Goal: Task Accomplishment & Management: Manage account settings

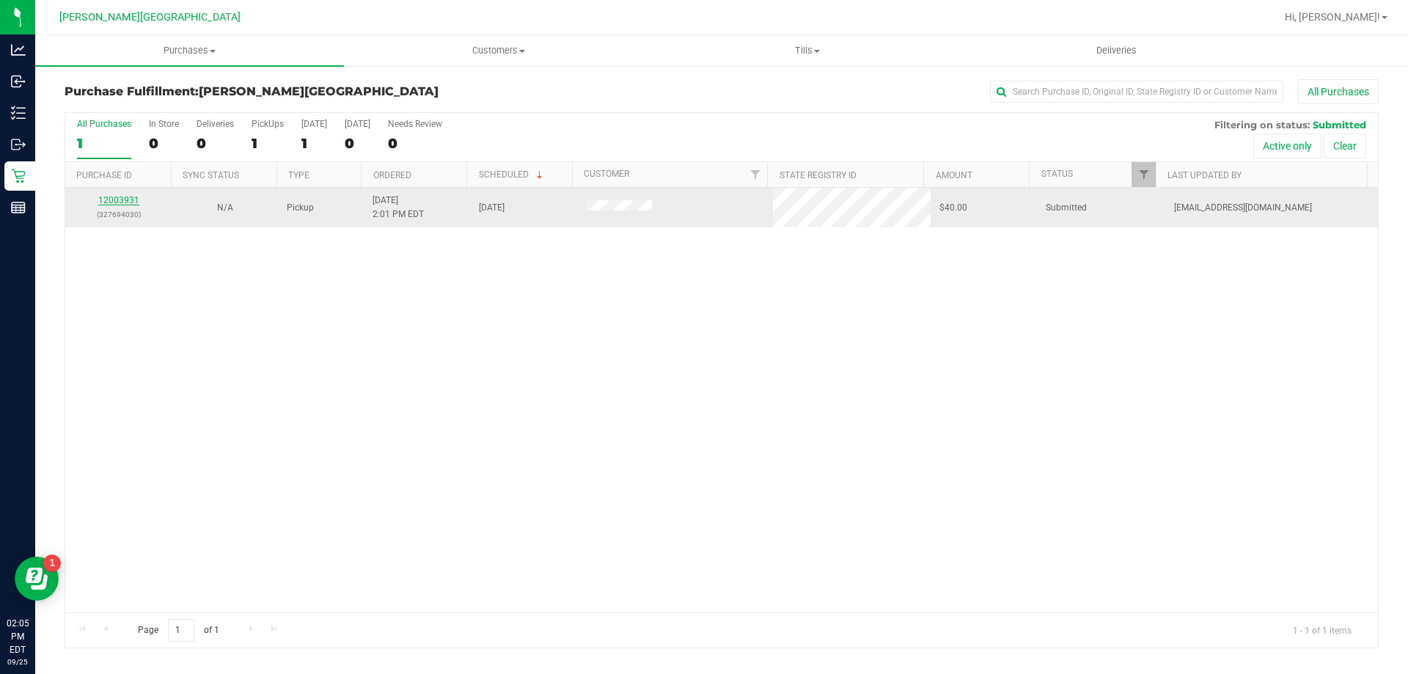
click at [103, 196] on link "12003931" at bounding box center [118, 200] width 41 height 10
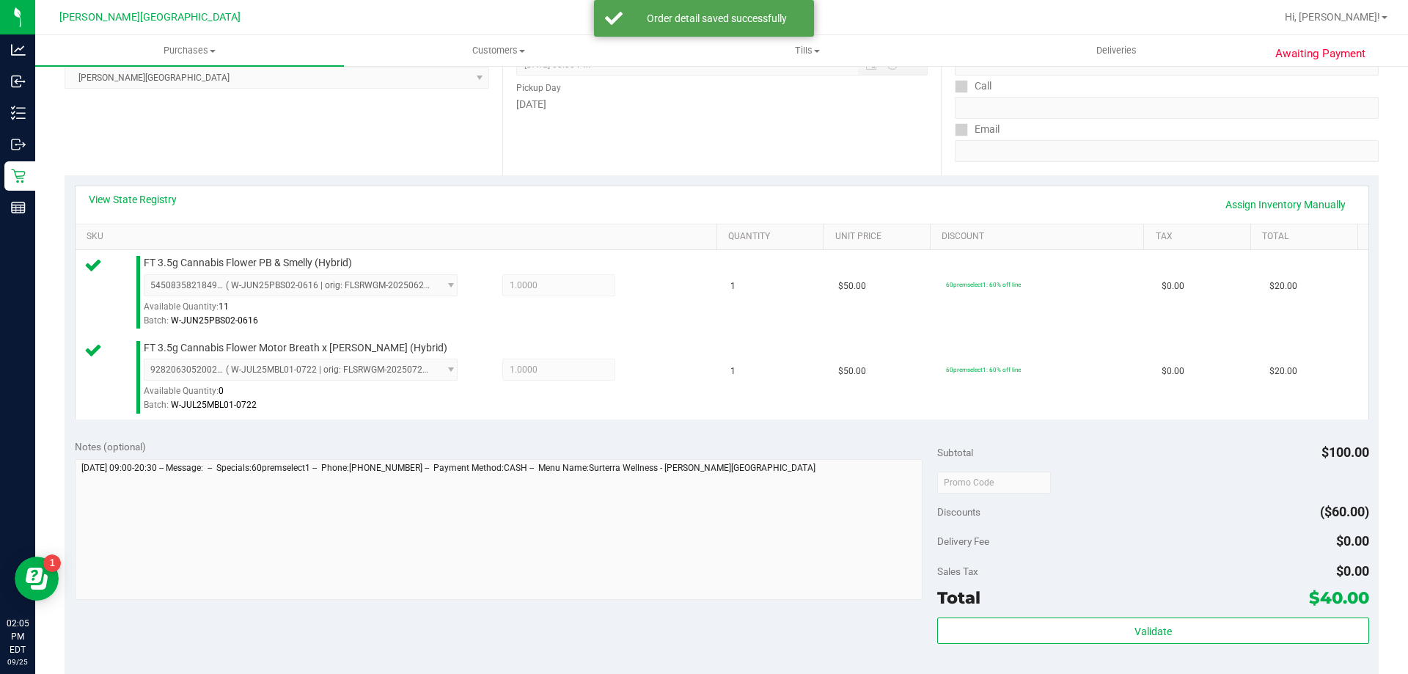
scroll to position [367, 0]
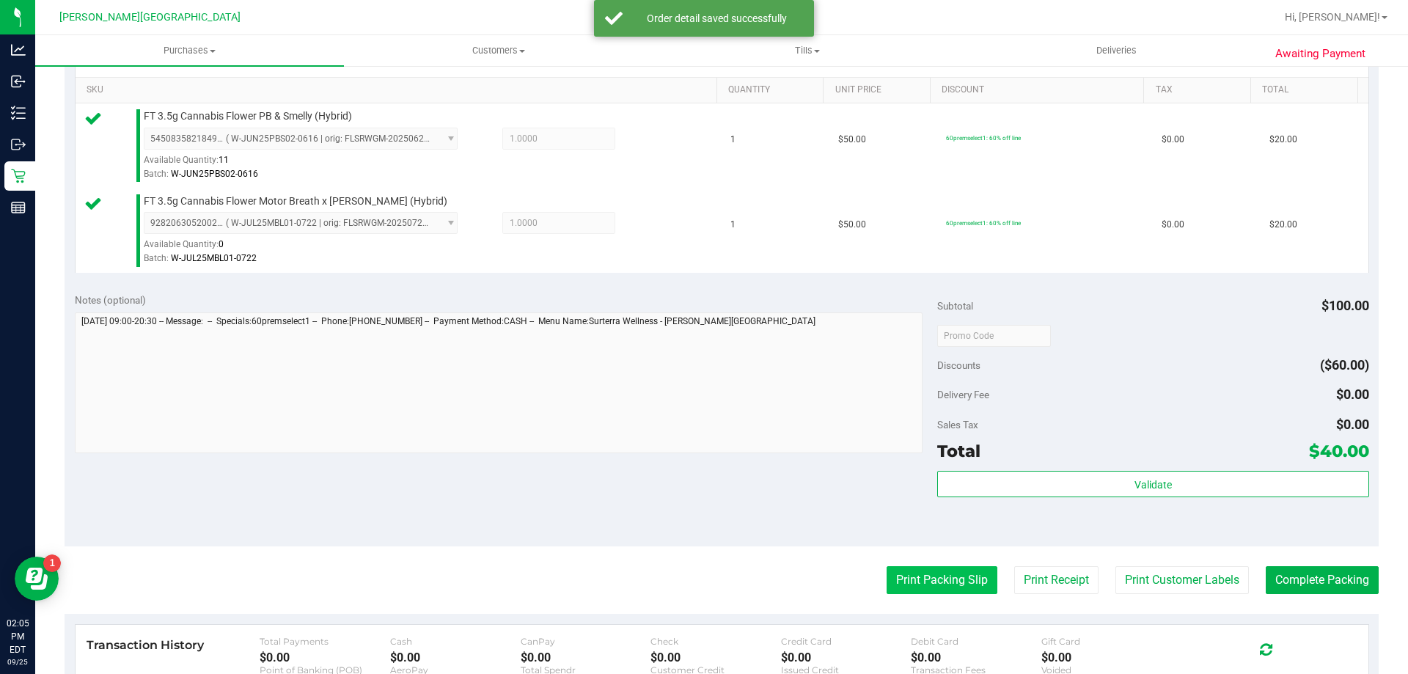
click at [958, 567] on button "Print Packing Slip" at bounding box center [941, 580] width 111 height 28
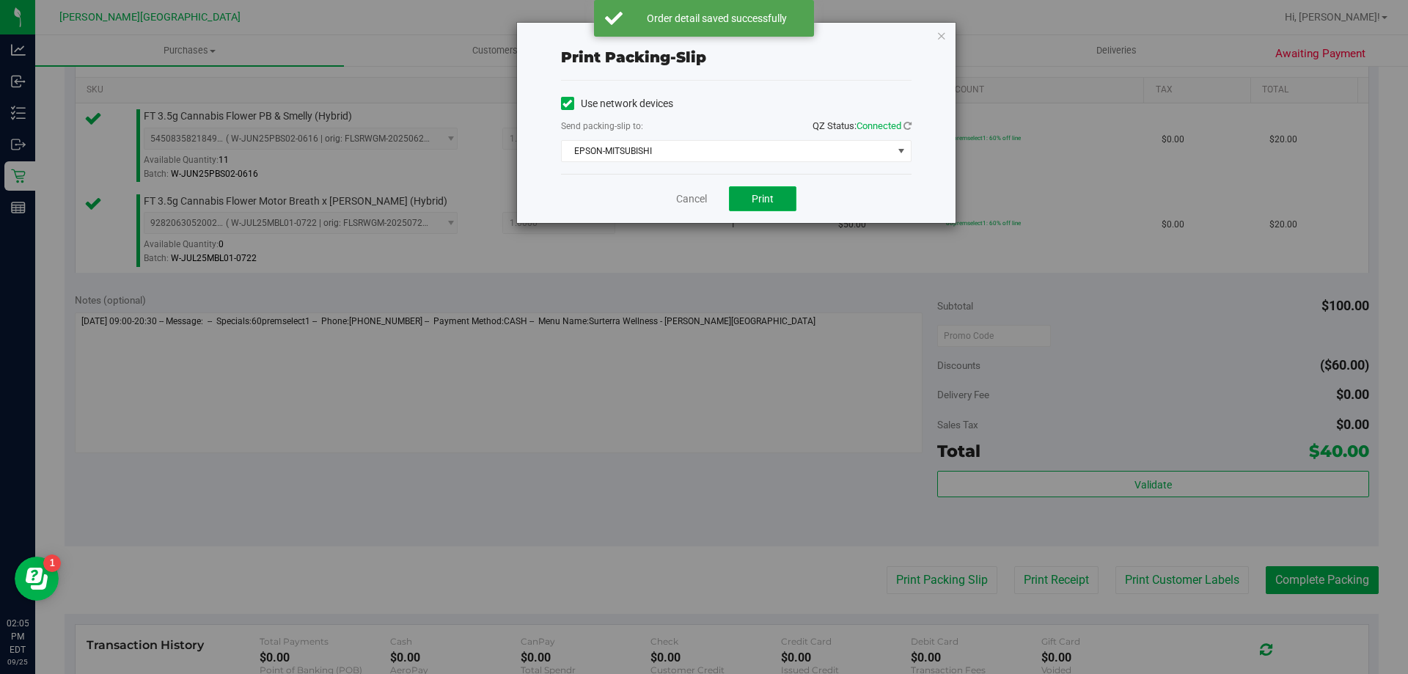
click at [738, 195] on button "Print" at bounding box center [762, 198] width 67 height 25
click at [938, 34] on icon "button" at bounding box center [941, 35] width 10 height 18
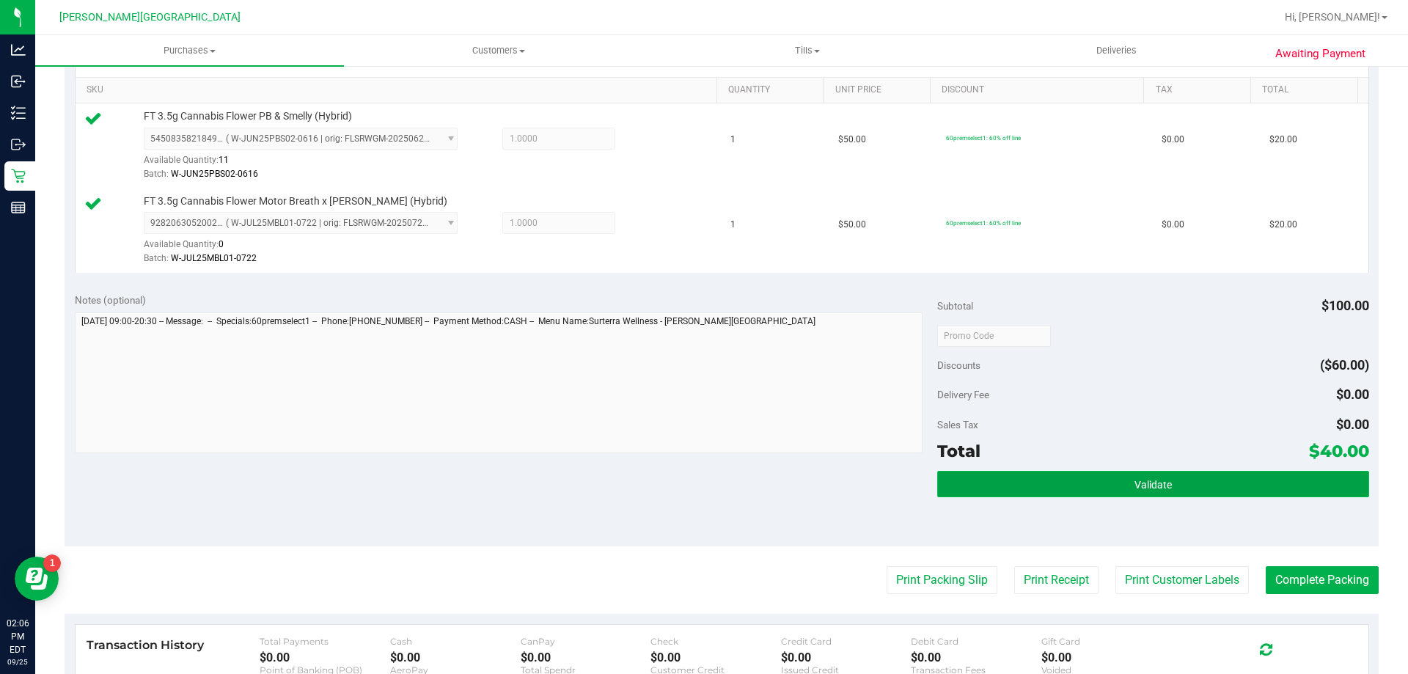
click at [1123, 486] on button "Validate" at bounding box center [1152, 484] width 431 height 26
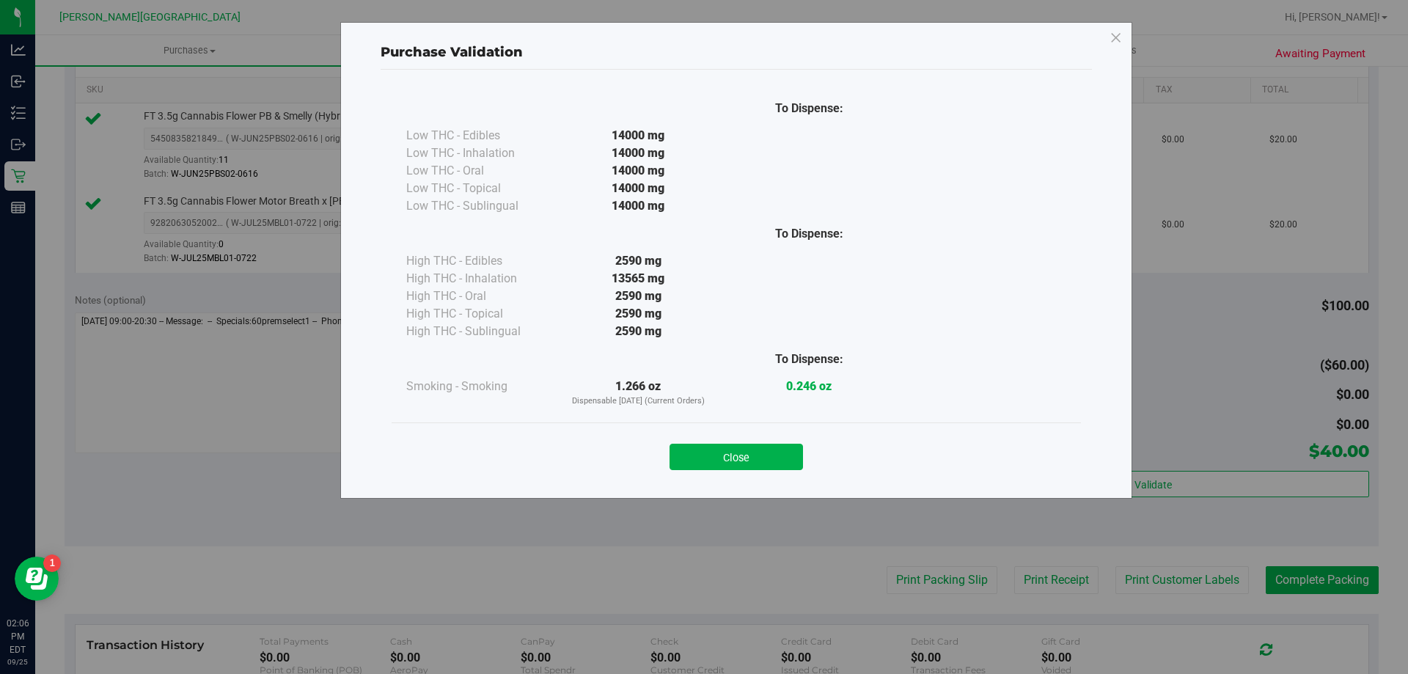
drag, startPoint x: 767, startPoint y: 472, endPoint x: 777, endPoint y: 470, distance: 10.5
click at [767, 471] on div "Close" at bounding box center [735, 451] width 689 height 59
click at [777, 460] on button "Close" at bounding box center [735, 457] width 133 height 26
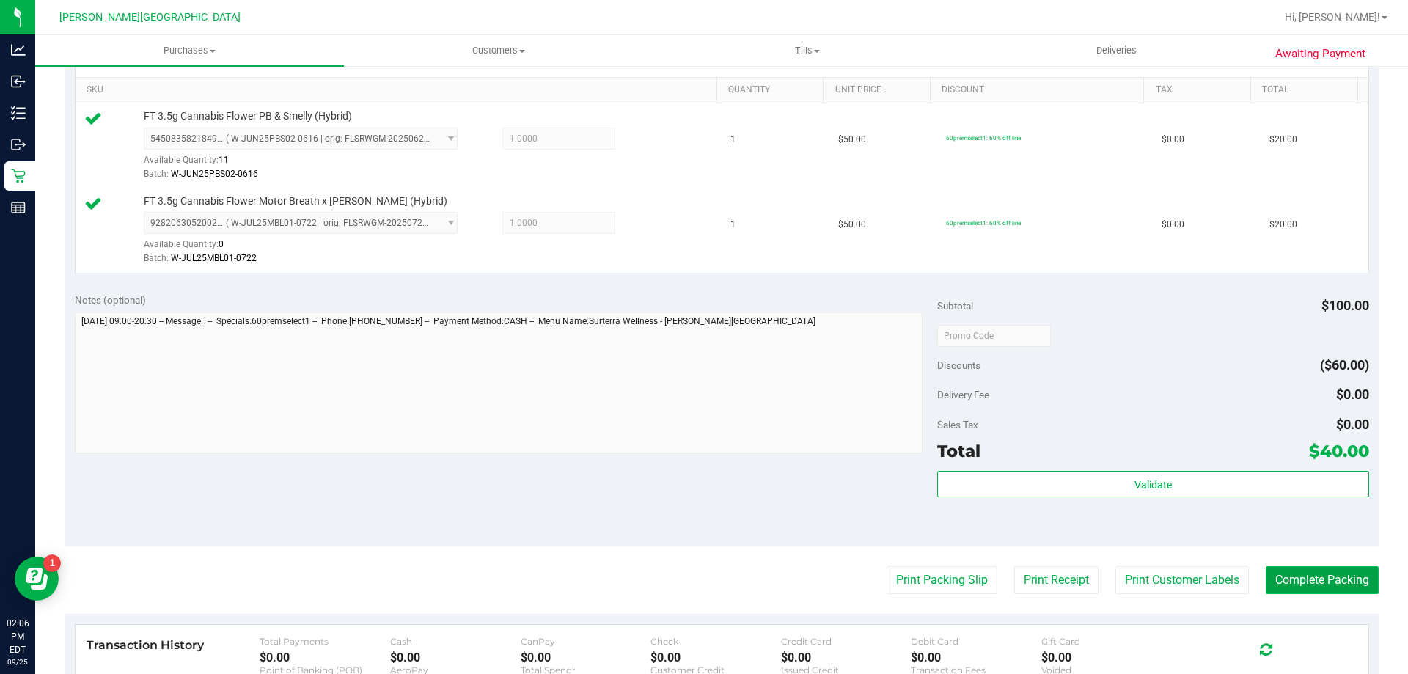
click at [1327, 585] on button "Complete Packing" at bounding box center [1321, 580] width 113 height 28
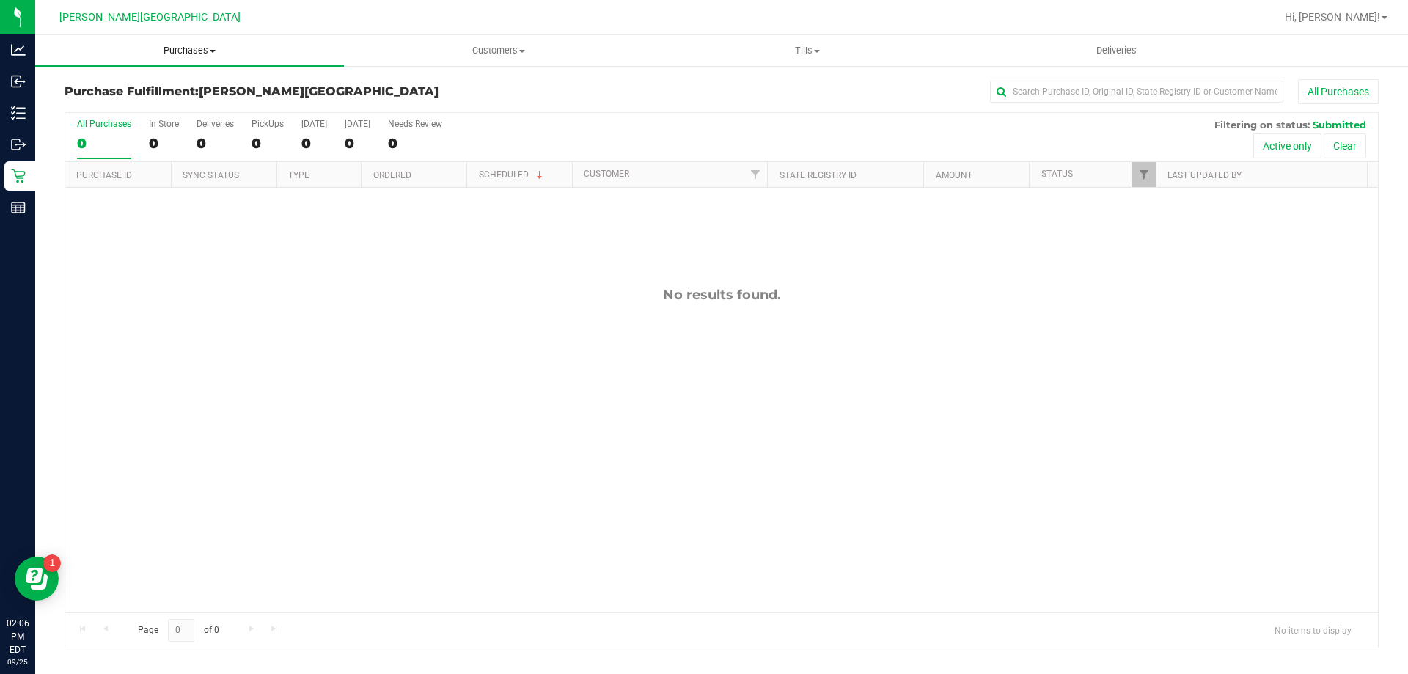
click at [202, 51] on span "Purchases" at bounding box center [189, 50] width 309 height 13
click at [153, 103] on li "Fulfillment" at bounding box center [189, 107] width 309 height 18
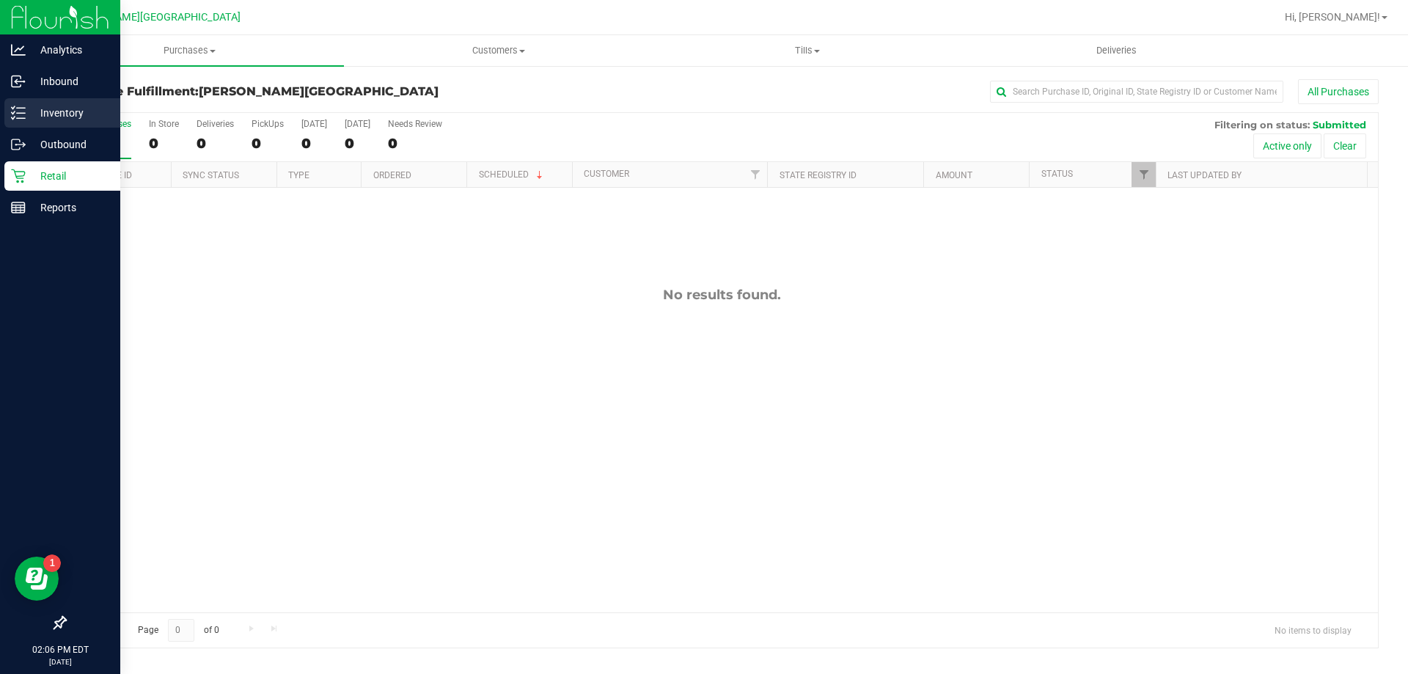
click at [49, 111] on p "Inventory" at bounding box center [70, 113] width 88 height 18
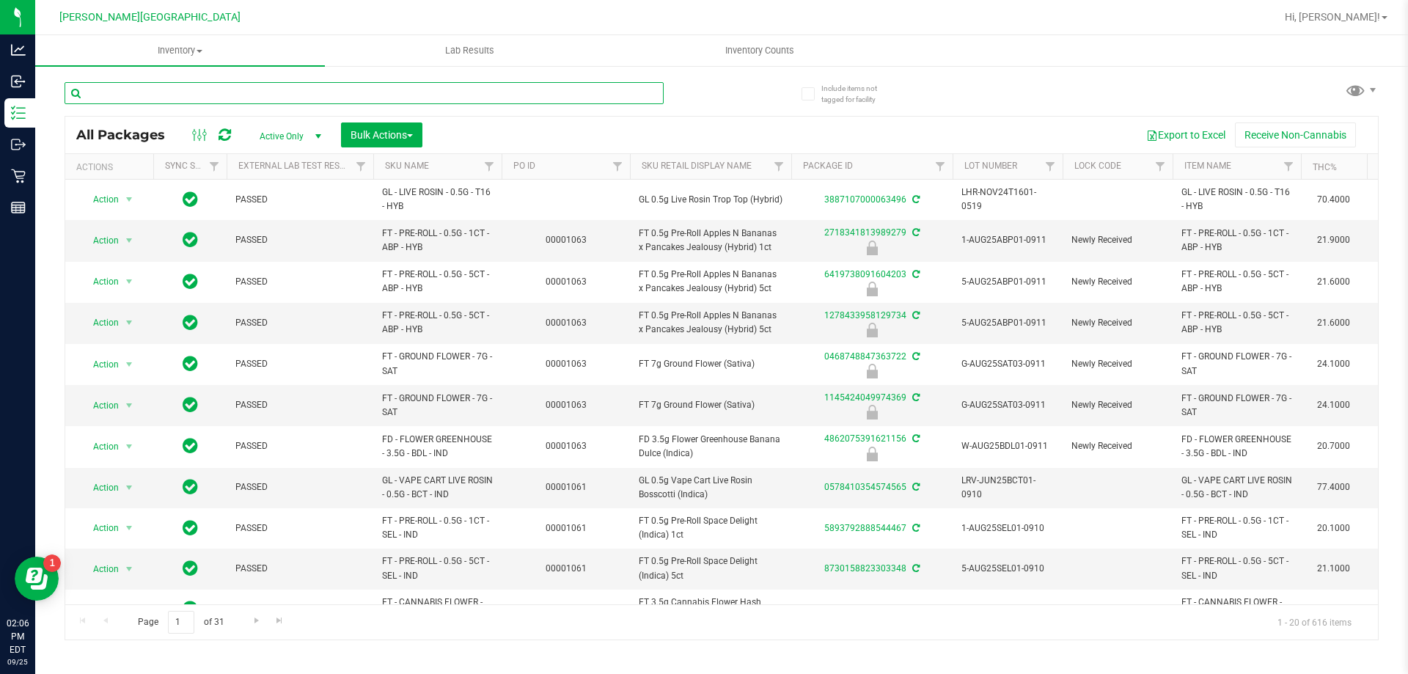
click at [118, 91] on input "text" at bounding box center [364, 93] width 599 height 22
type input "mbl"
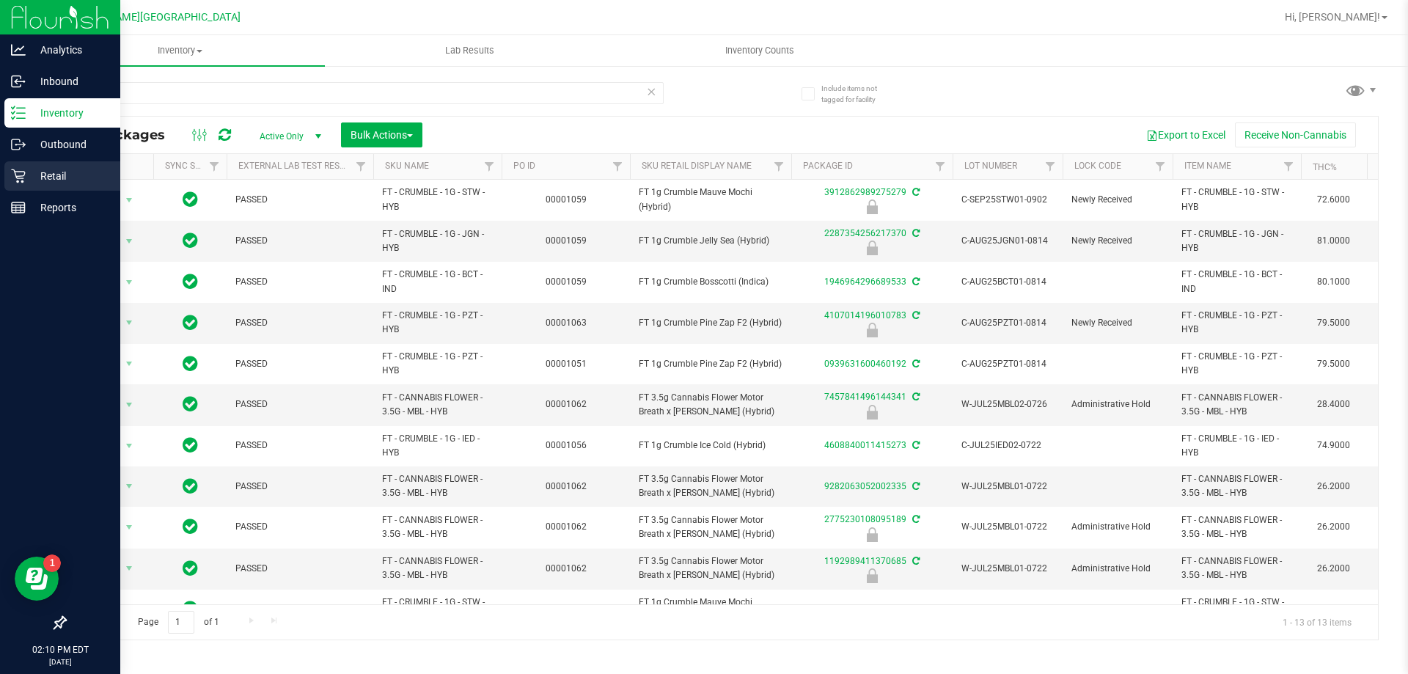
click at [23, 184] on div "Retail" at bounding box center [62, 175] width 116 height 29
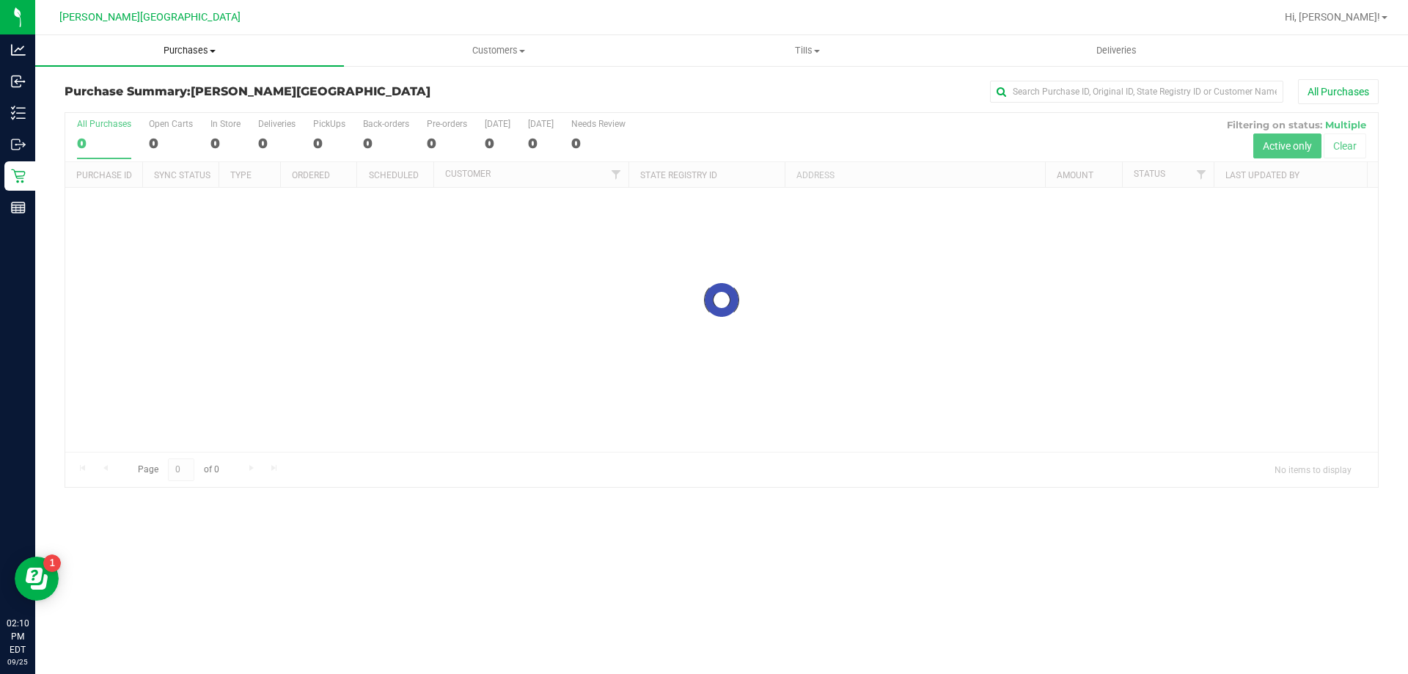
click at [177, 48] on span "Purchases" at bounding box center [189, 50] width 309 height 13
click at [149, 104] on li "Fulfillment" at bounding box center [189, 107] width 309 height 18
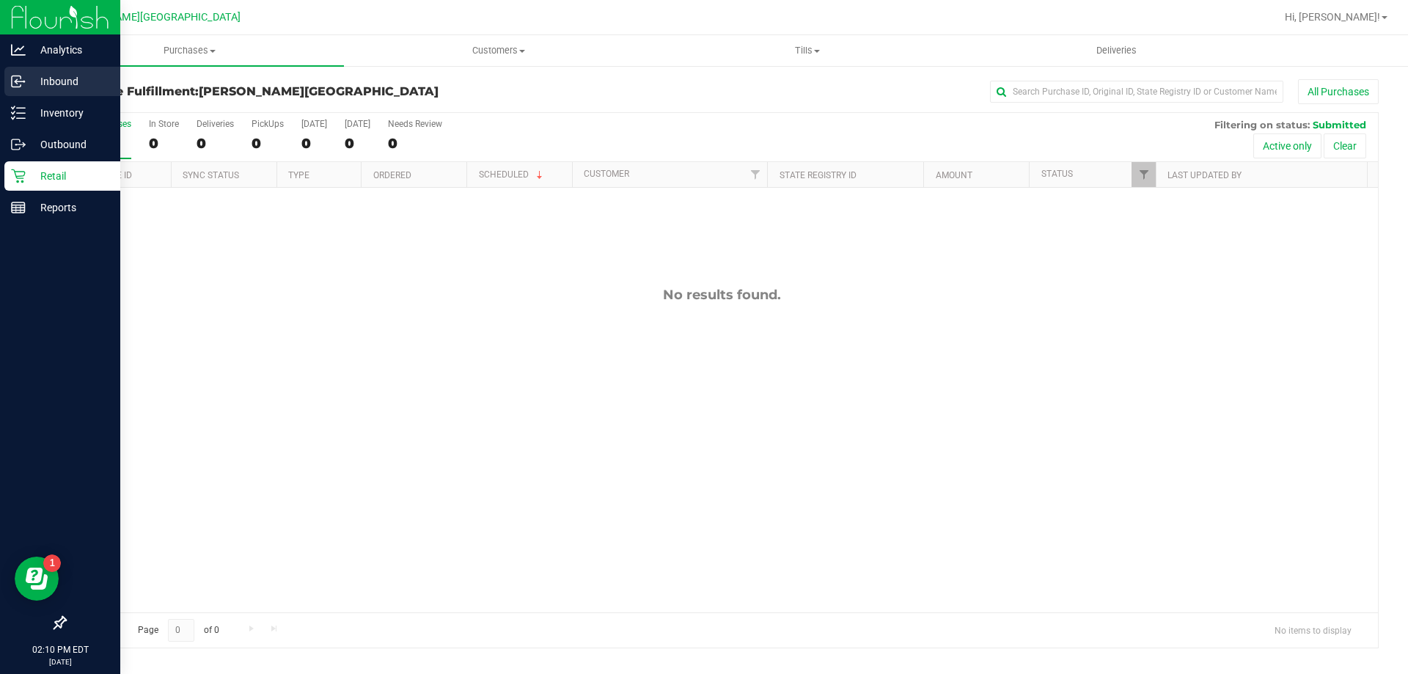
click at [53, 90] on div "Inbound" at bounding box center [62, 81] width 116 height 29
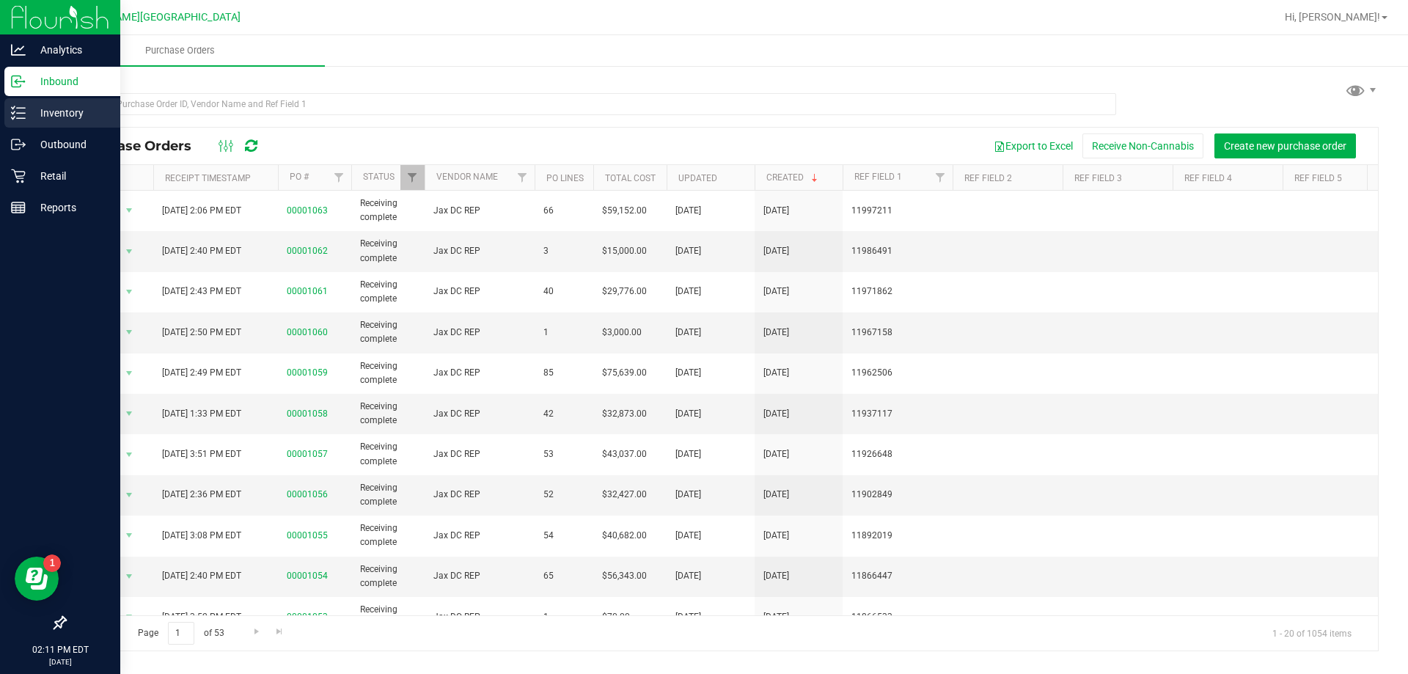
click at [67, 119] on p "Inventory" at bounding box center [70, 113] width 88 height 18
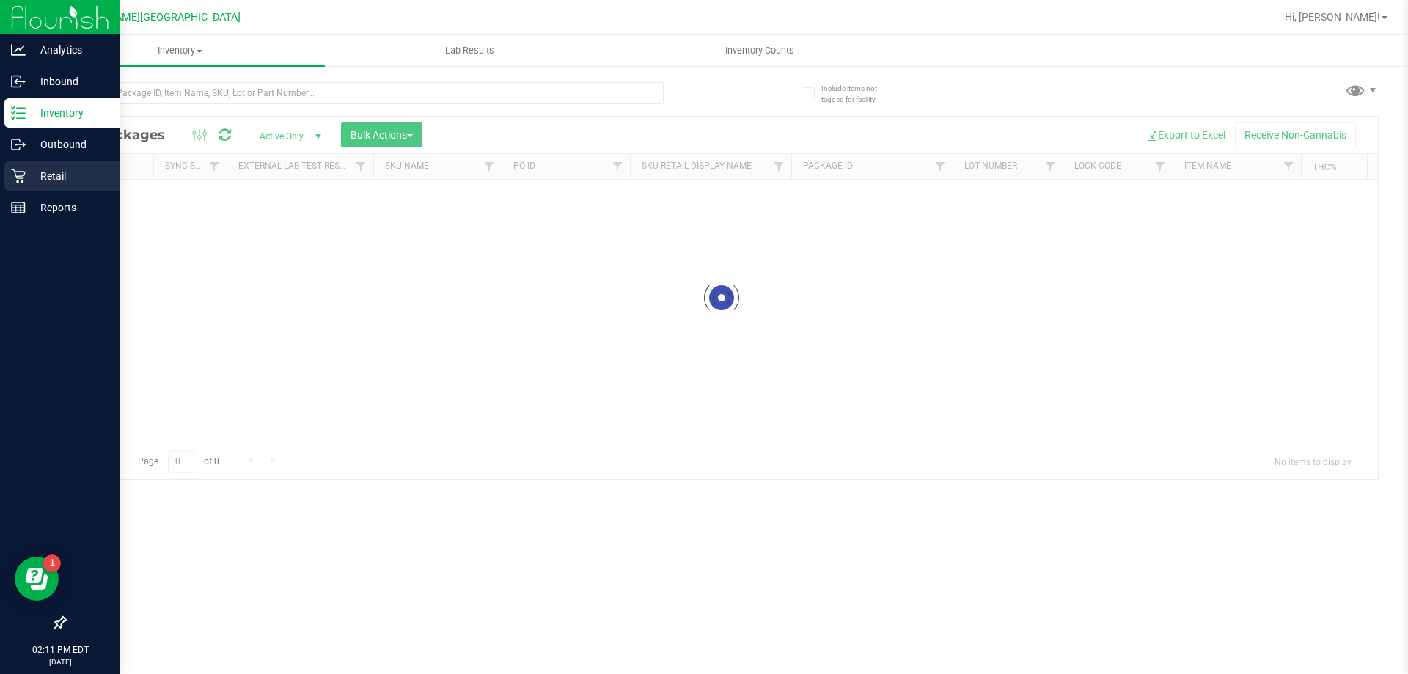
click at [65, 169] on p "Retail" at bounding box center [70, 176] width 88 height 18
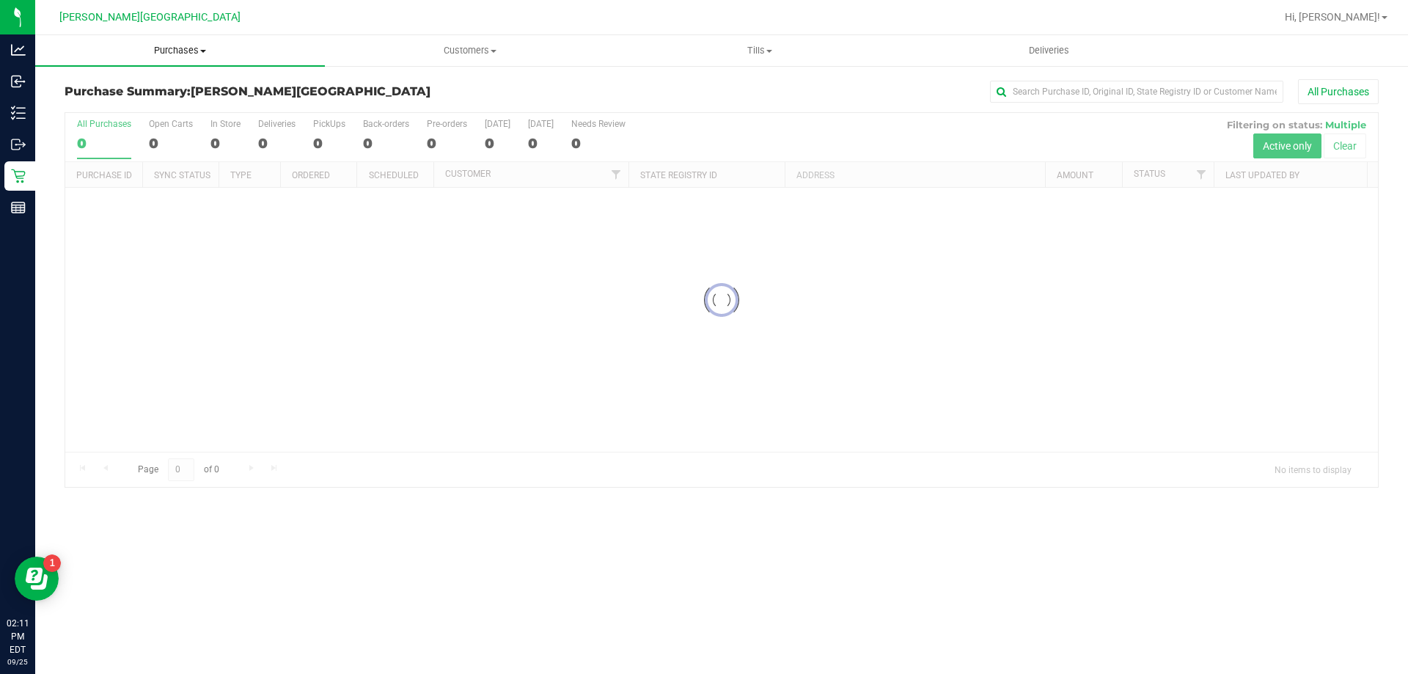
click at [179, 45] on span "Purchases" at bounding box center [180, 50] width 290 height 13
click at [128, 122] on span "All purchases" at bounding box center [87, 123] width 104 height 12
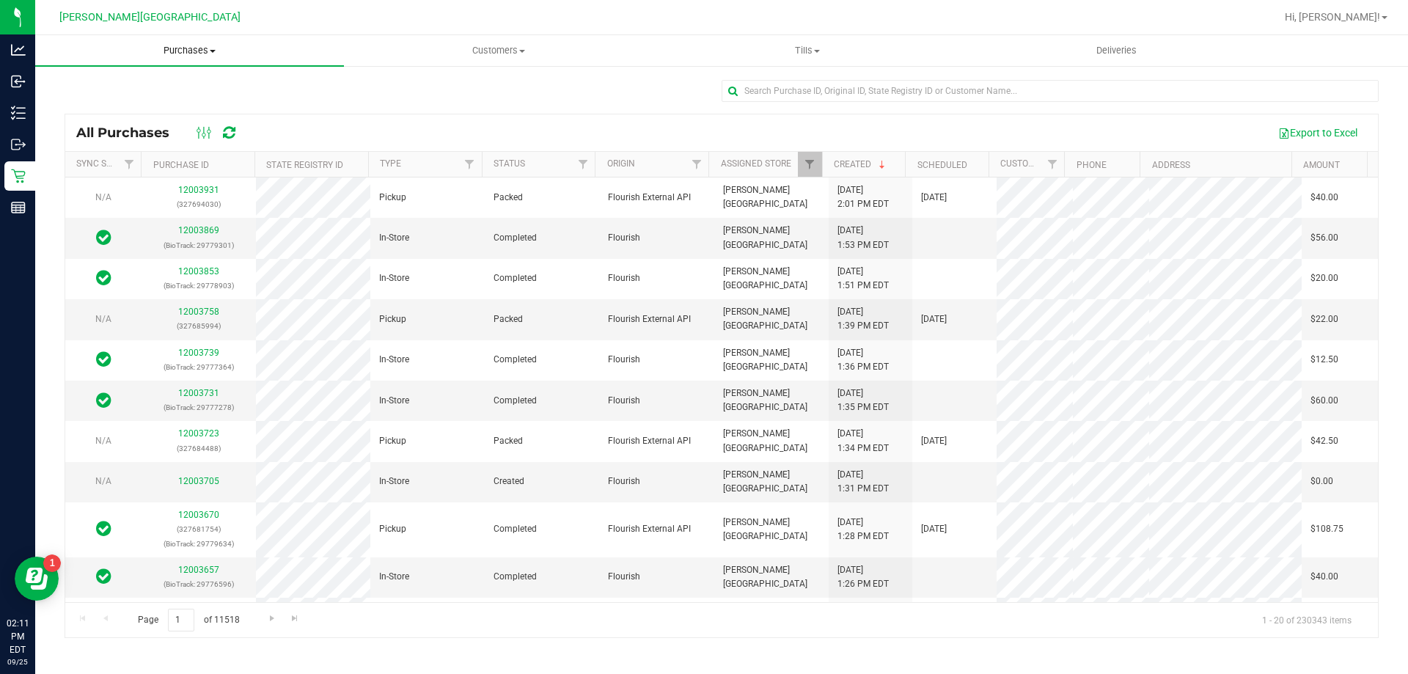
click at [185, 52] on span "Purchases" at bounding box center [189, 50] width 309 height 13
click at [174, 82] on span "Summary of purchases" at bounding box center [110, 88] width 150 height 12
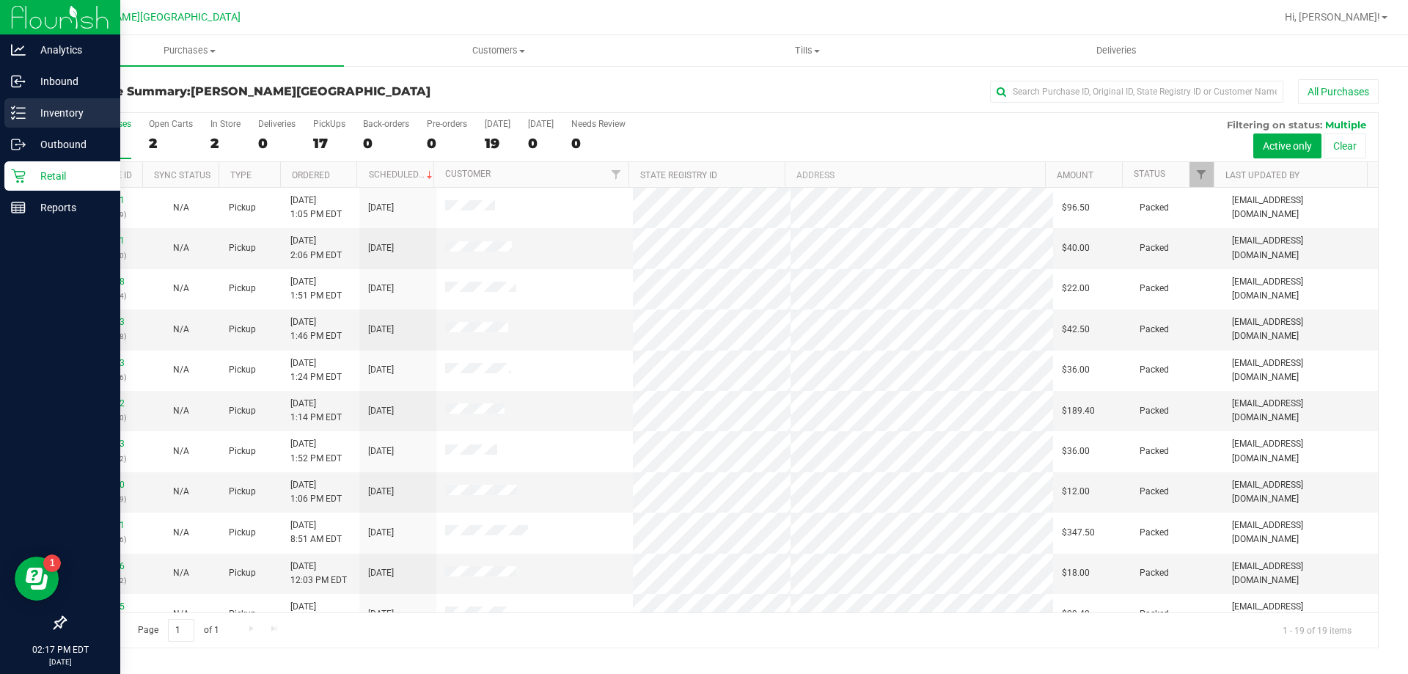
click at [77, 107] on p "Inventory" at bounding box center [70, 113] width 88 height 18
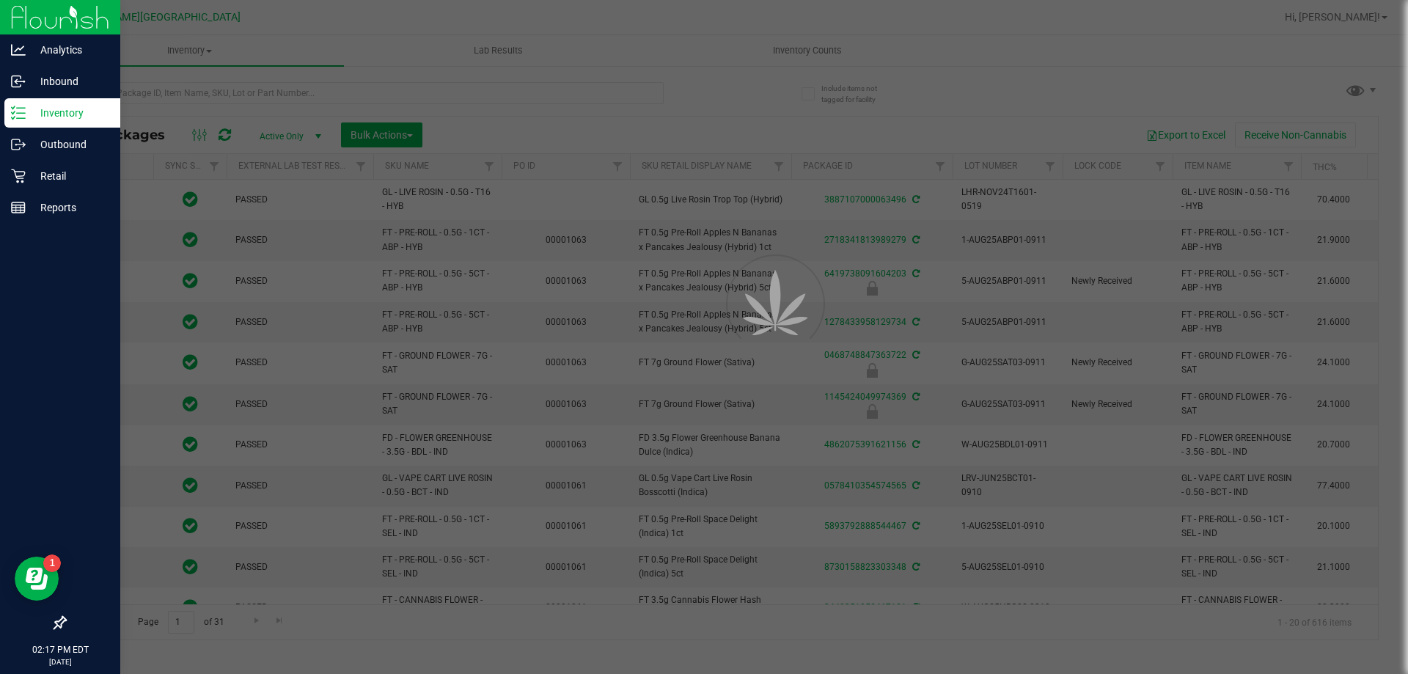
click at [210, 91] on div at bounding box center [704, 337] width 1408 height 674
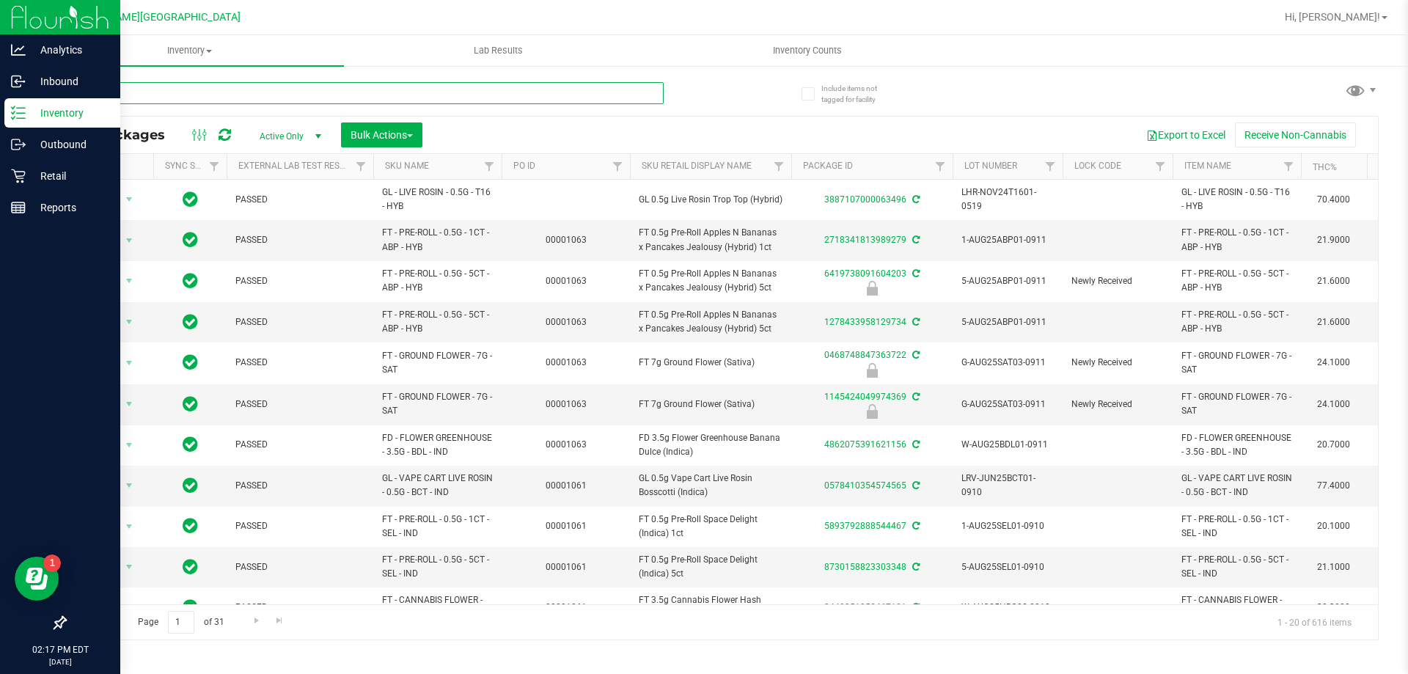
click at [210, 91] on input "text" at bounding box center [364, 93] width 599 height 22
type input "2775230108095189"
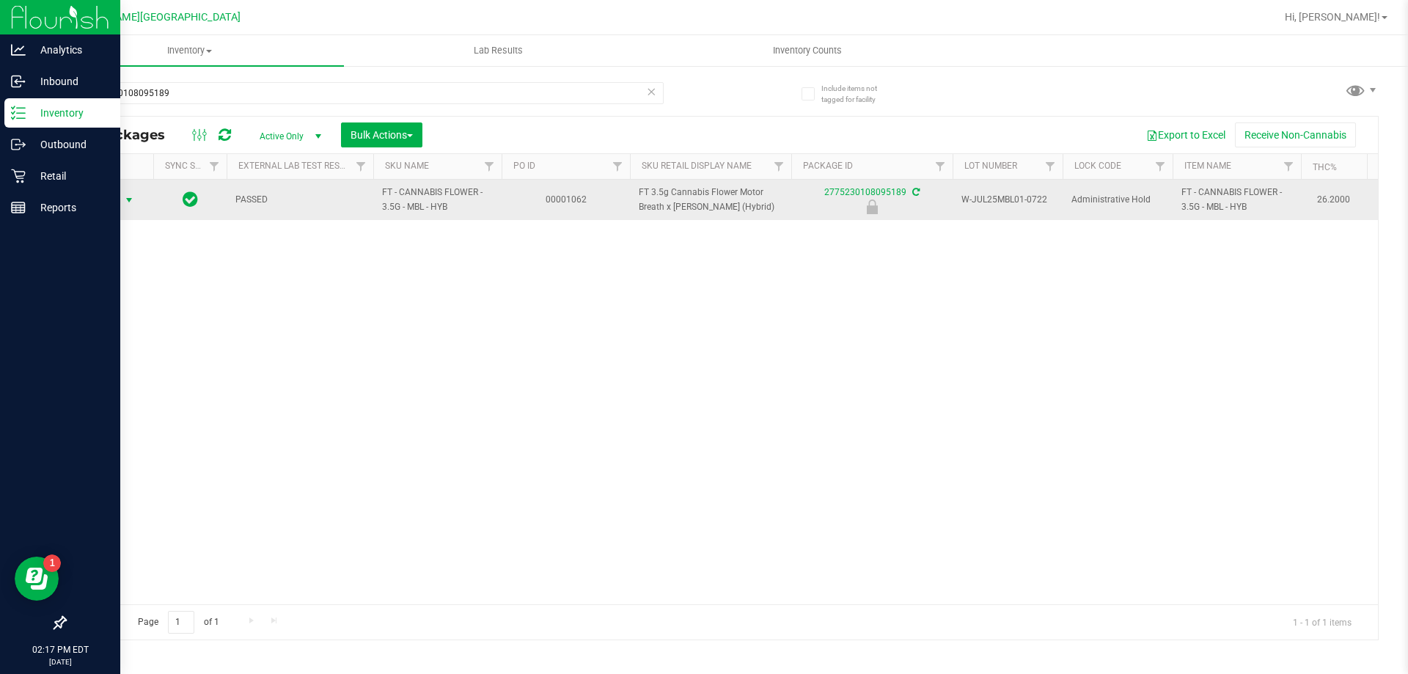
click at [95, 200] on span "Action" at bounding box center [100, 200] width 40 height 21
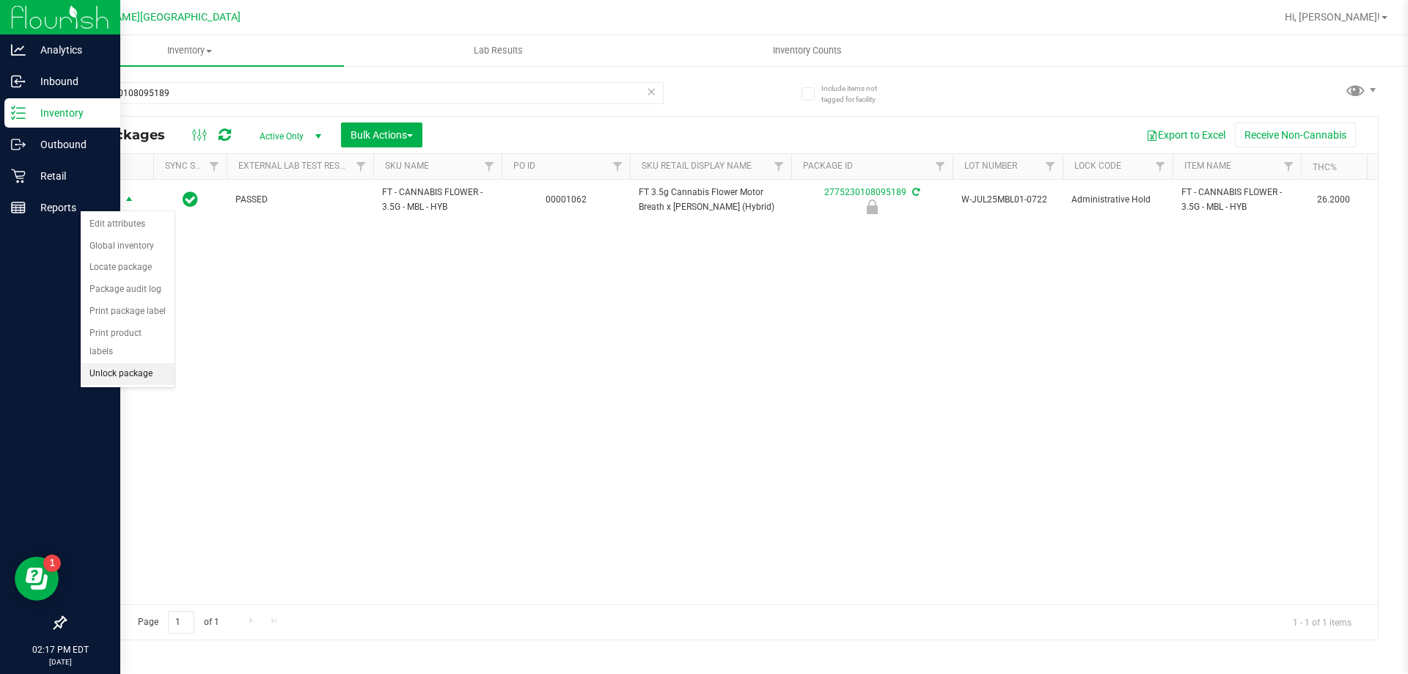
click at [144, 363] on li "Unlock package" at bounding box center [128, 374] width 94 height 22
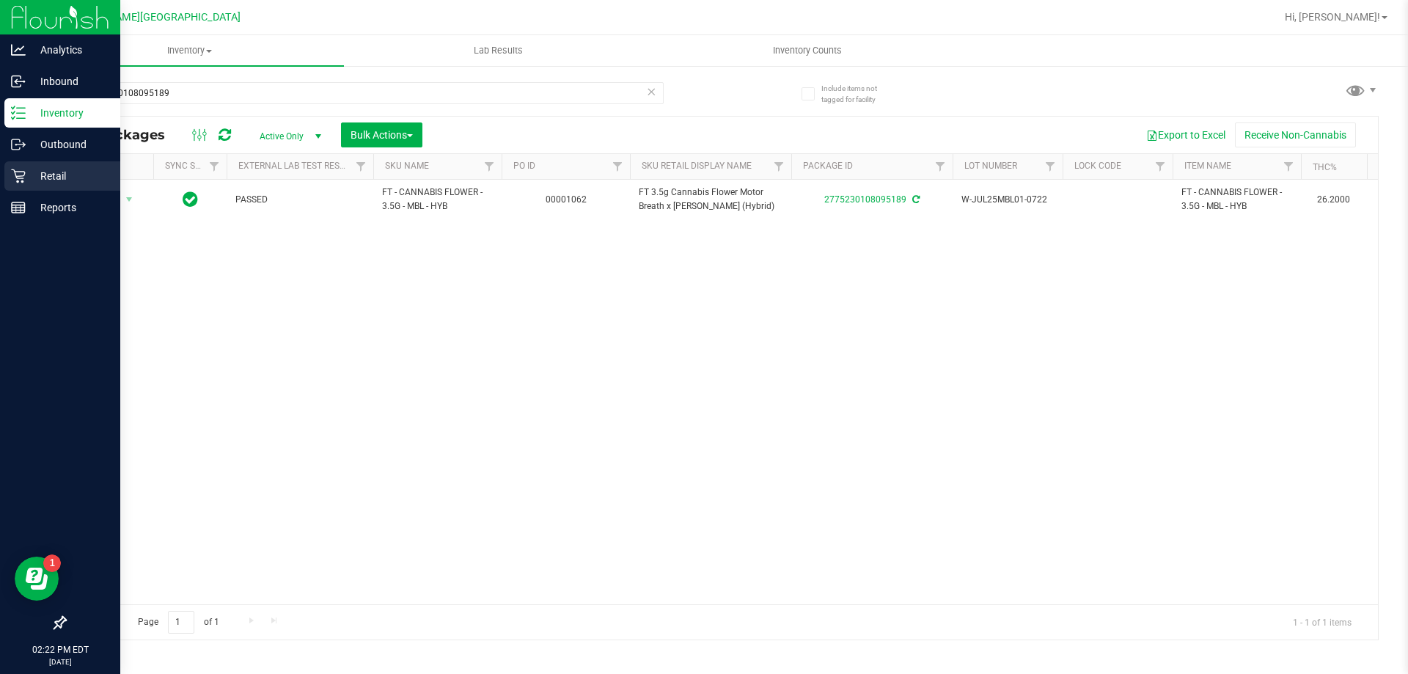
click at [31, 185] on div "Retail" at bounding box center [62, 175] width 116 height 29
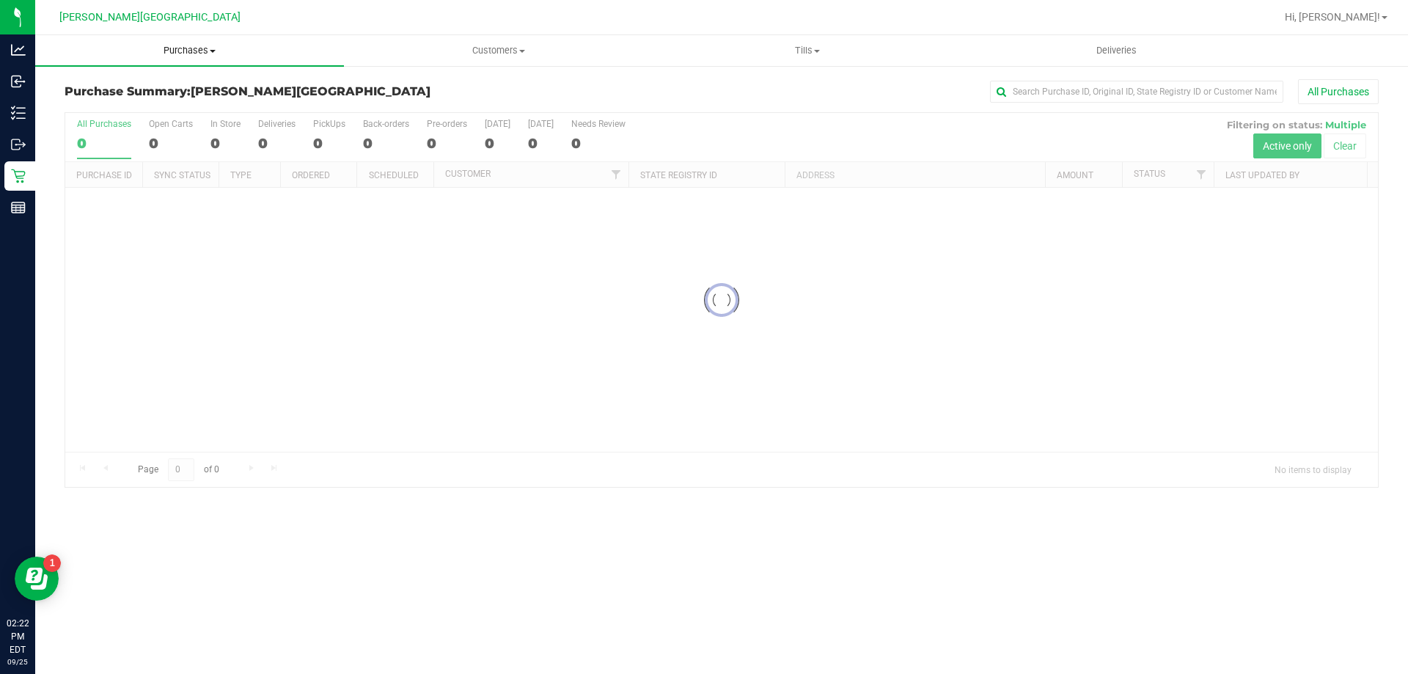
click at [202, 48] on span "Purchases" at bounding box center [189, 50] width 309 height 13
click at [165, 109] on li "Fulfillment" at bounding box center [189, 107] width 309 height 18
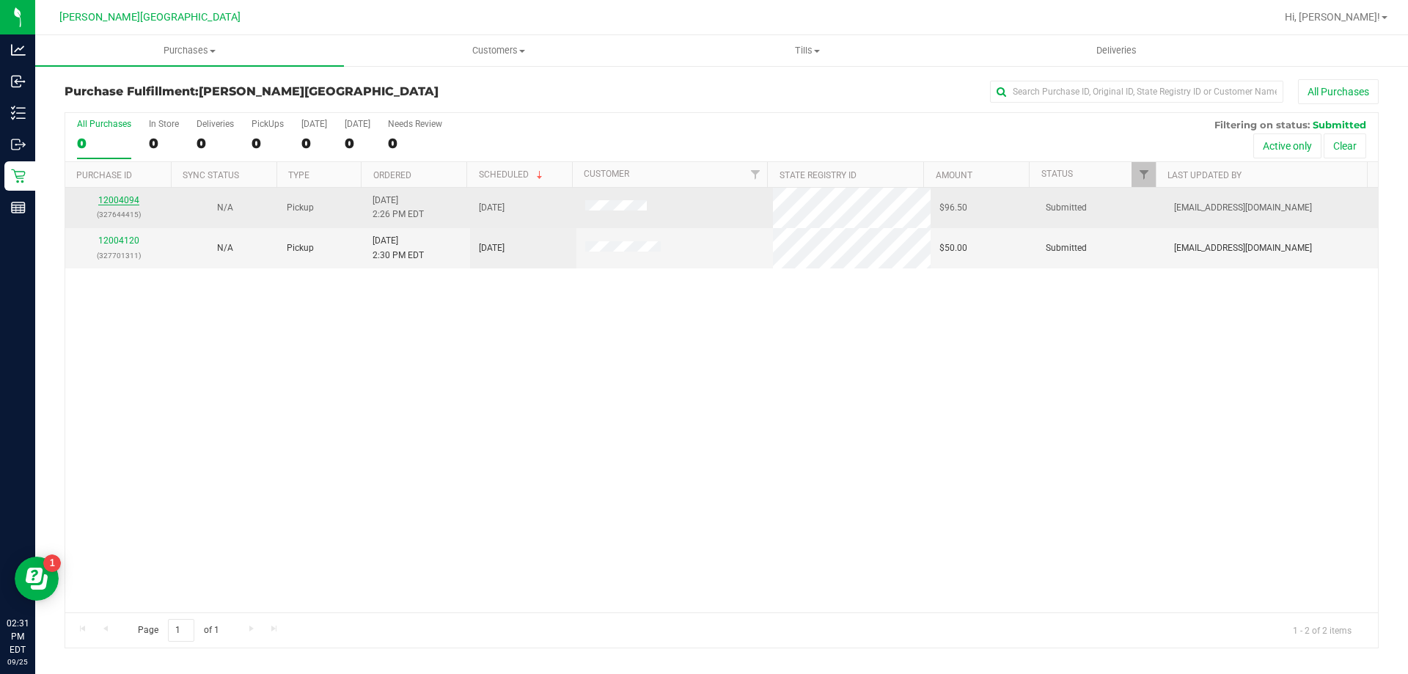
click at [129, 199] on link "12004094" at bounding box center [118, 200] width 41 height 10
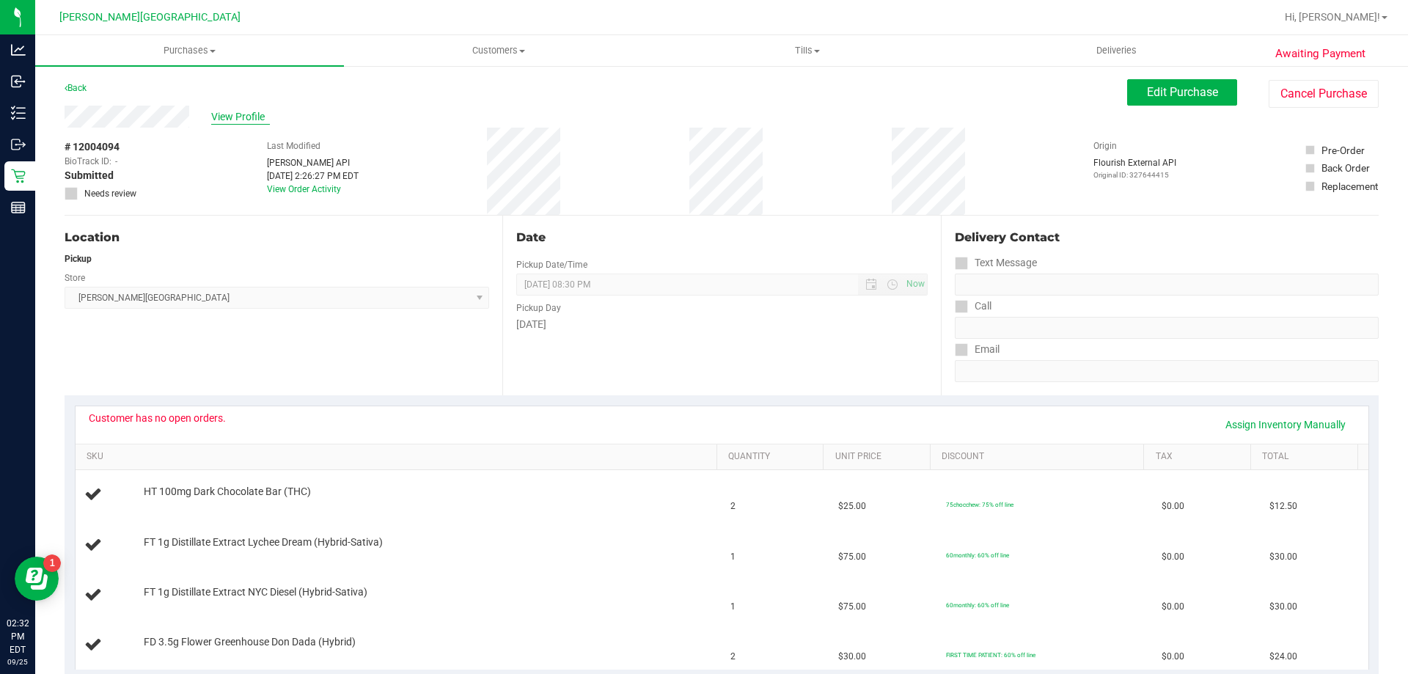
click at [249, 110] on span "View Profile" at bounding box center [240, 116] width 59 height 15
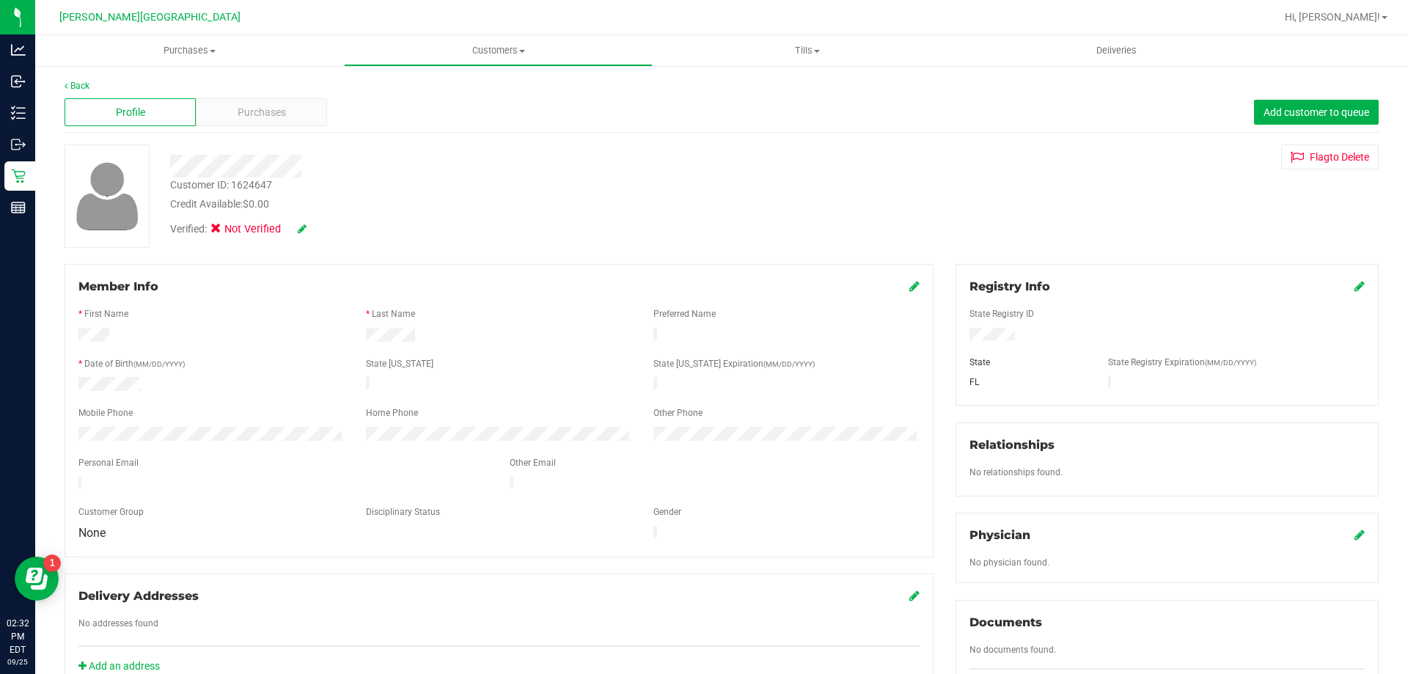
click at [235, 180] on div "Customer ID: 1624647" at bounding box center [221, 184] width 102 height 15
copy div "Customer ID: 1624647"
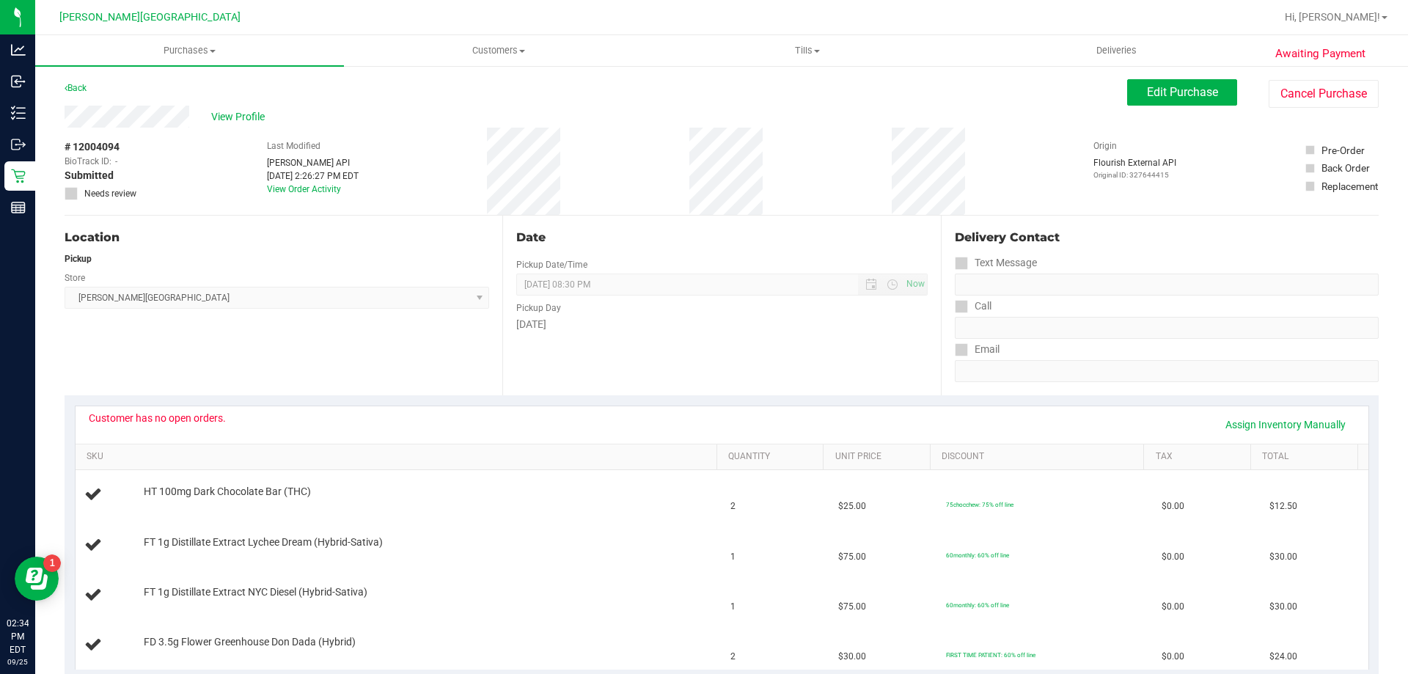
click at [68, 194] on icon at bounding box center [72, 194] width 10 height 0
click at [1179, 91] on span "Edit Purchase" at bounding box center [1182, 92] width 71 height 14
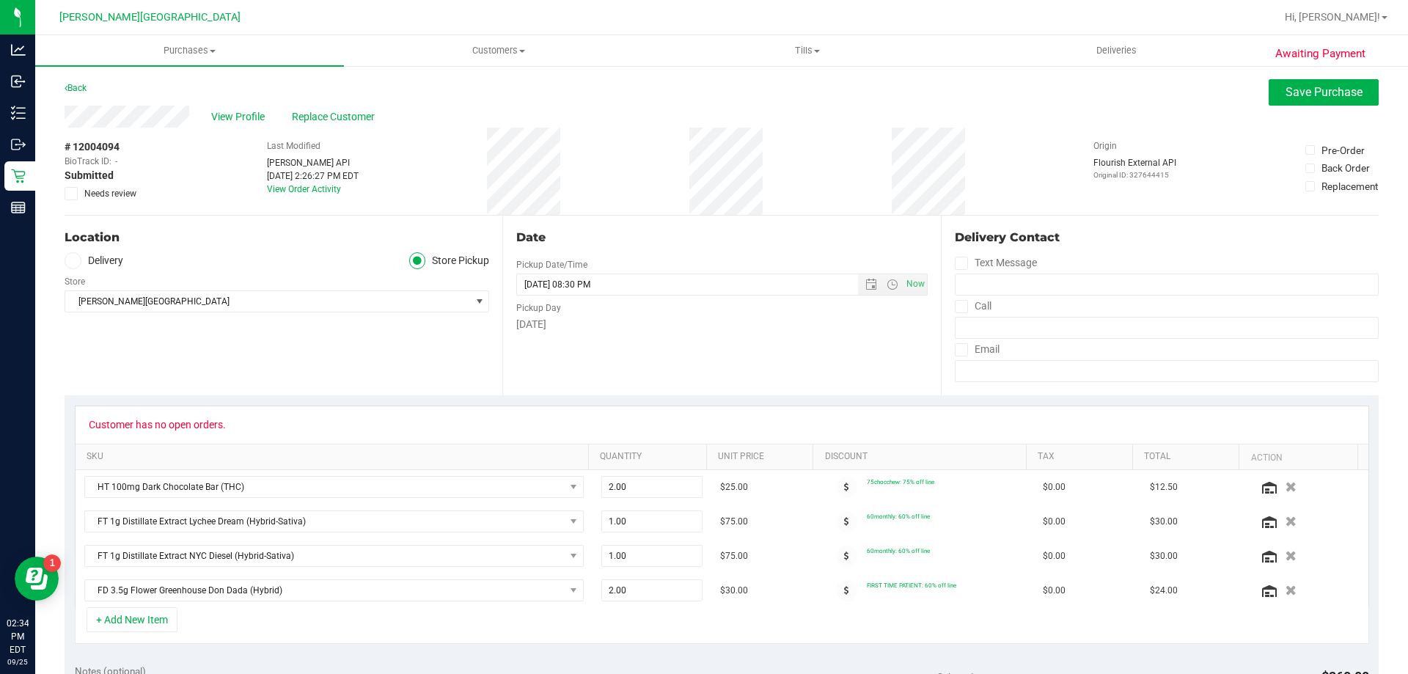
click at [69, 194] on icon at bounding box center [72, 194] width 10 height 0
click at [0, 0] on input "Needs review" at bounding box center [0, 0] width 0 height 0
click at [1273, 94] on button "Save Purchase" at bounding box center [1323, 92] width 110 height 26
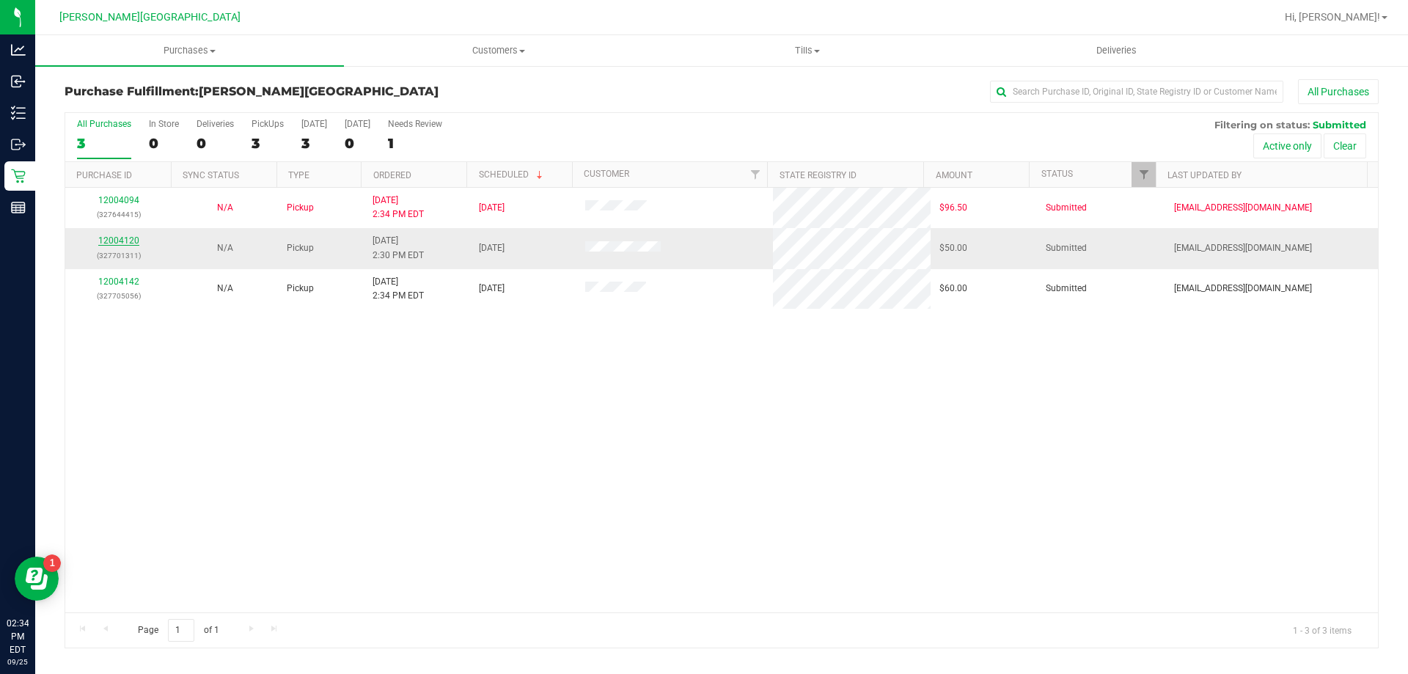
click at [124, 235] on link "12004120" at bounding box center [118, 240] width 41 height 10
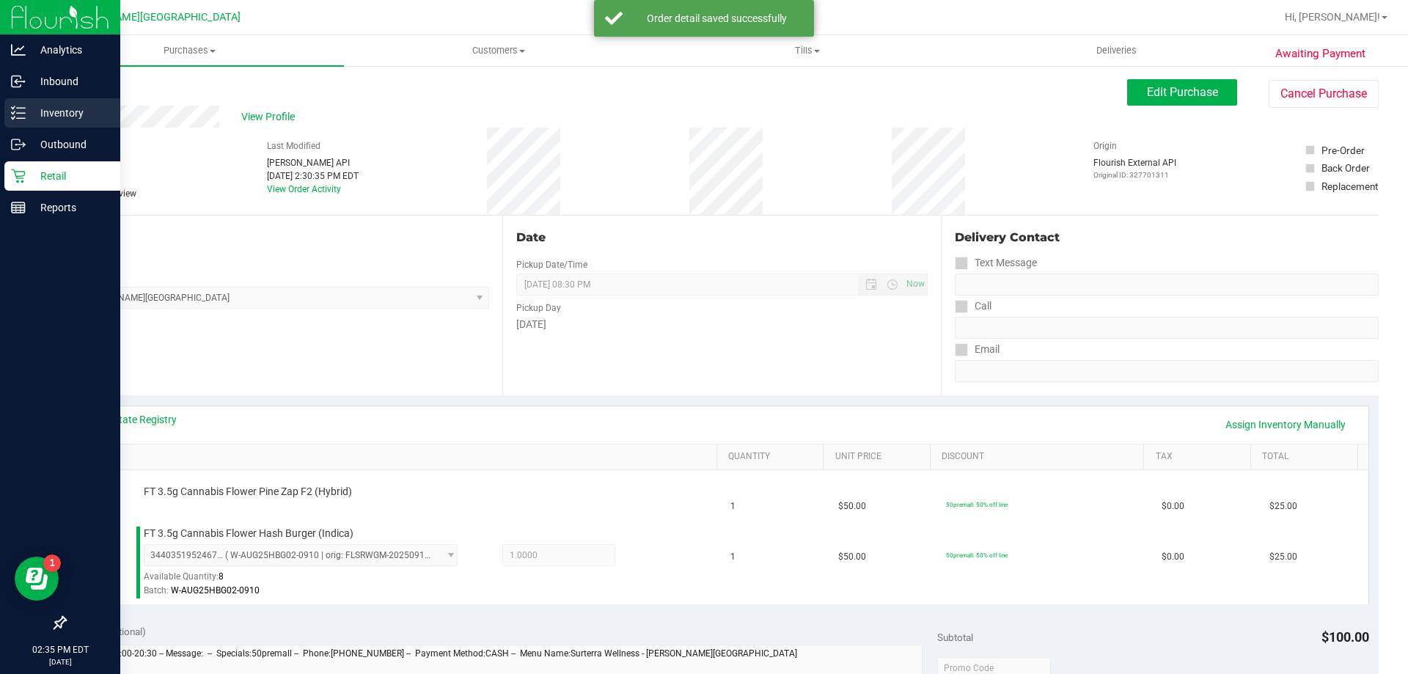
click at [22, 123] on div "Inventory" at bounding box center [62, 112] width 116 height 29
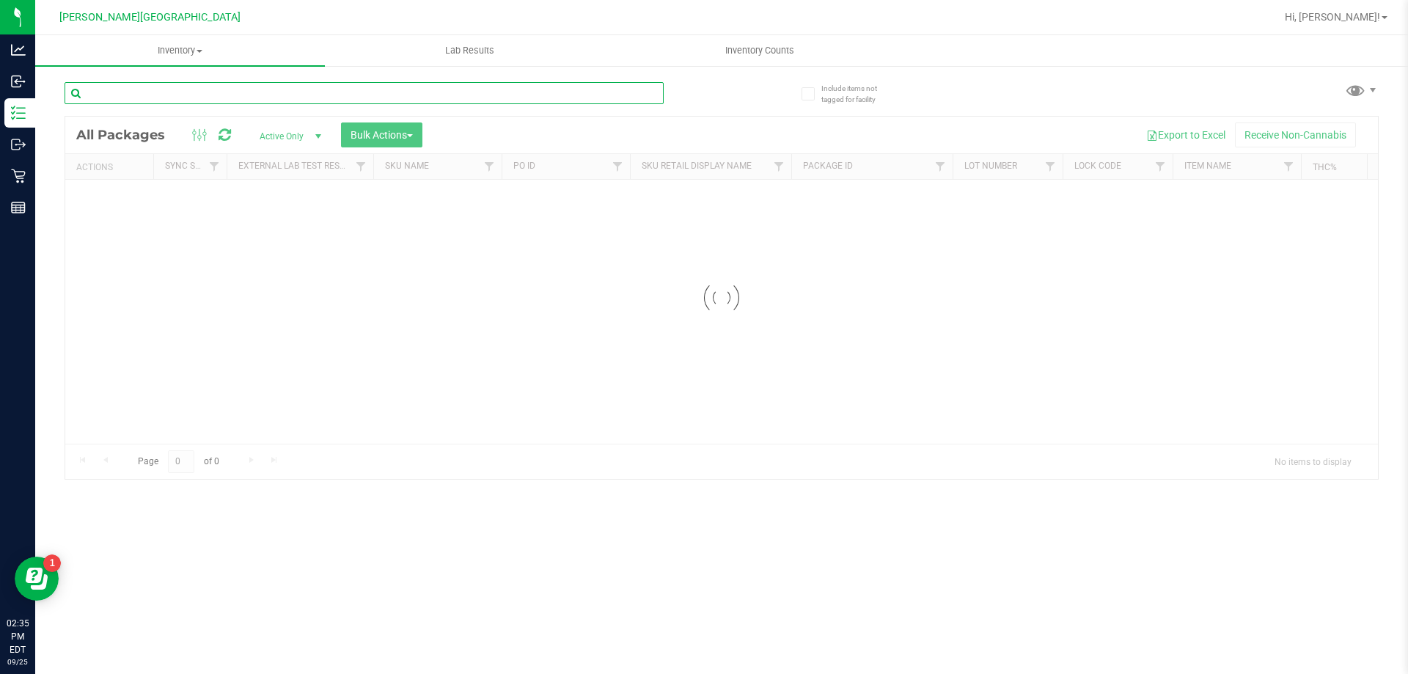
click at [147, 93] on div "Inventory All packages All inventory Waste log Create inventory Lab Results Inv…" at bounding box center [721, 354] width 1372 height 639
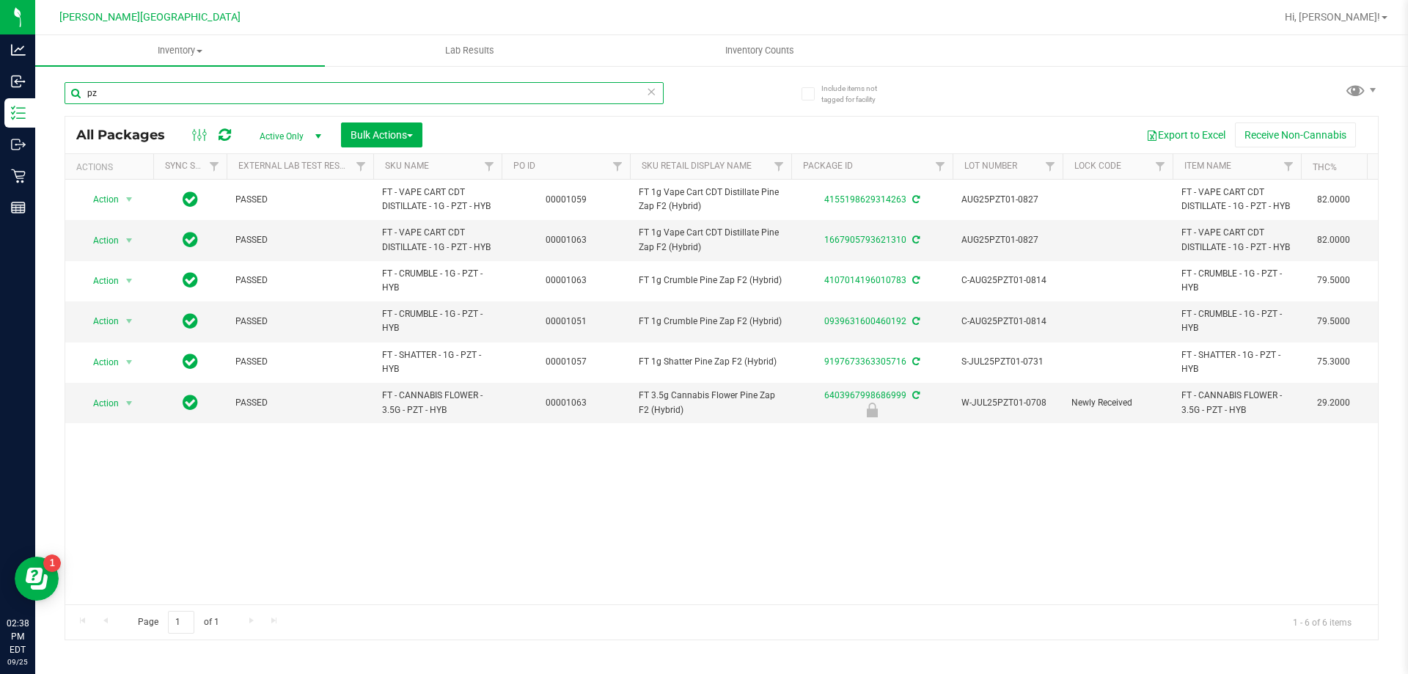
type input "p"
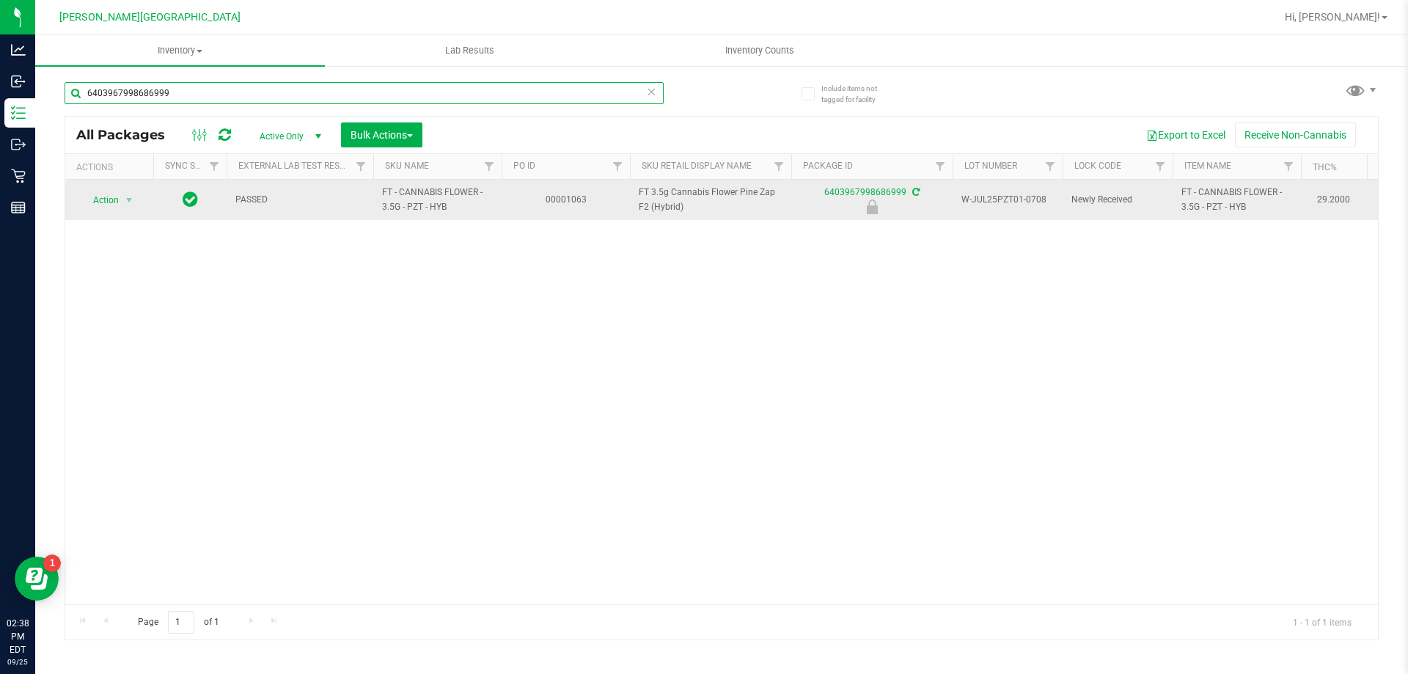
type input "6403967998686999"
click at [122, 202] on span "select" at bounding box center [129, 200] width 18 height 21
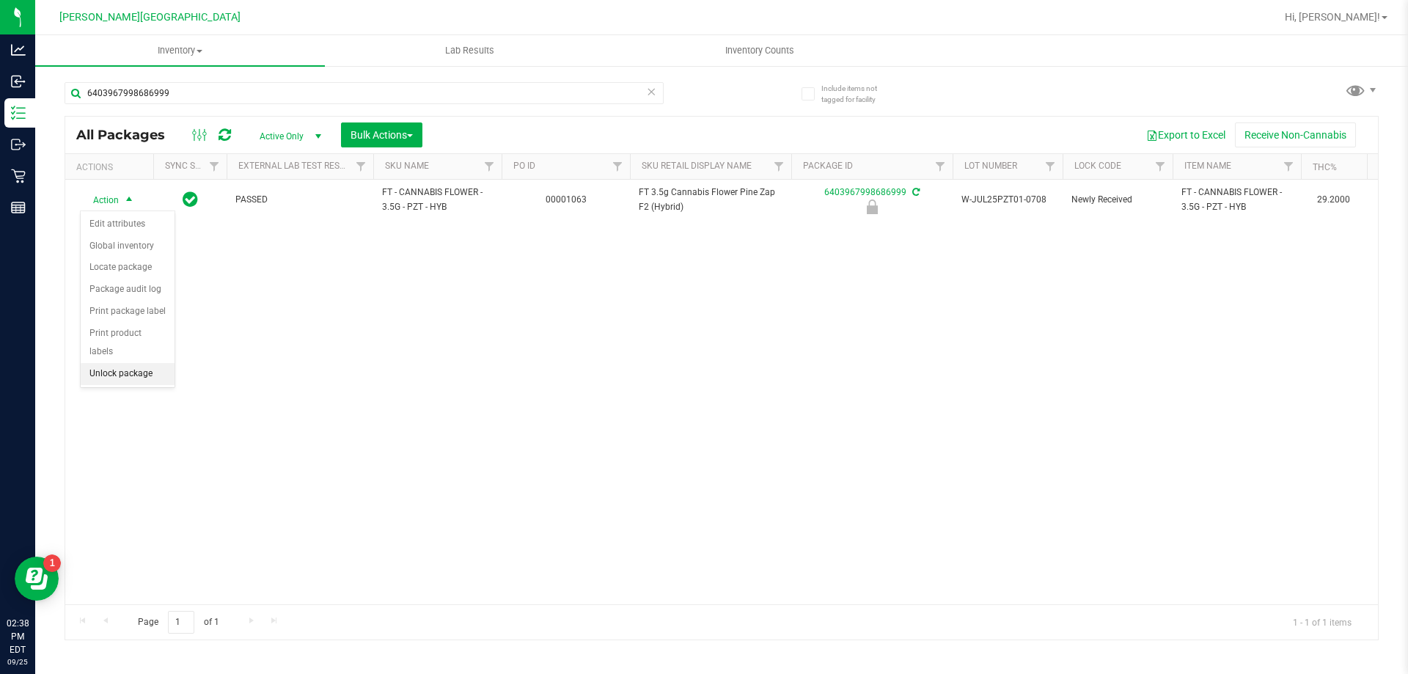
click at [119, 363] on li "Unlock package" at bounding box center [128, 374] width 94 height 22
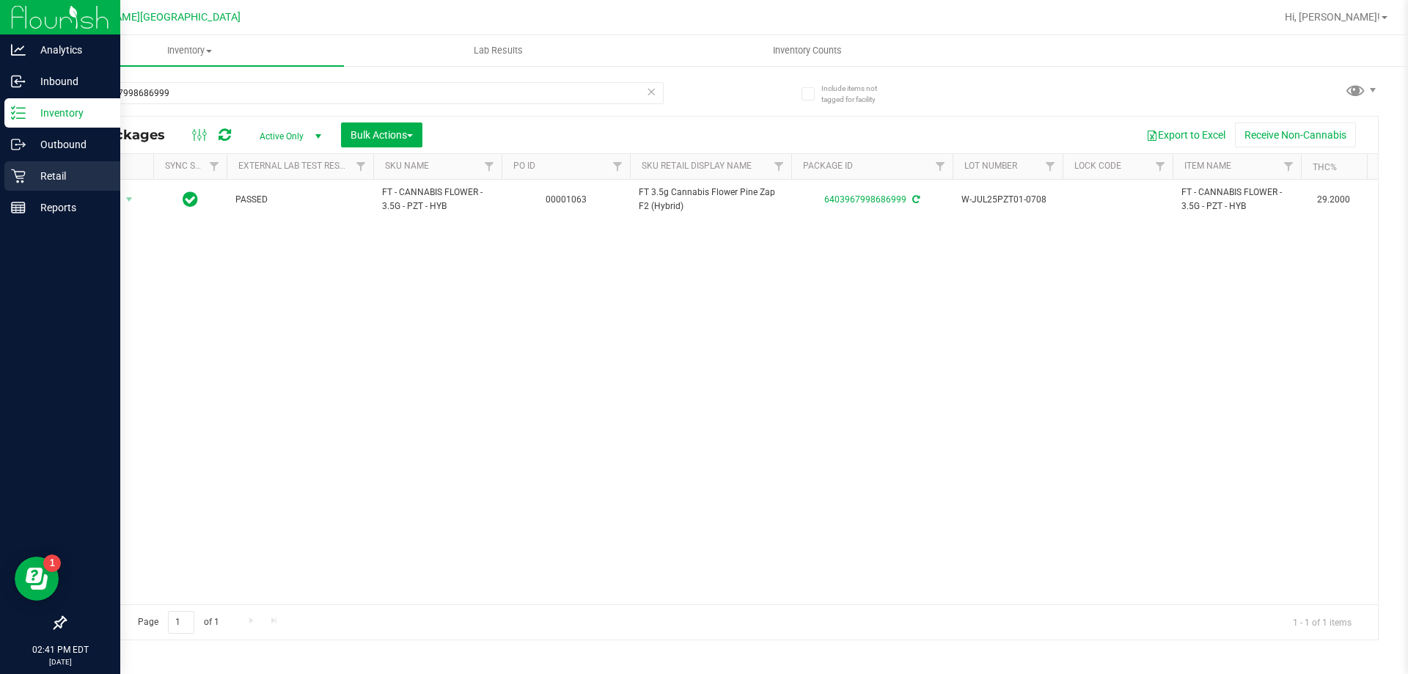
click at [26, 173] on p "Retail" at bounding box center [70, 176] width 88 height 18
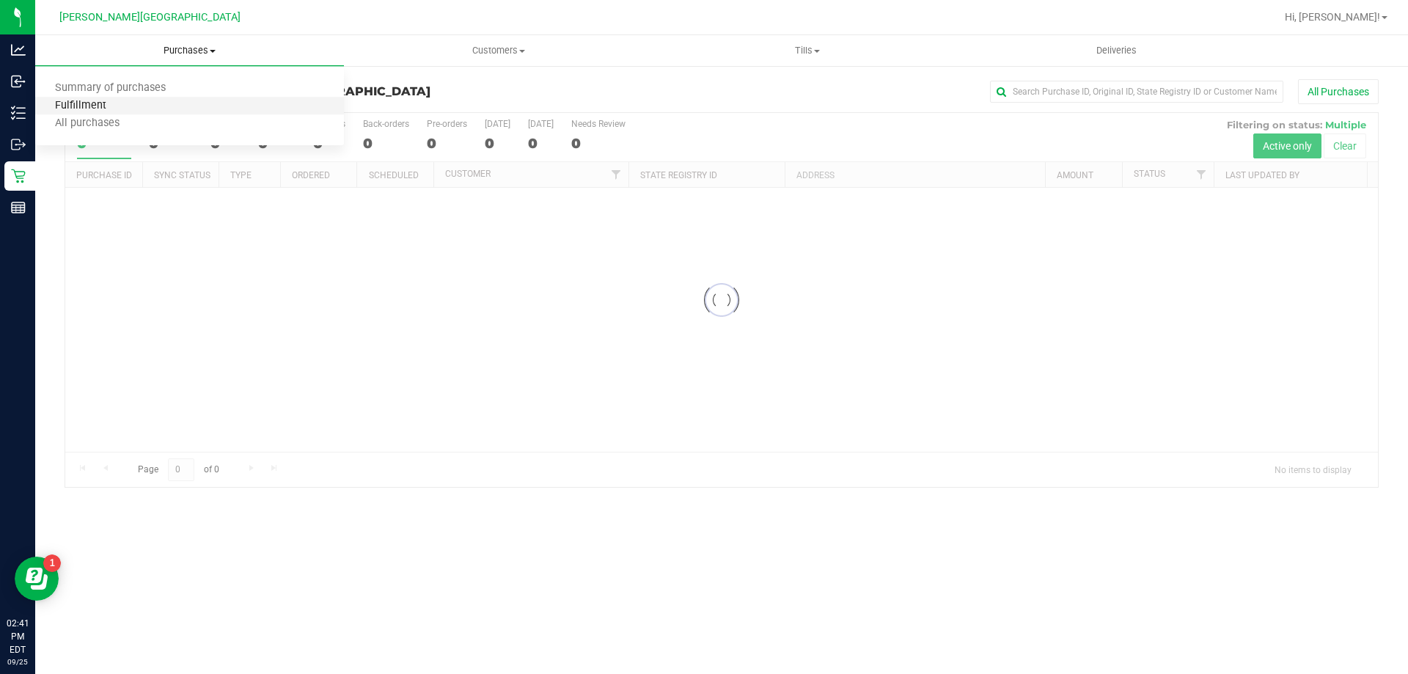
click at [97, 100] on span "Fulfillment" at bounding box center [80, 106] width 91 height 12
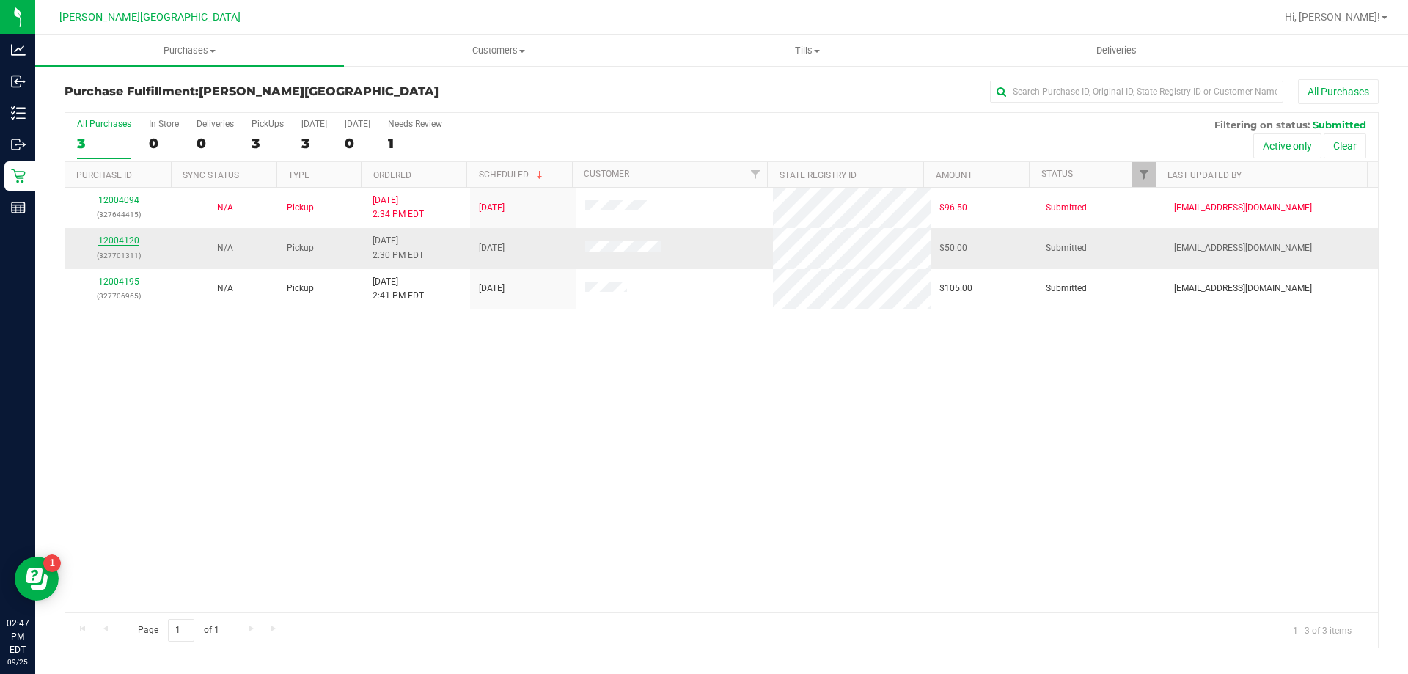
click at [135, 240] on link "12004120" at bounding box center [118, 240] width 41 height 10
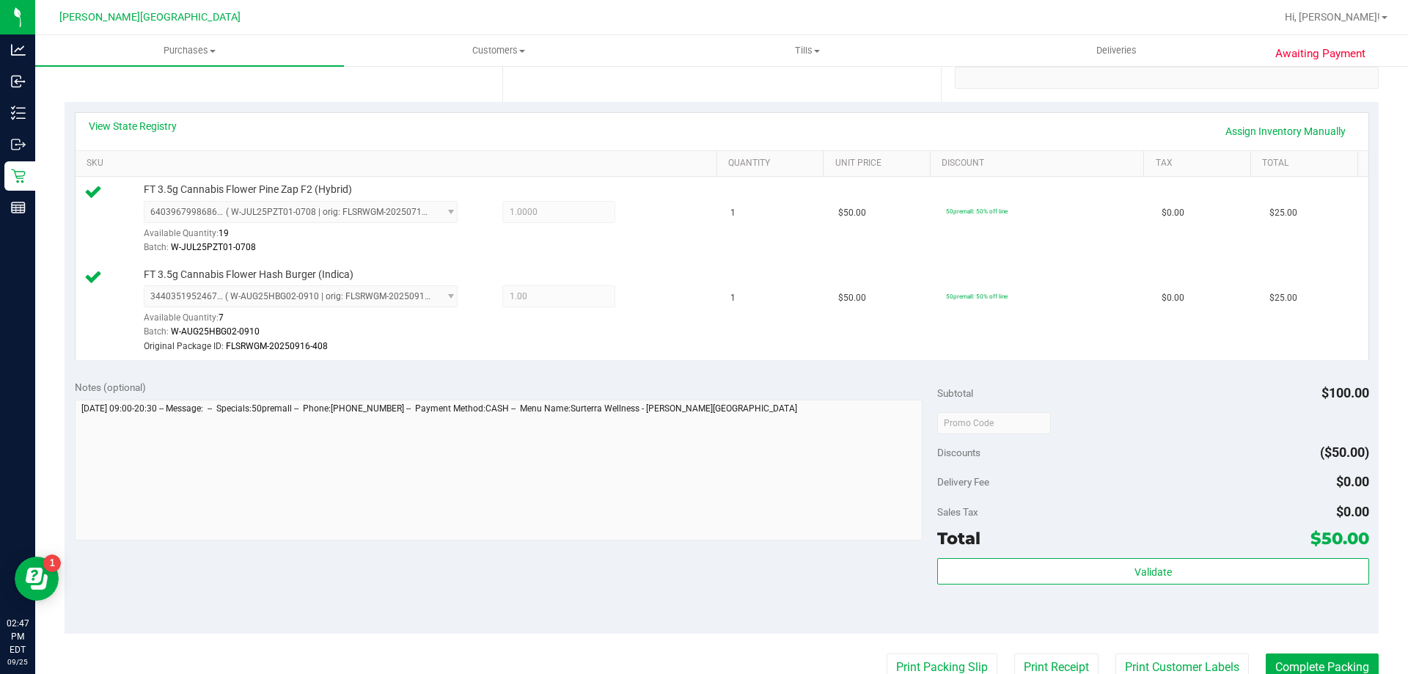
scroll to position [367, 0]
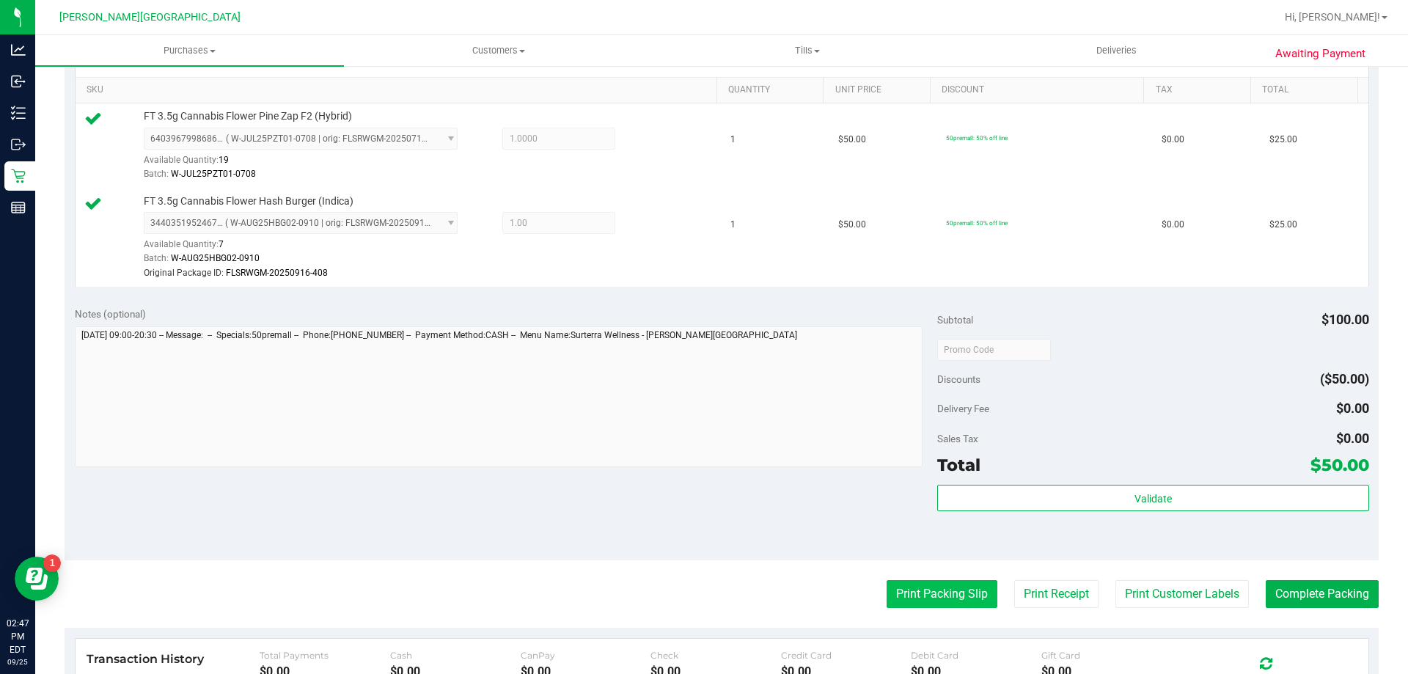
click at [943, 593] on button "Print Packing Slip" at bounding box center [941, 594] width 111 height 28
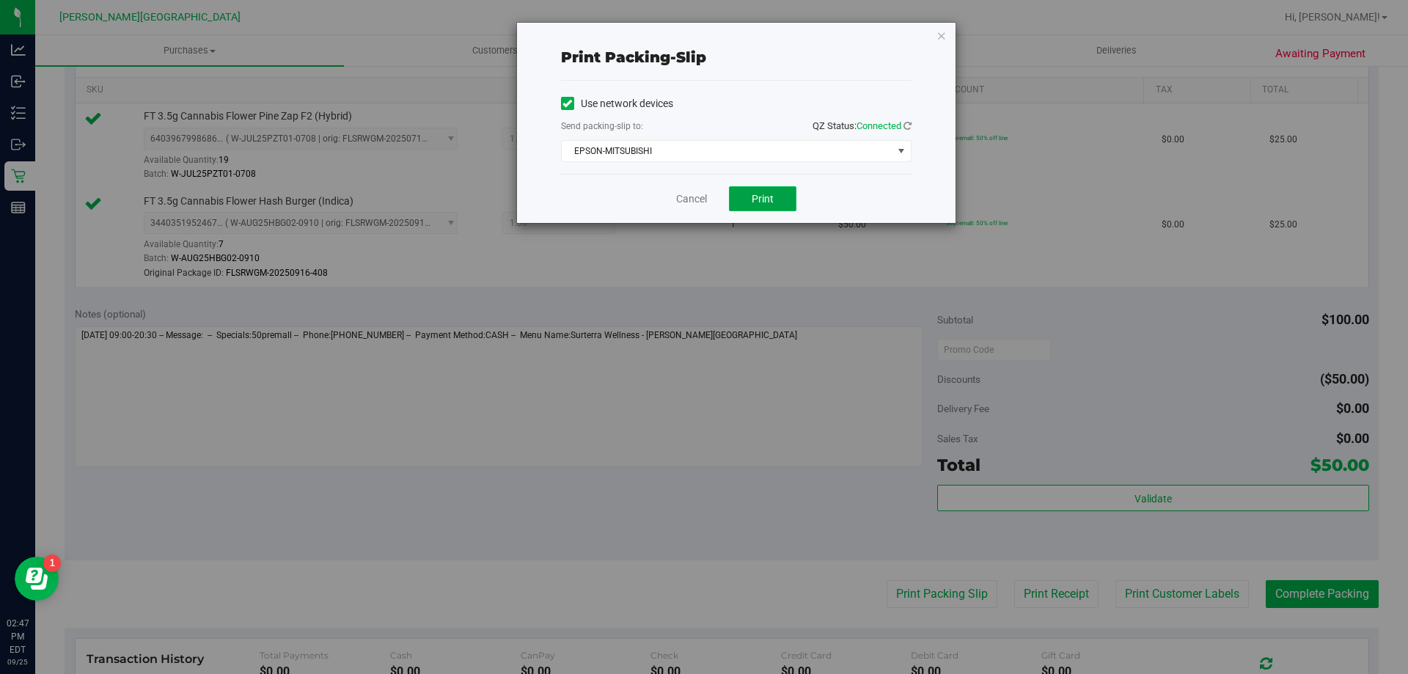
click at [772, 193] on span "Print" at bounding box center [762, 199] width 22 height 12
click at [941, 37] on icon "button" at bounding box center [941, 35] width 10 height 18
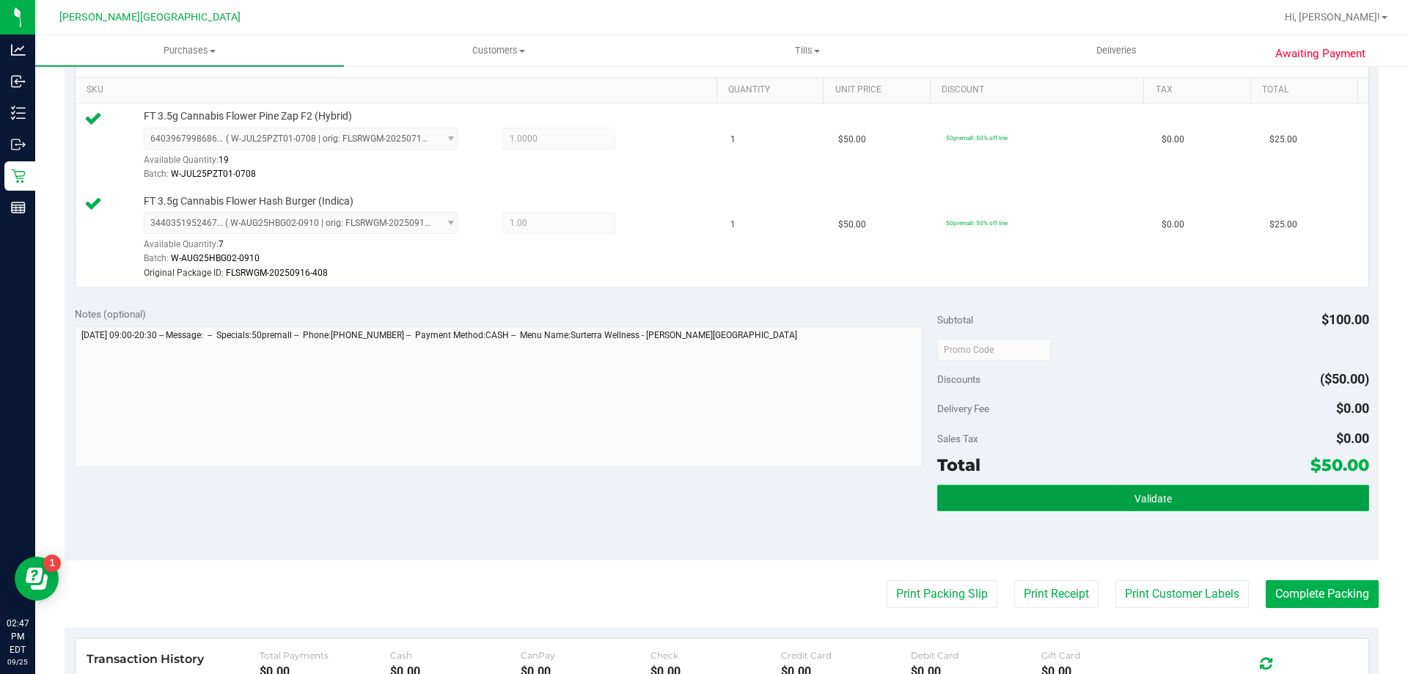
click at [1156, 499] on span "Validate" at bounding box center [1152, 499] width 37 height 12
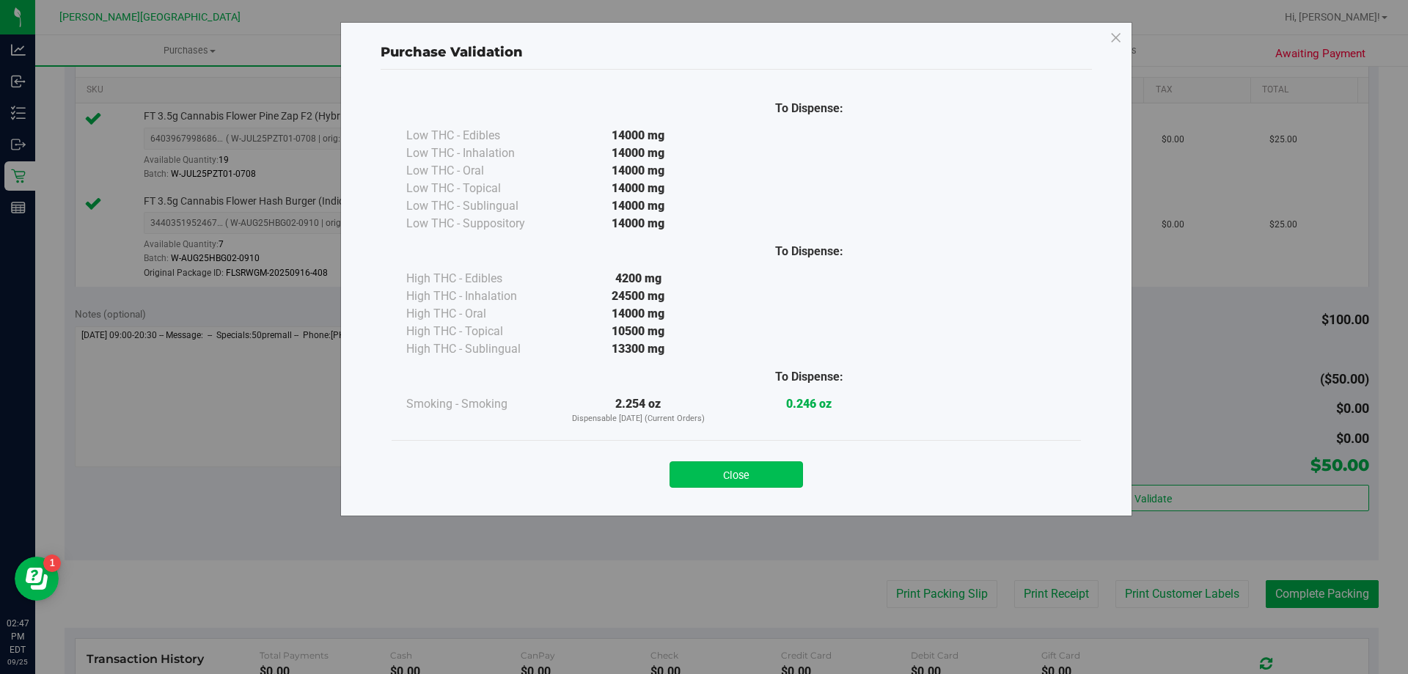
click at [765, 467] on button "Close" at bounding box center [735, 474] width 133 height 26
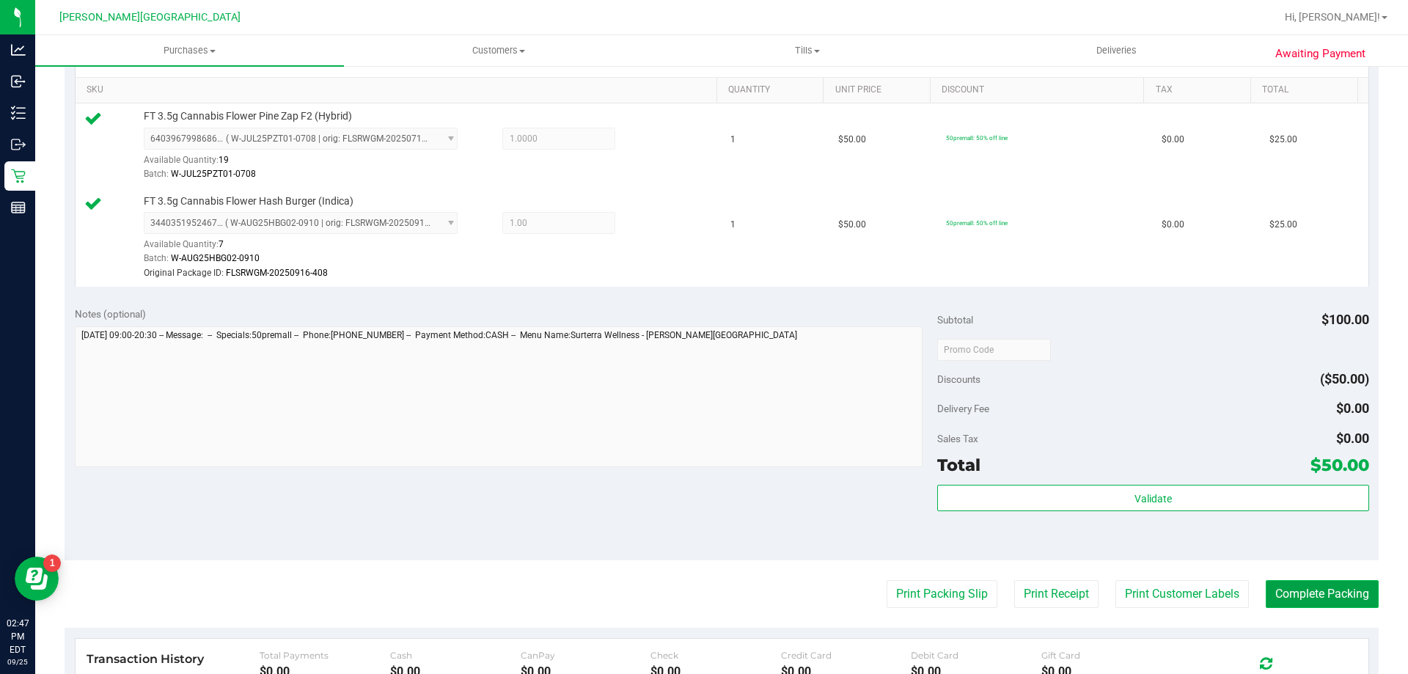
click at [1343, 601] on button "Complete Packing" at bounding box center [1321, 594] width 113 height 28
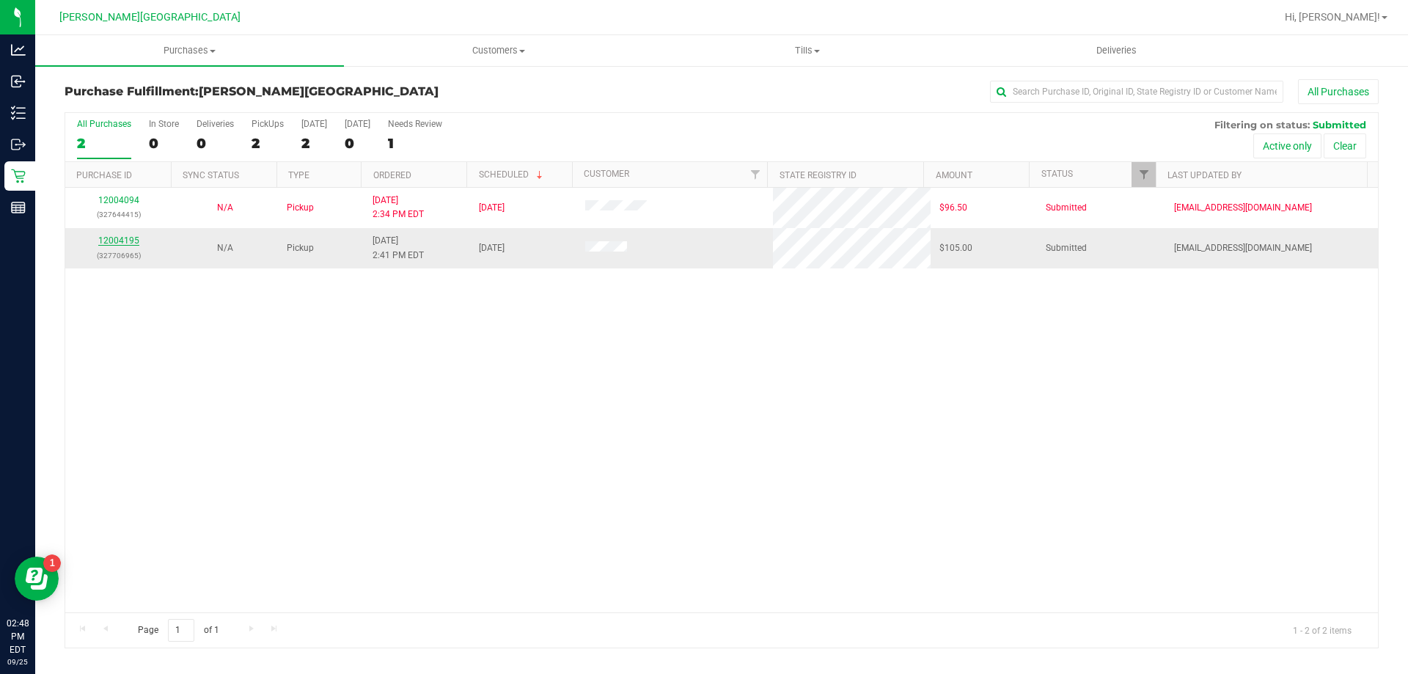
click at [121, 238] on link "12004195" at bounding box center [118, 240] width 41 height 10
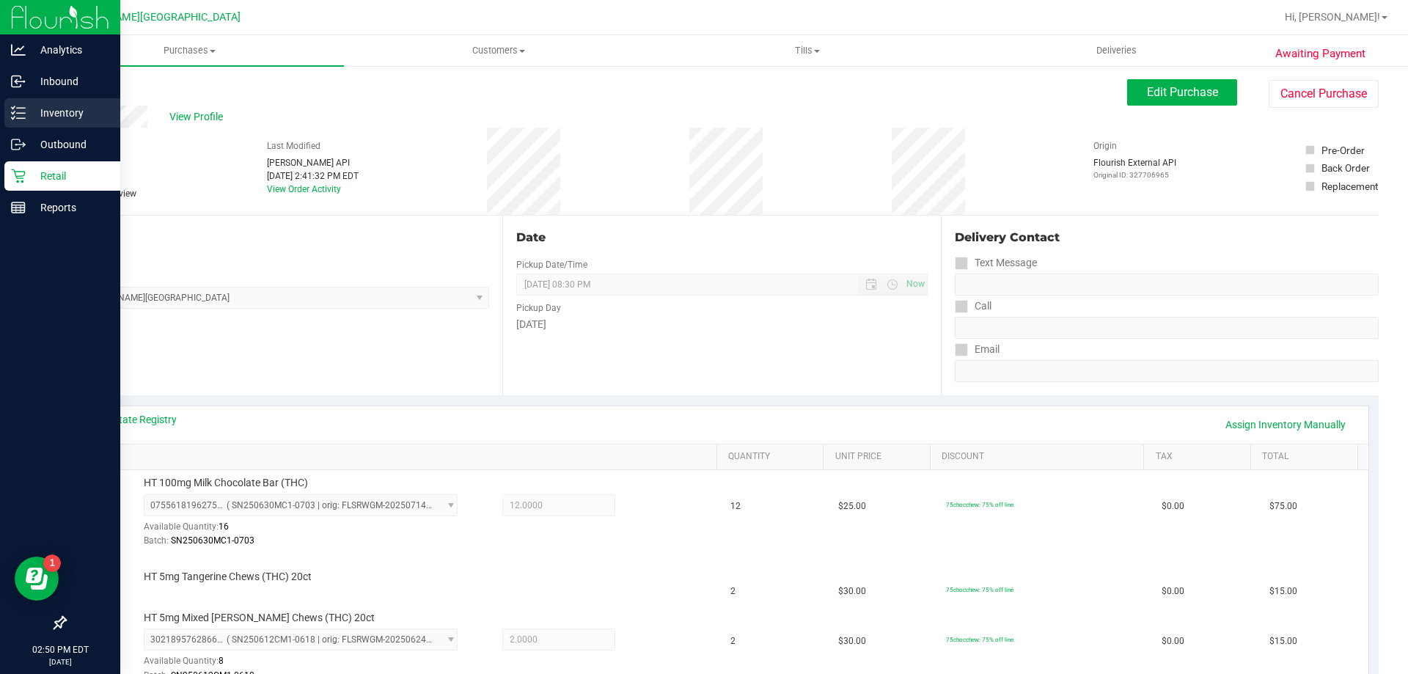
click at [67, 114] on p "Inventory" at bounding box center [70, 113] width 88 height 18
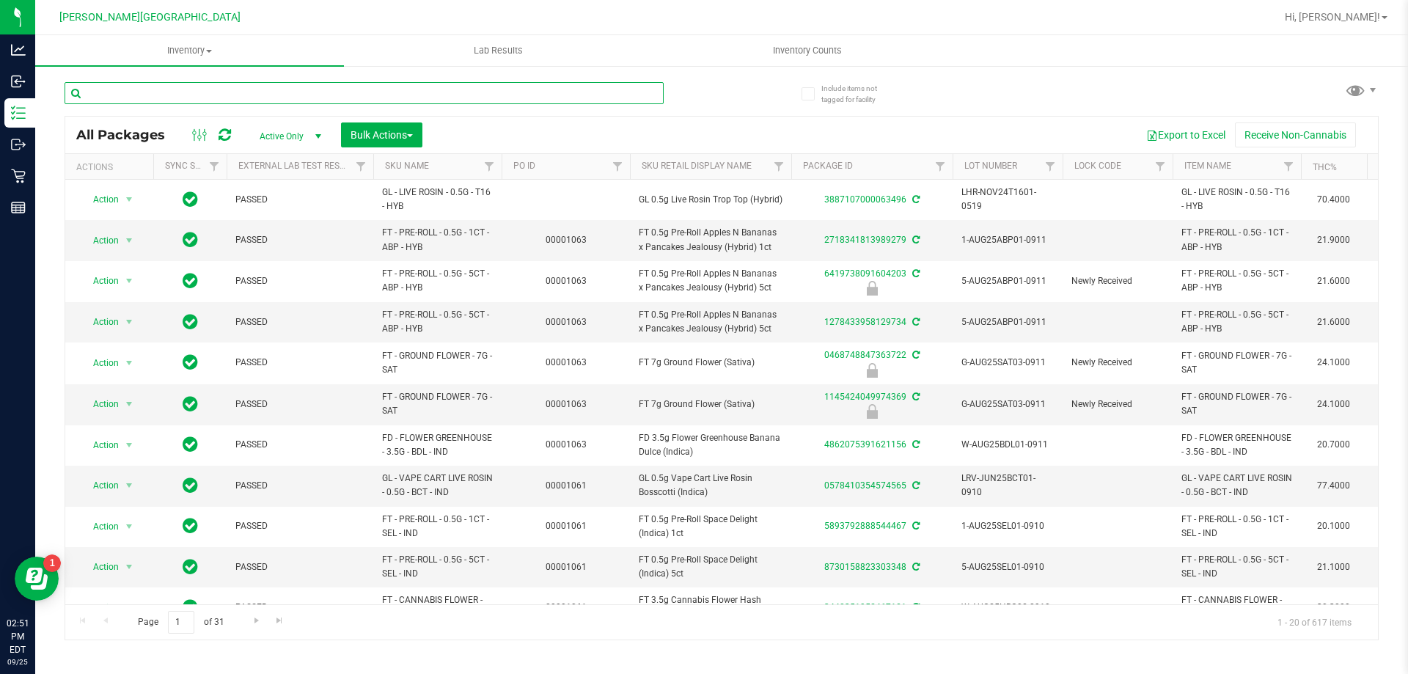
click at [117, 84] on input "text" at bounding box center [364, 93] width 599 height 22
type input "9938737652188503"
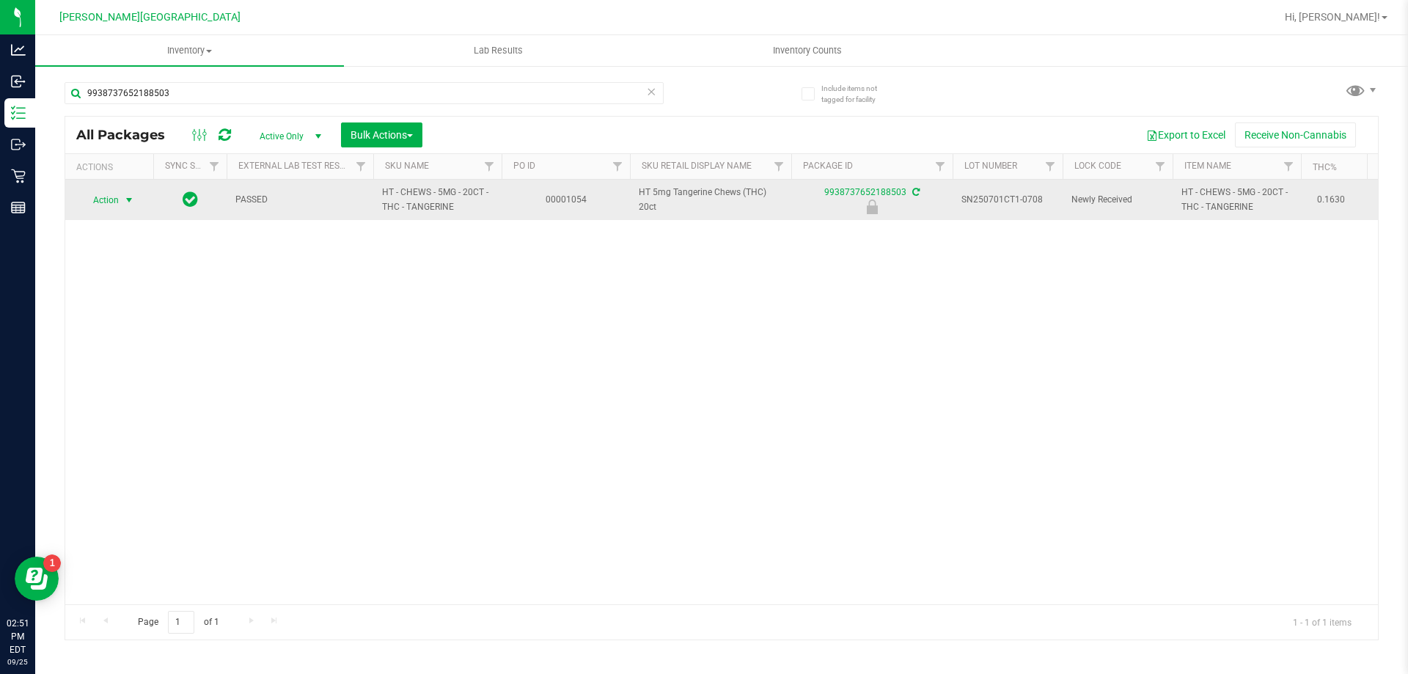
click at [120, 200] on span "select" at bounding box center [129, 200] width 18 height 21
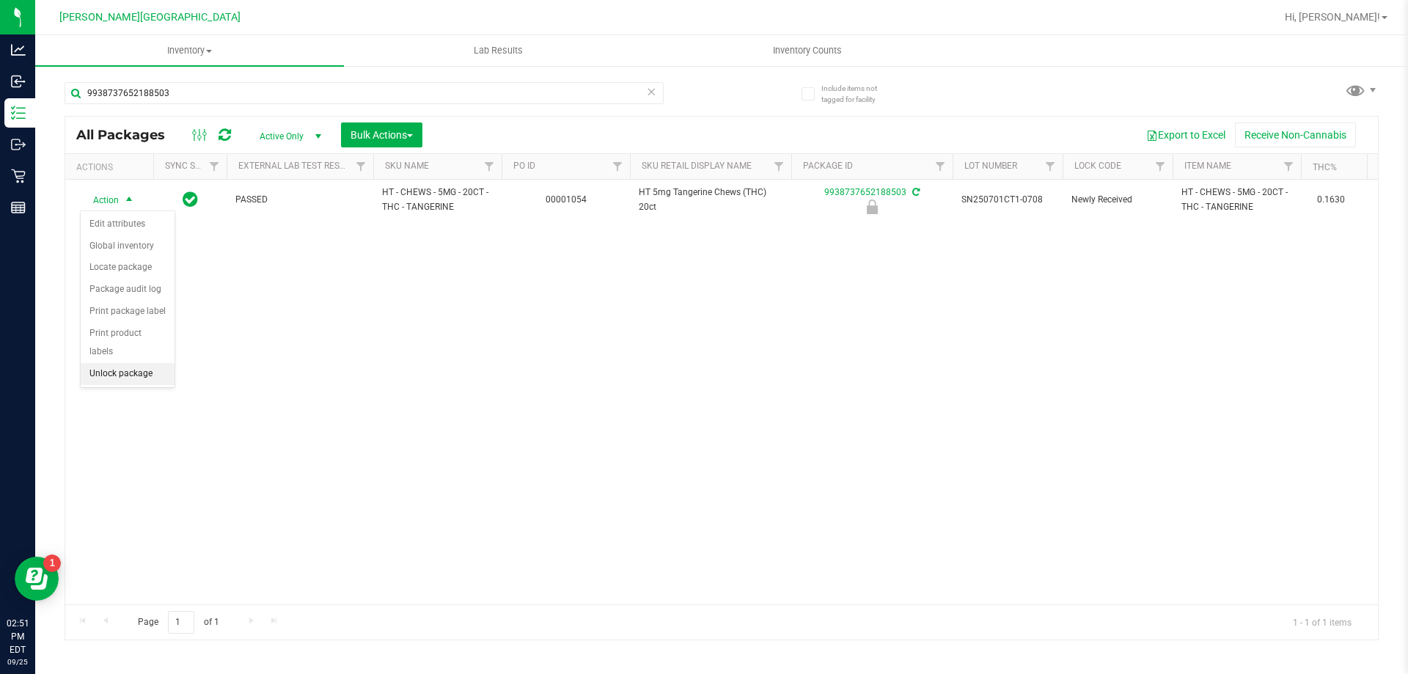
click at [141, 363] on li "Unlock package" at bounding box center [128, 374] width 94 height 22
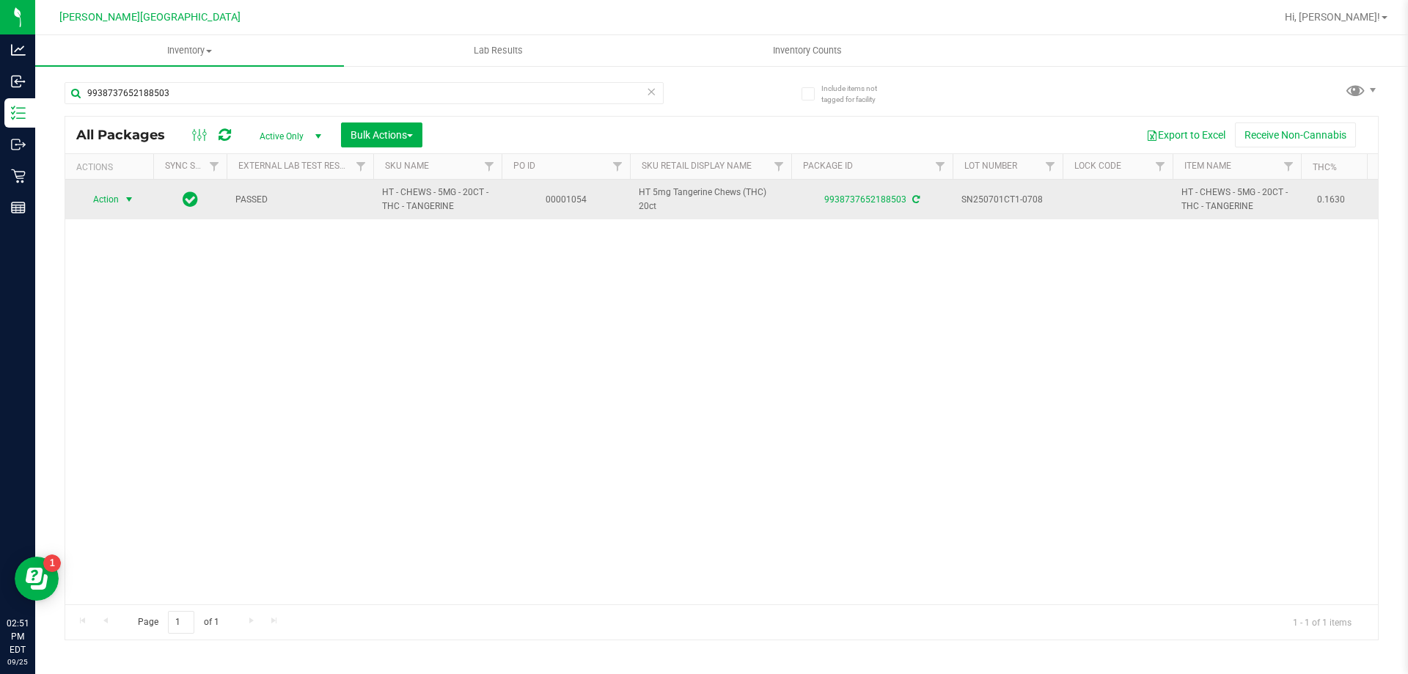
click at [133, 199] on span "select" at bounding box center [129, 200] width 12 height 12
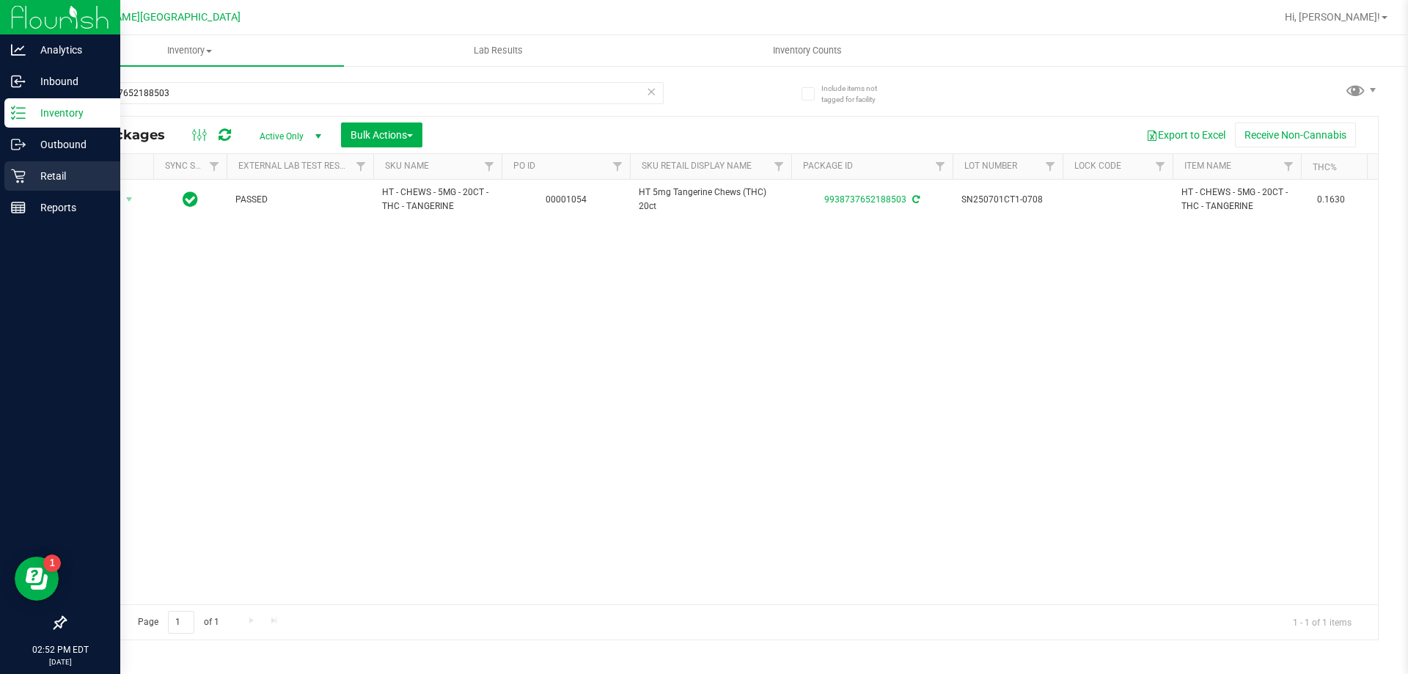
click at [61, 167] on p "Retail" at bounding box center [70, 176] width 88 height 18
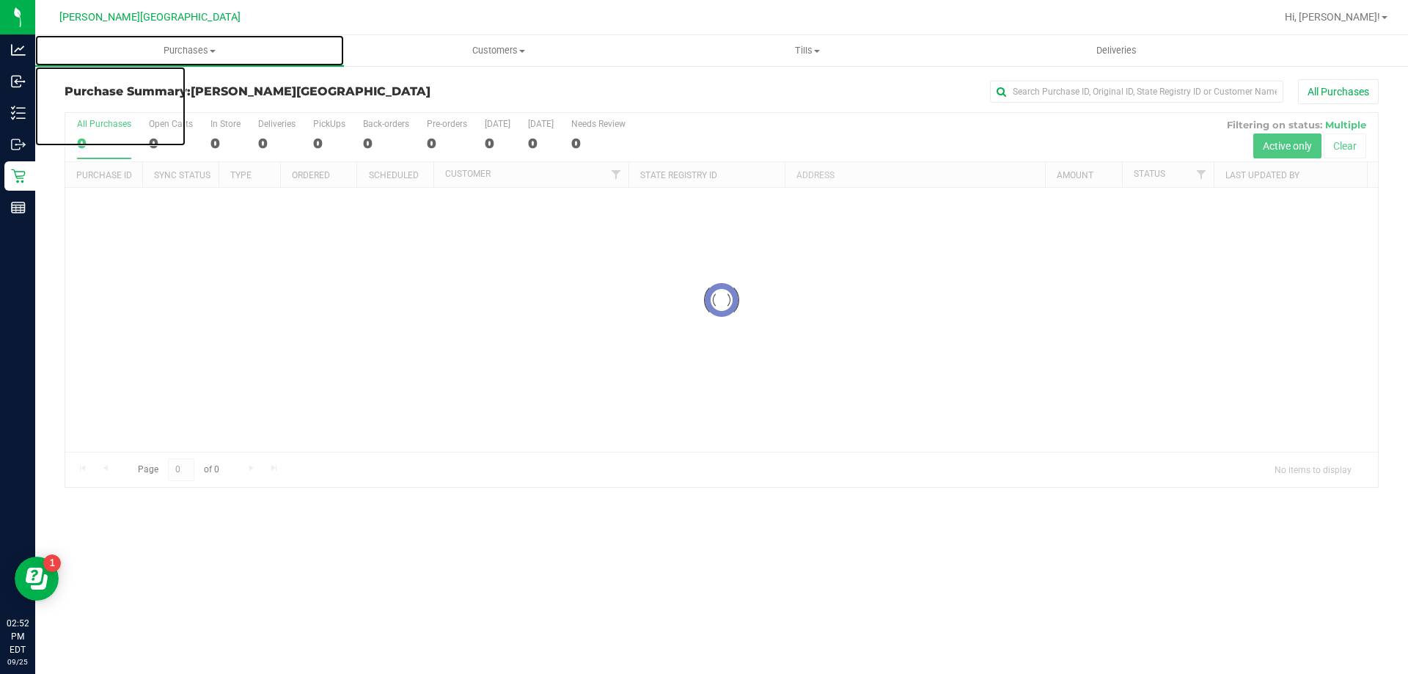
click at [192, 47] on span "Purchases" at bounding box center [189, 50] width 309 height 13
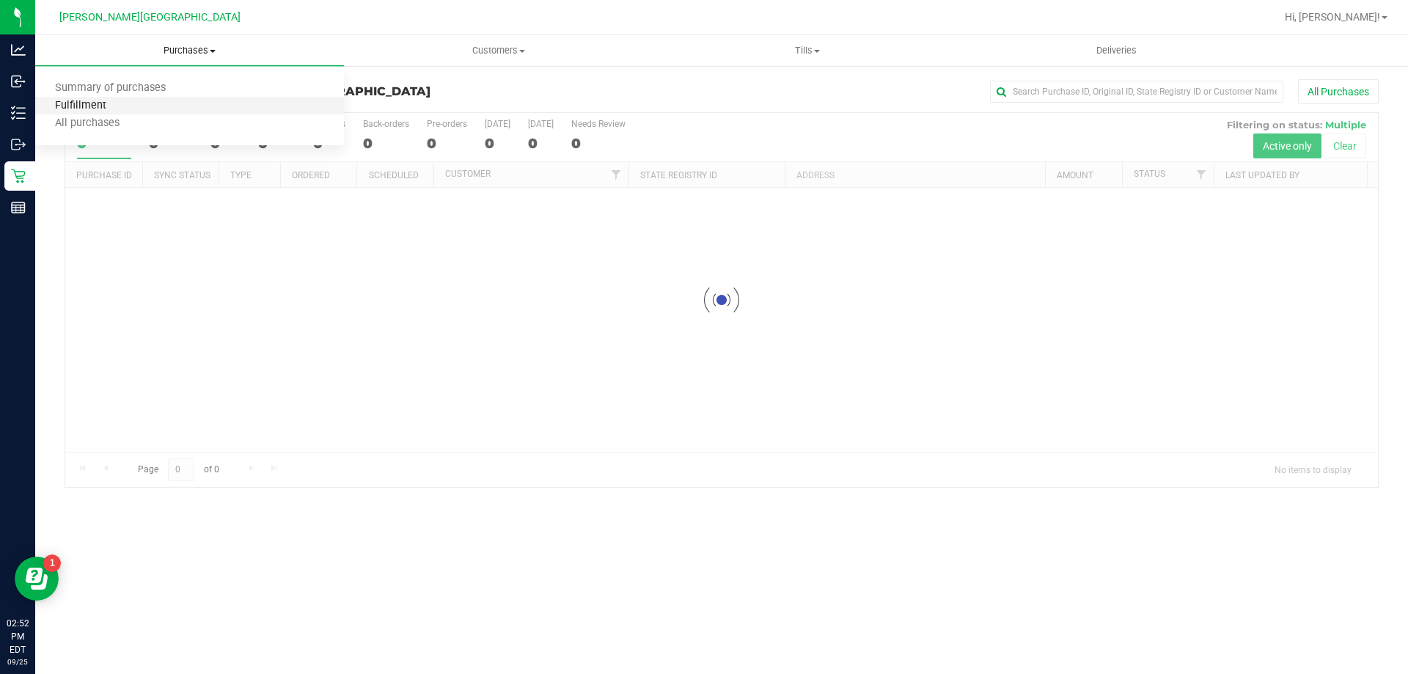
click at [65, 103] on span "Fulfillment" at bounding box center [80, 106] width 91 height 12
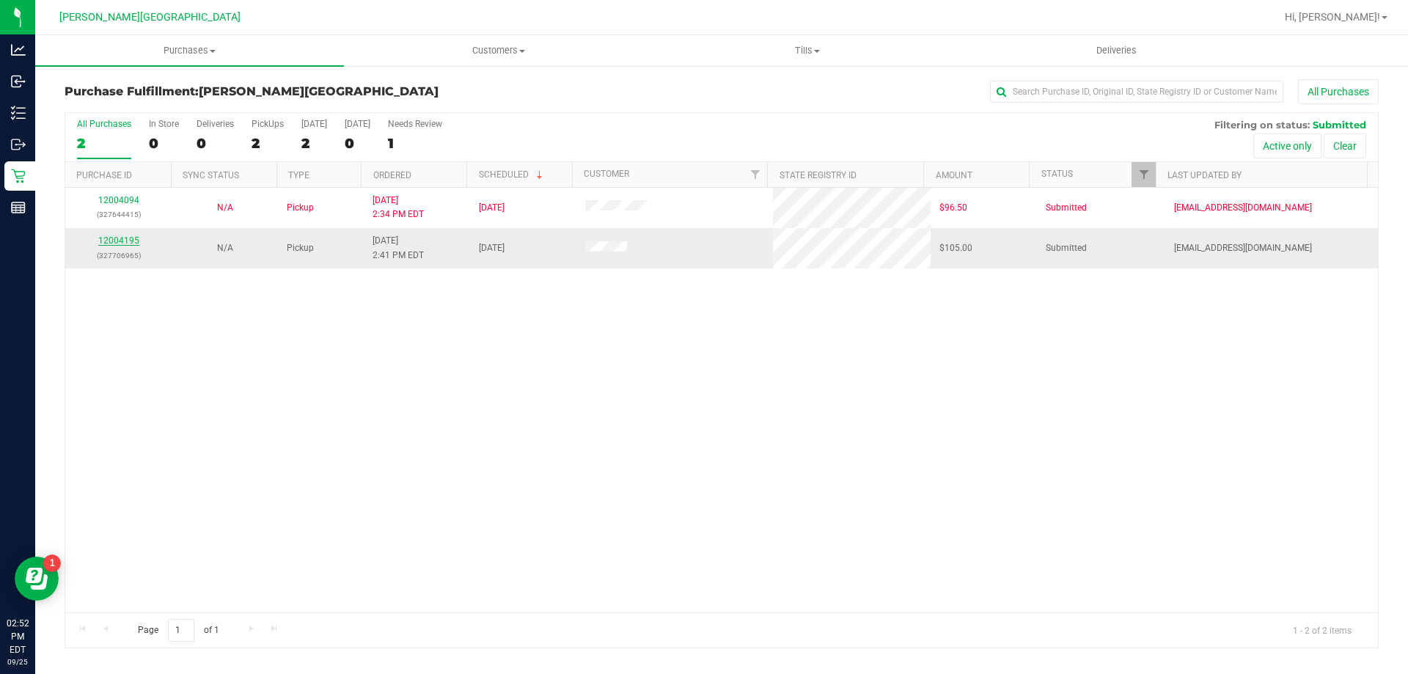
click at [122, 240] on link "12004195" at bounding box center [118, 240] width 41 height 10
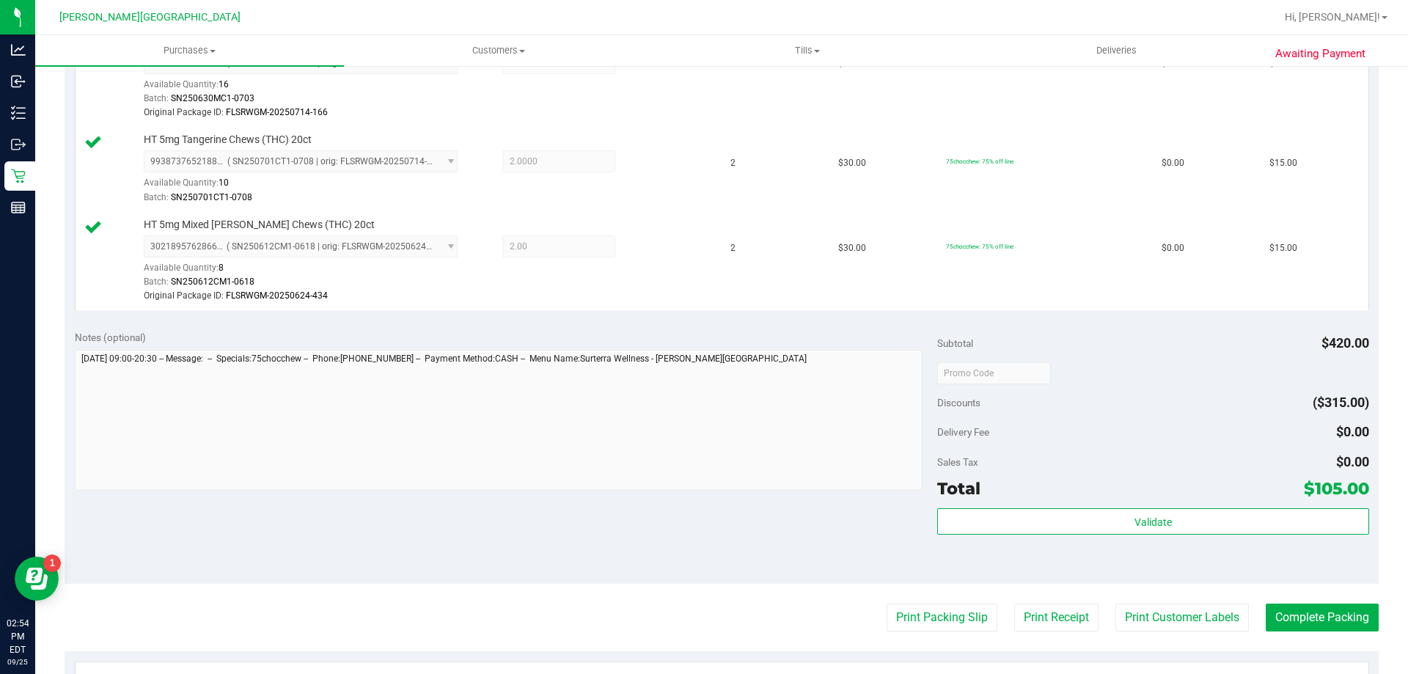
scroll to position [587, 0]
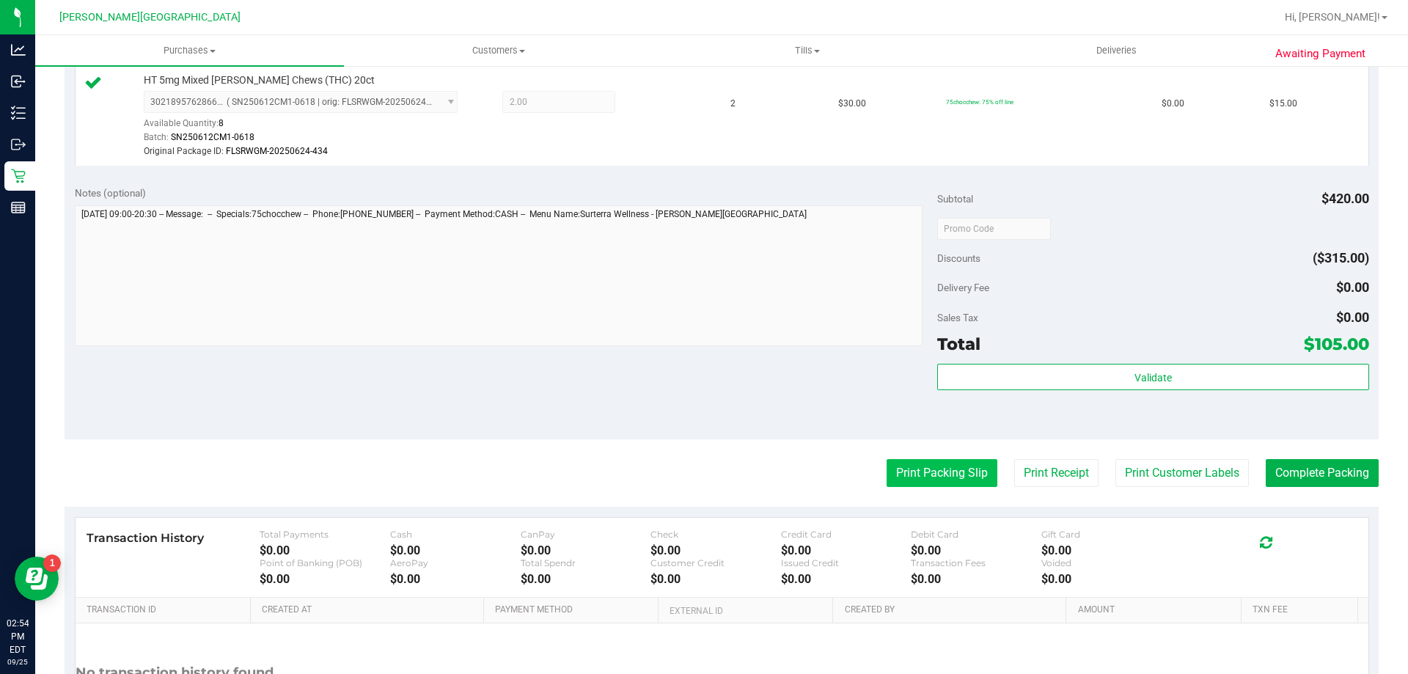
click at [961, 483] on button "Print Packing Slip" at bounding box center [941, 473] width 111 height 28
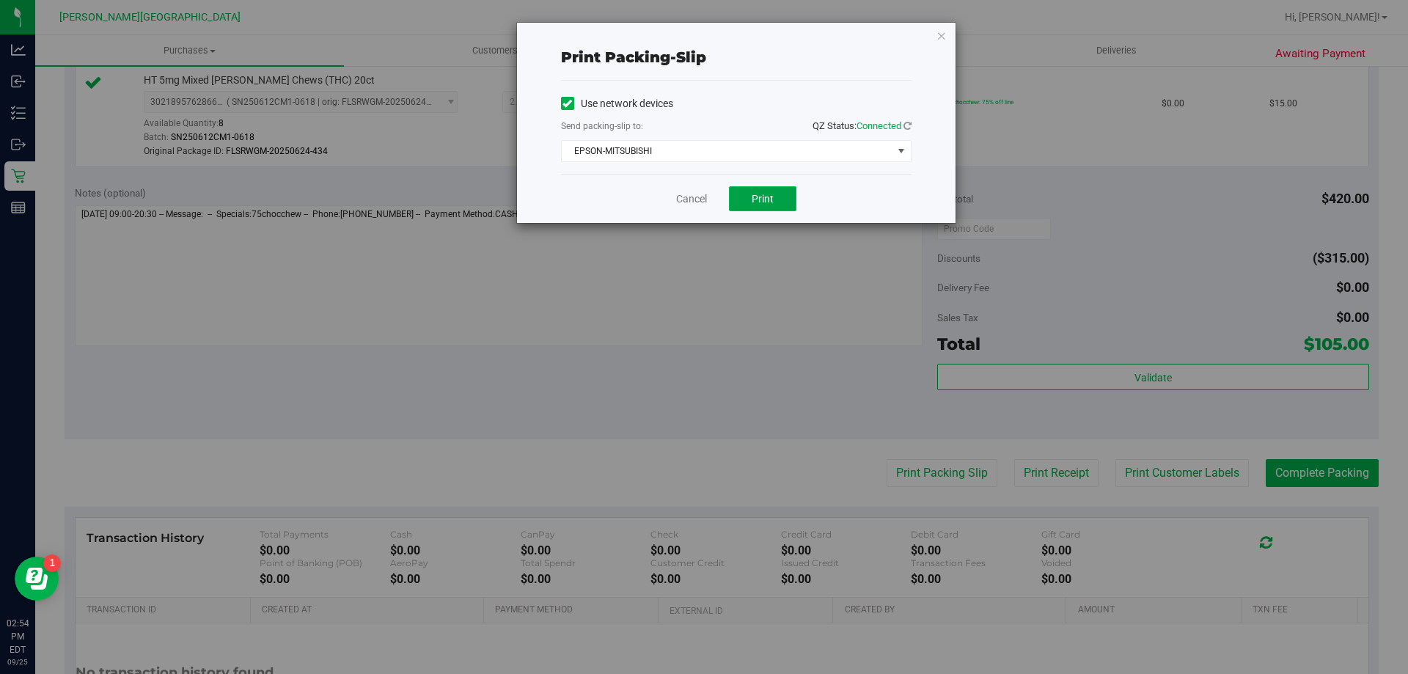
click at [757, 202] on span "Print" at bounding box center [762, 199] width 22 height 12
click at [936, 36] on icon "button" at bounding box center [941, 35] width 10 height 18
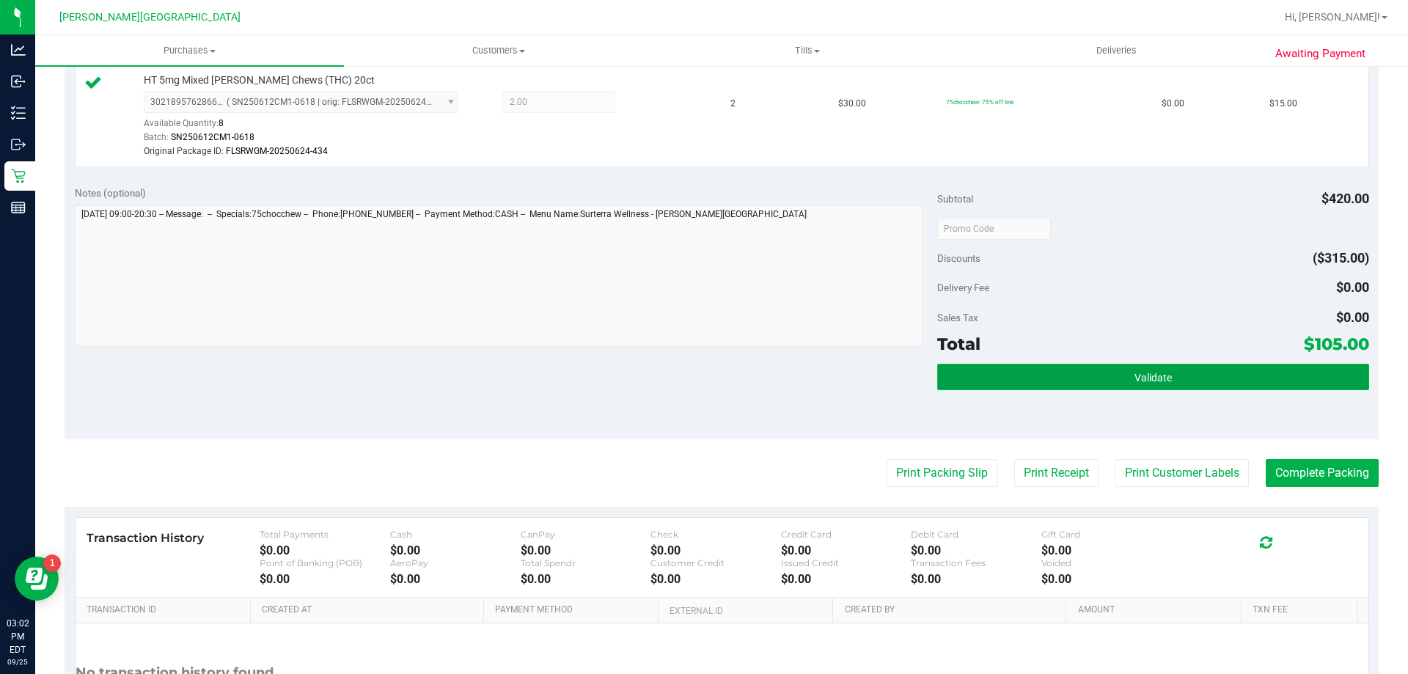
click at [1232, 385] on button "Validate" at bounding box center [1152, 377] width 431 height 26
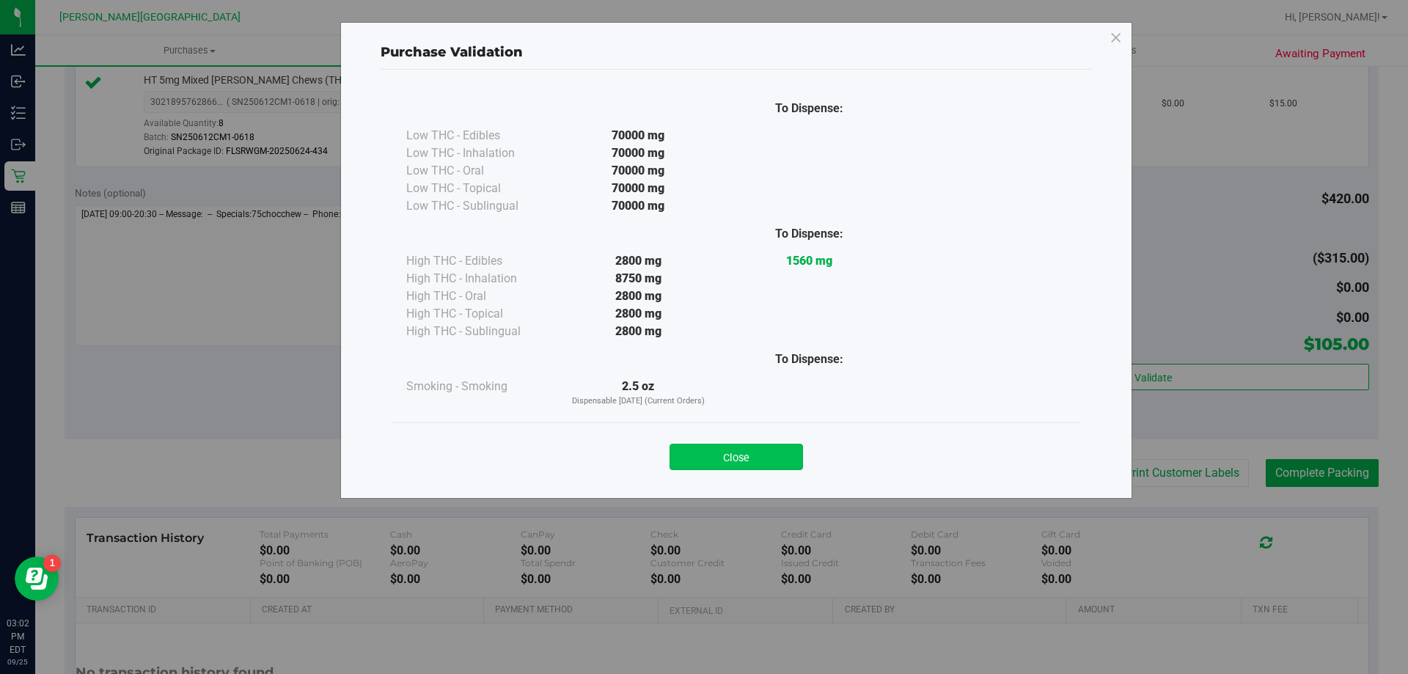
click at [759, 448] on button "Close" at bounding box center [735, 457] width 133 height 26
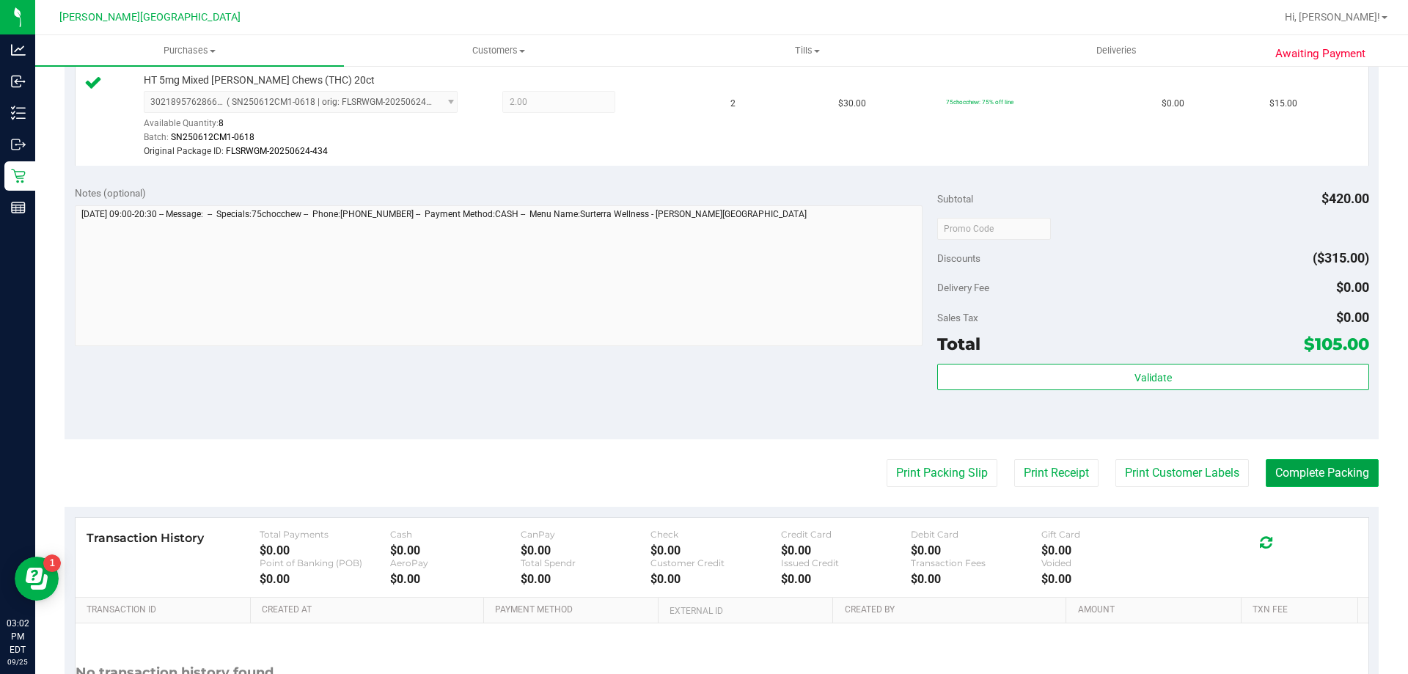
click at [1328, 485] on button "Complete Packing" at bounding box center [1321, 473] width 113 height 28
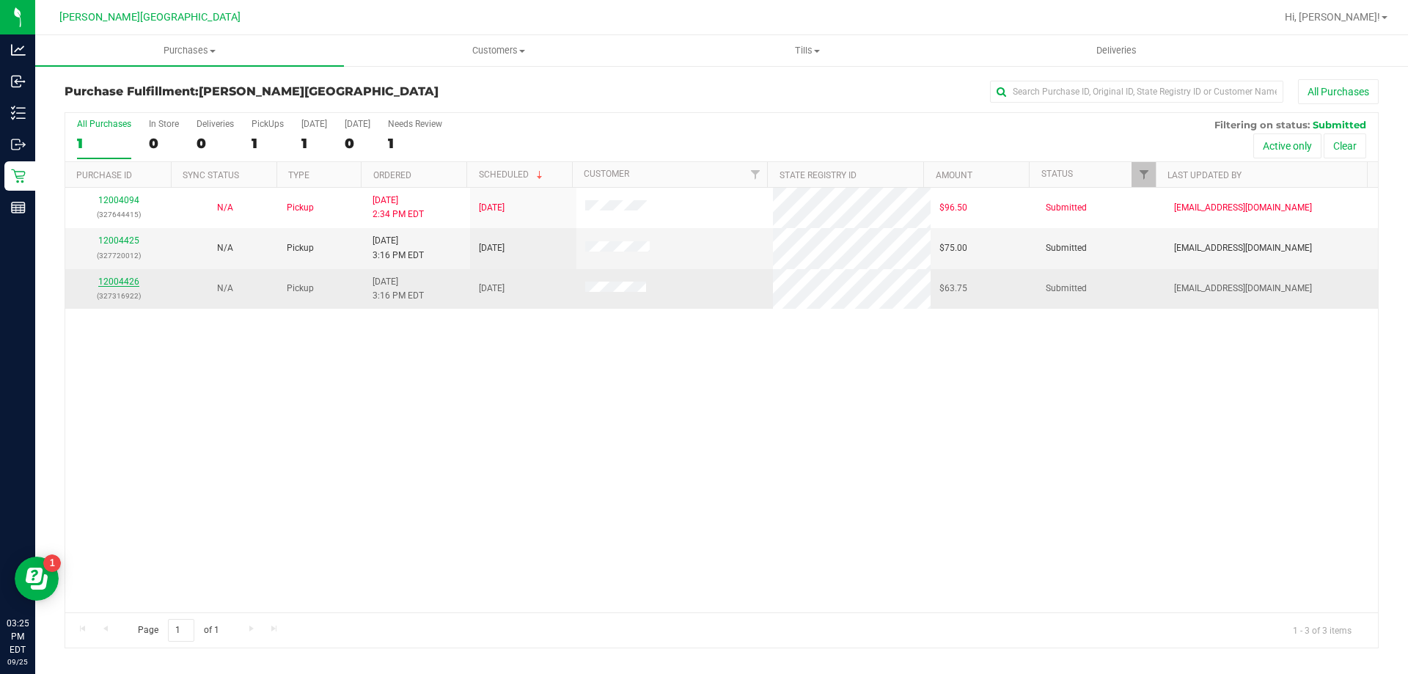
click at [128, 279] on link "12004426" at bounding box center [118, 281] width 41 height 10
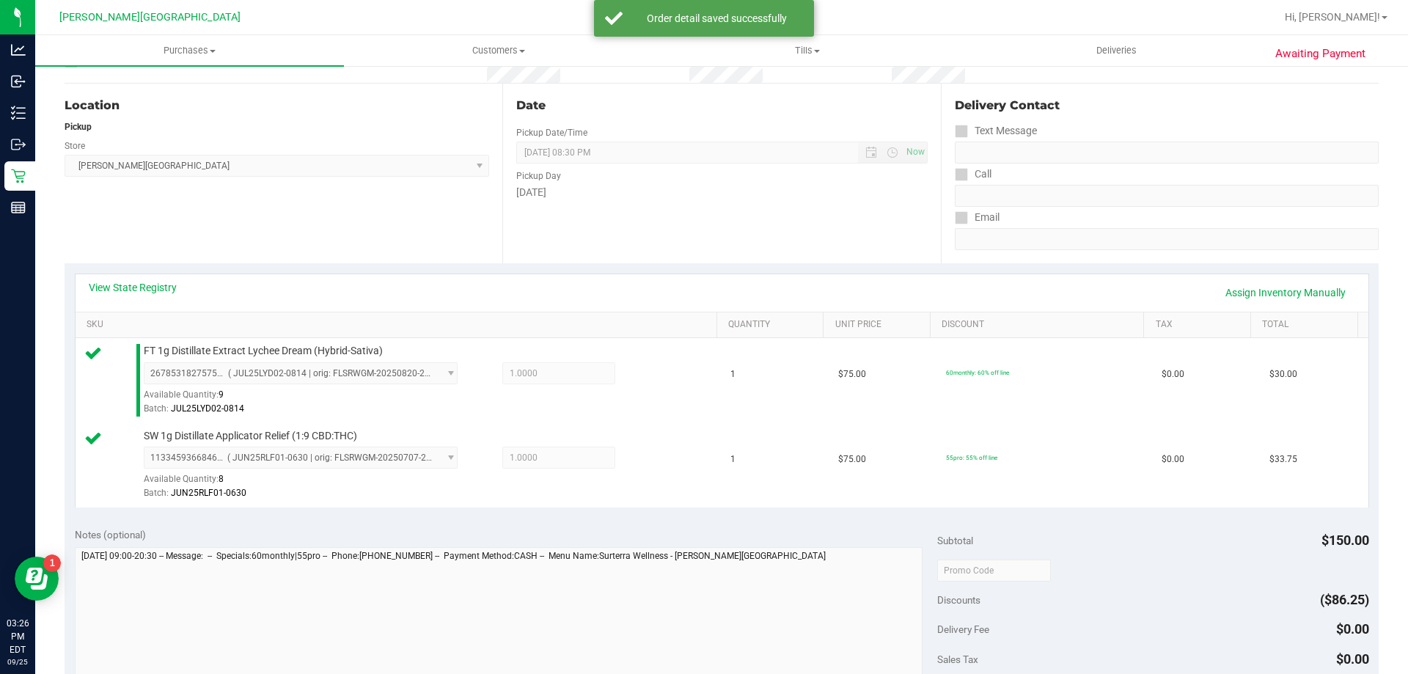
scroll to position [293, 0]
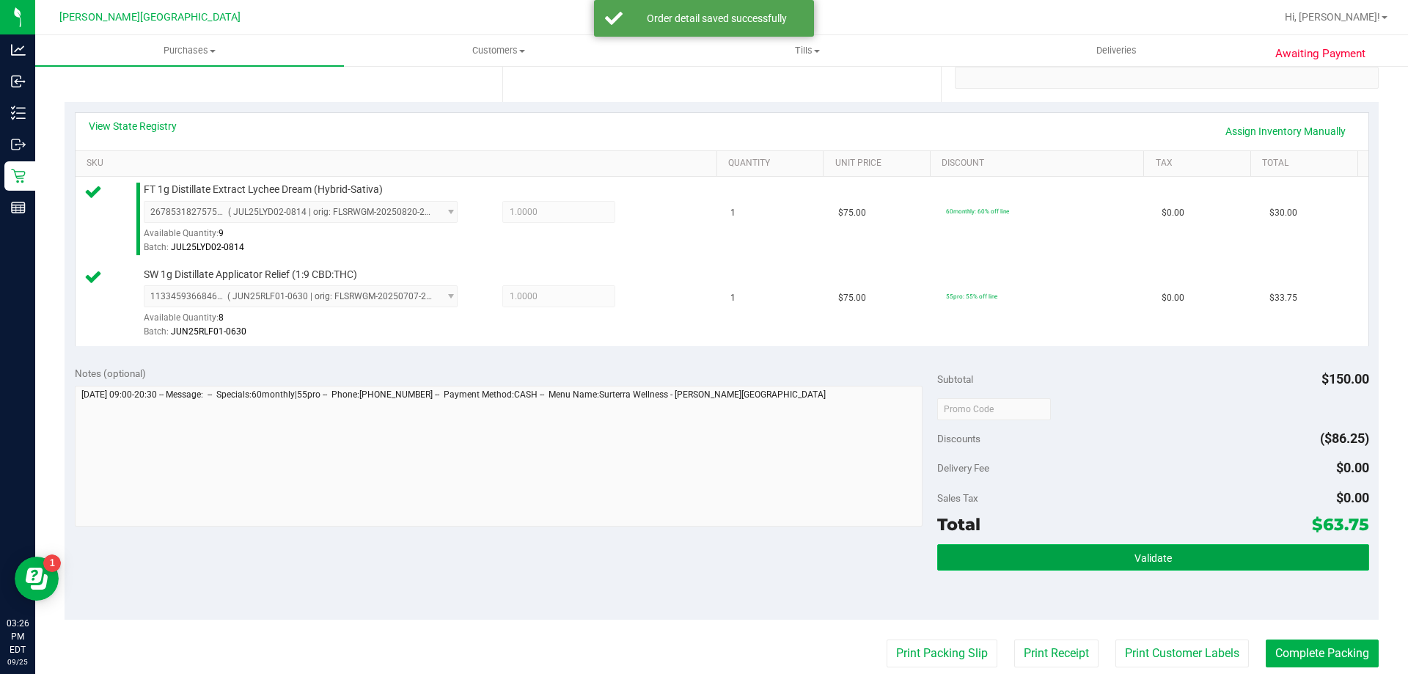
click at [1249, 551] on button "Validate" at bounding box center [1152, 557] width 431 height 26
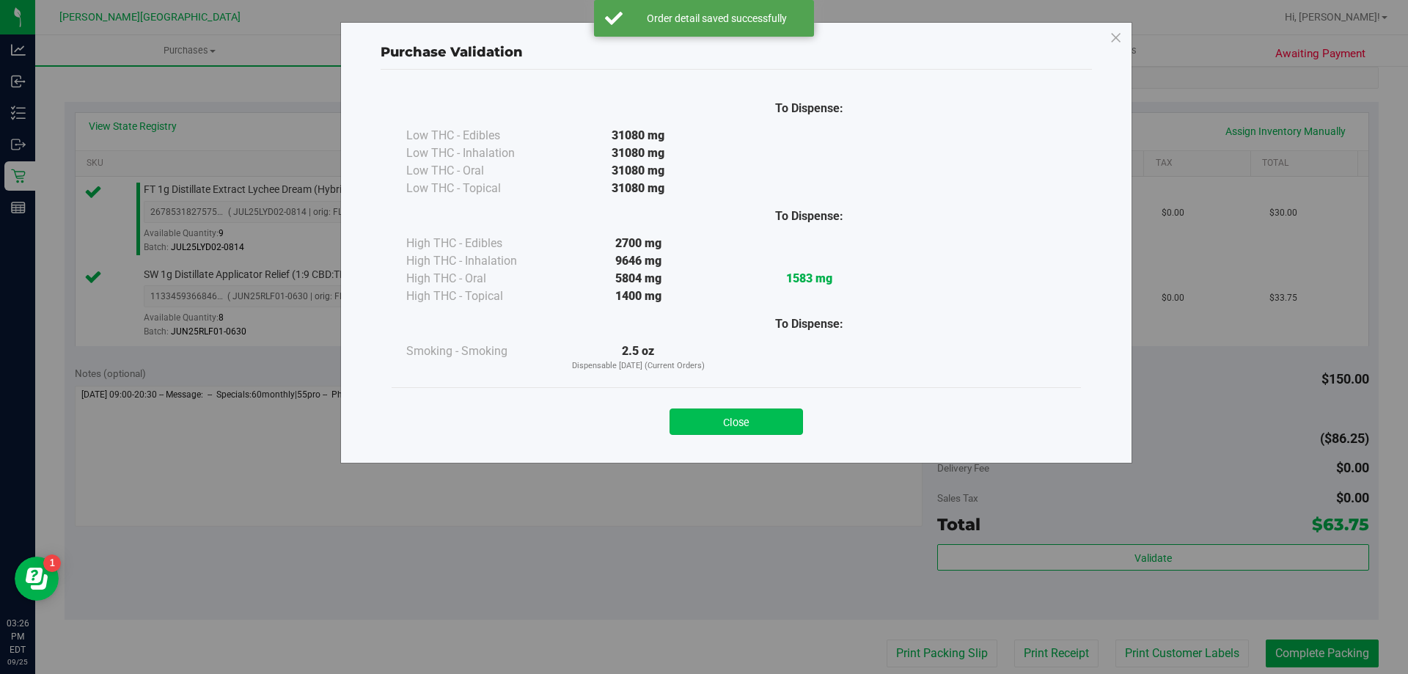
click at [795, 419] on button "Close" at bounding box center [735, 421] width 133 height 26
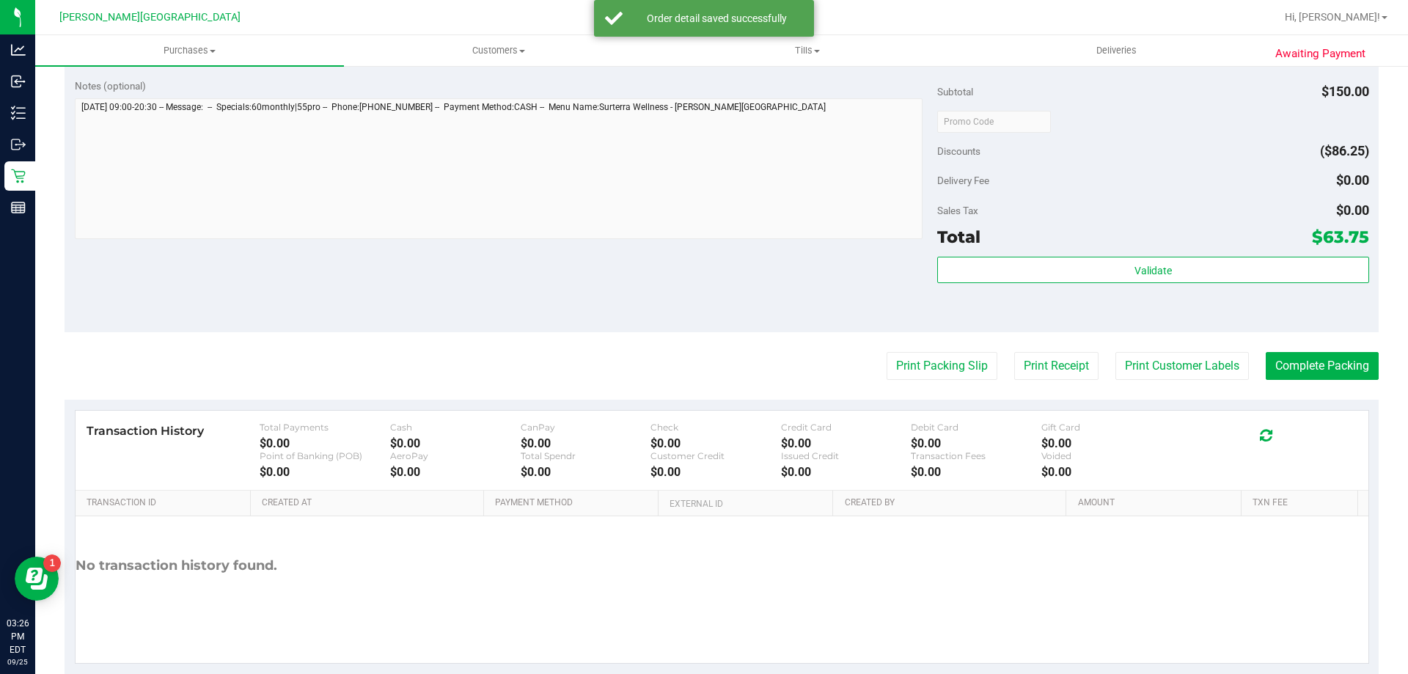
scroll to position [587, 0]
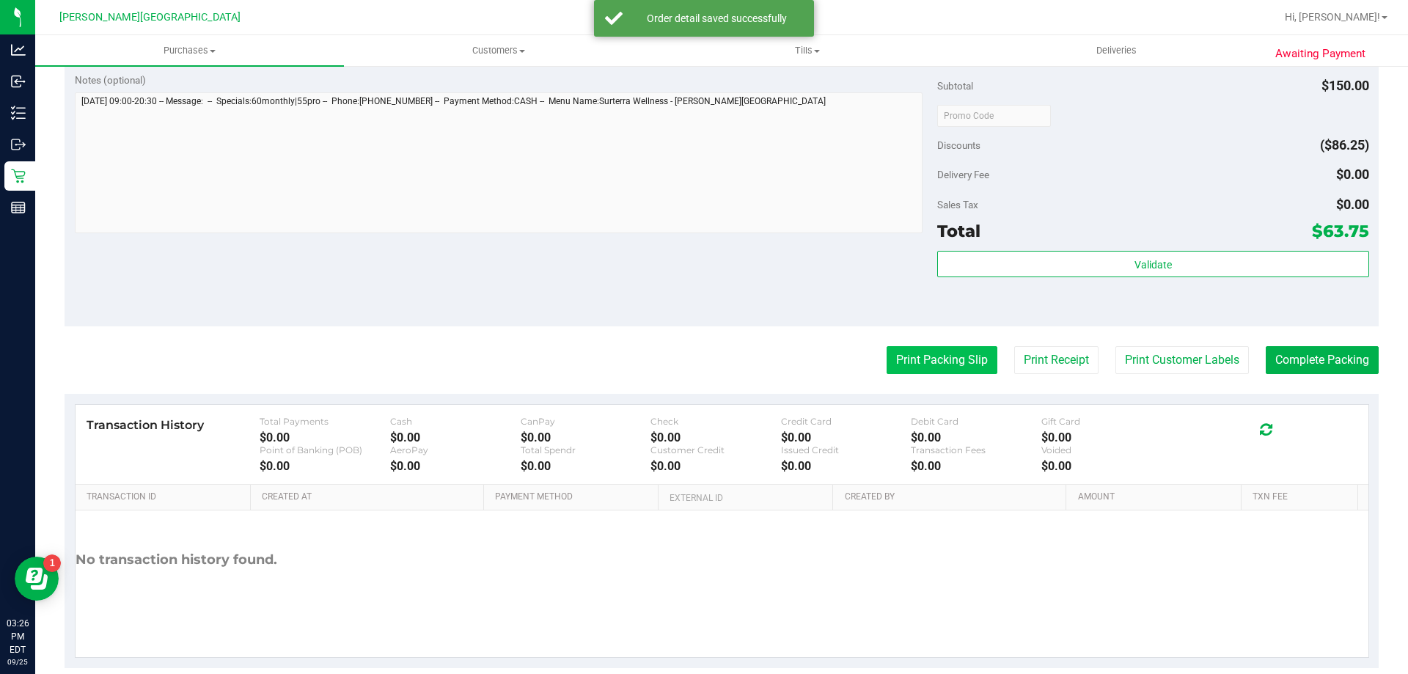
click at [912, 349] on button "Print Packing Slip" at bounding box center [941, 360] width 111 height 28
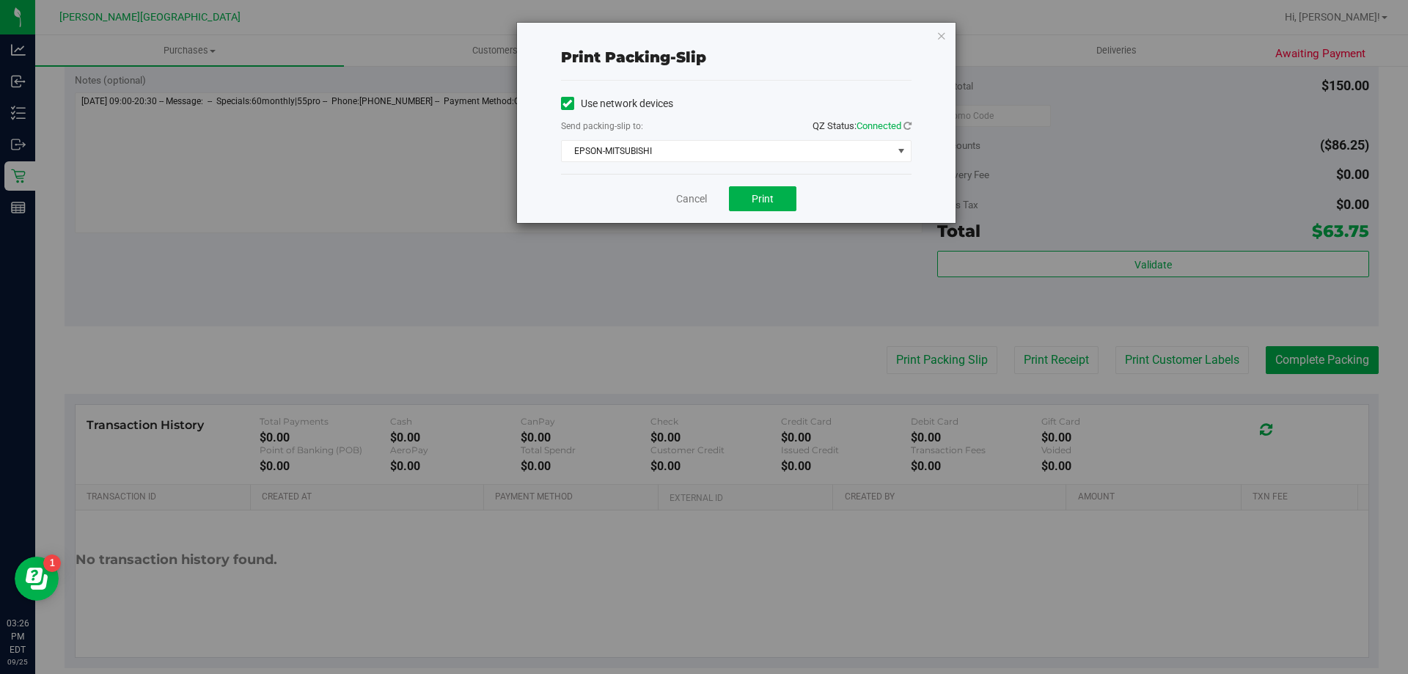
click at [749, 211] on div "Cancel Print" at bounding box center [736, 198] width 350 height 49
click at [749, 209] on button "Print" at bounding box center [762, 198] width 67 height 25
click at [943, 26] on icon "button" at bounding box center [941, 35] width 10 height 18
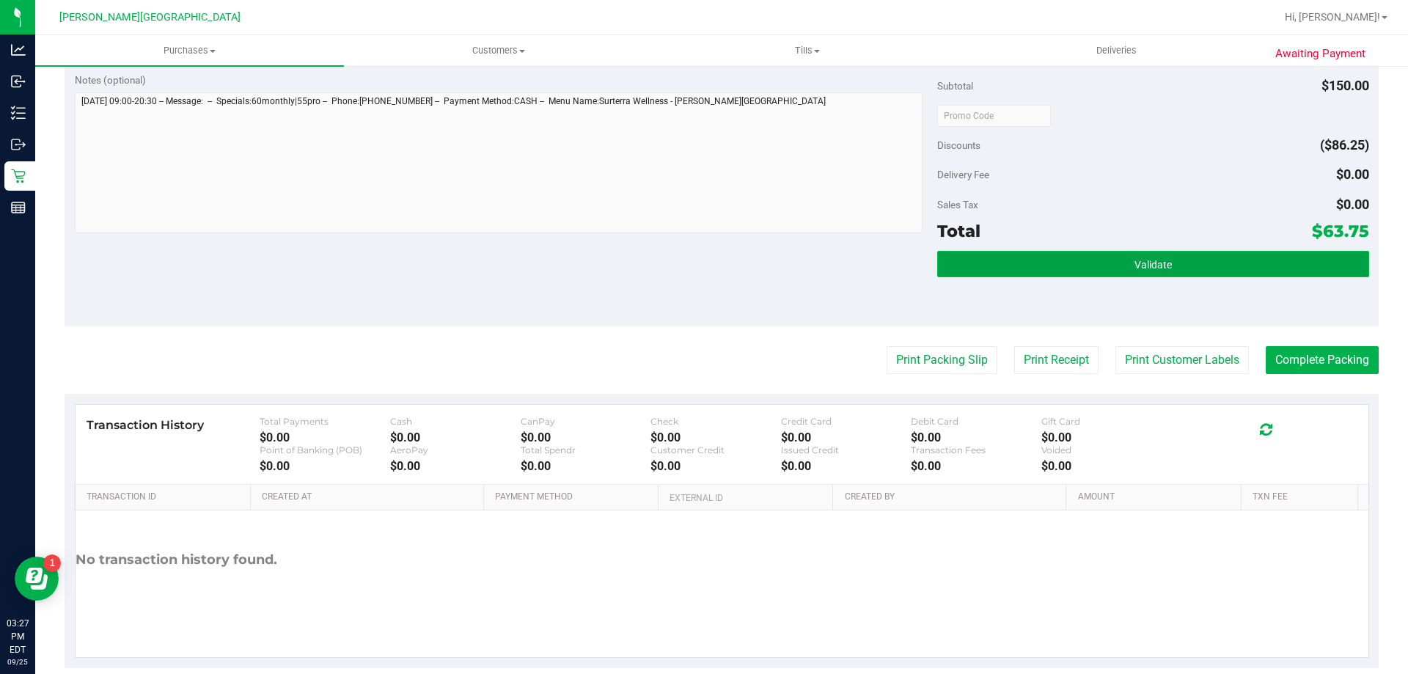
click at [1062, 258] on button "Validate" at bounding box center [1152, 264] width 431 height 26
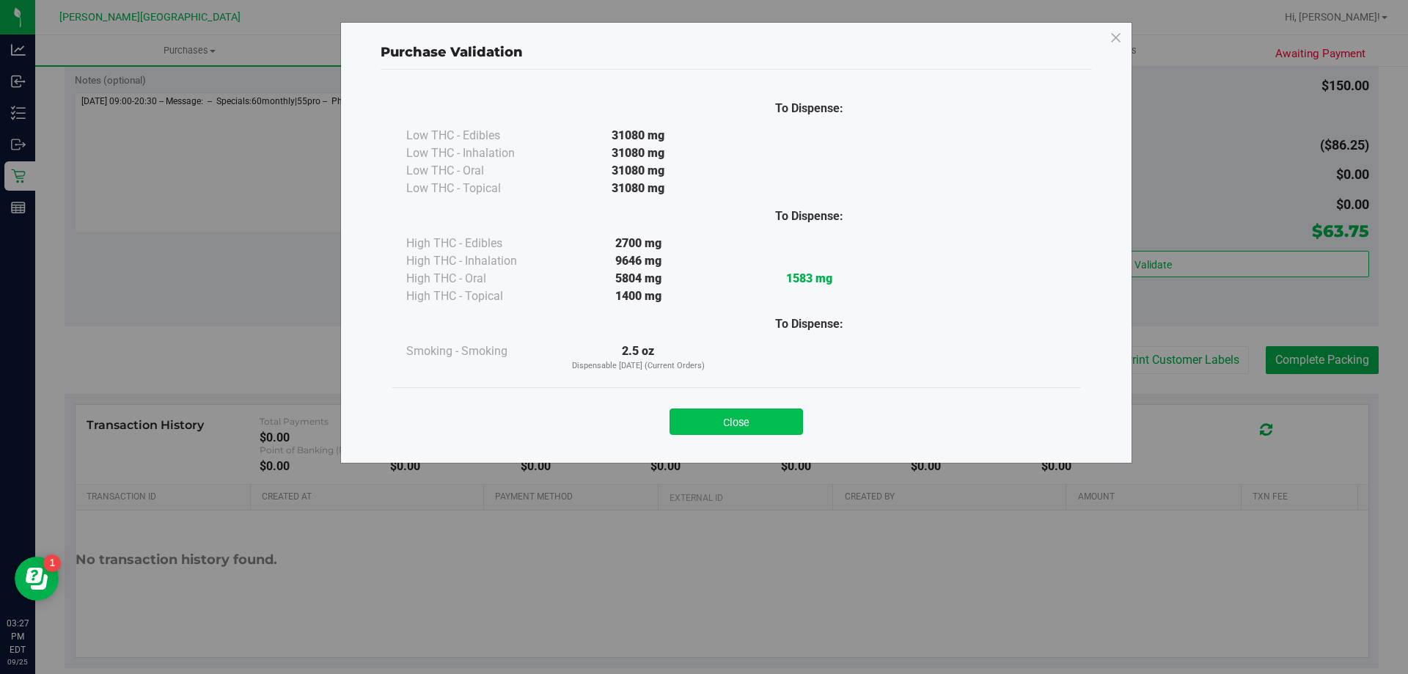
click at [717, 424] on button "Close" at bounding box center [735, 421] width 133 height 26
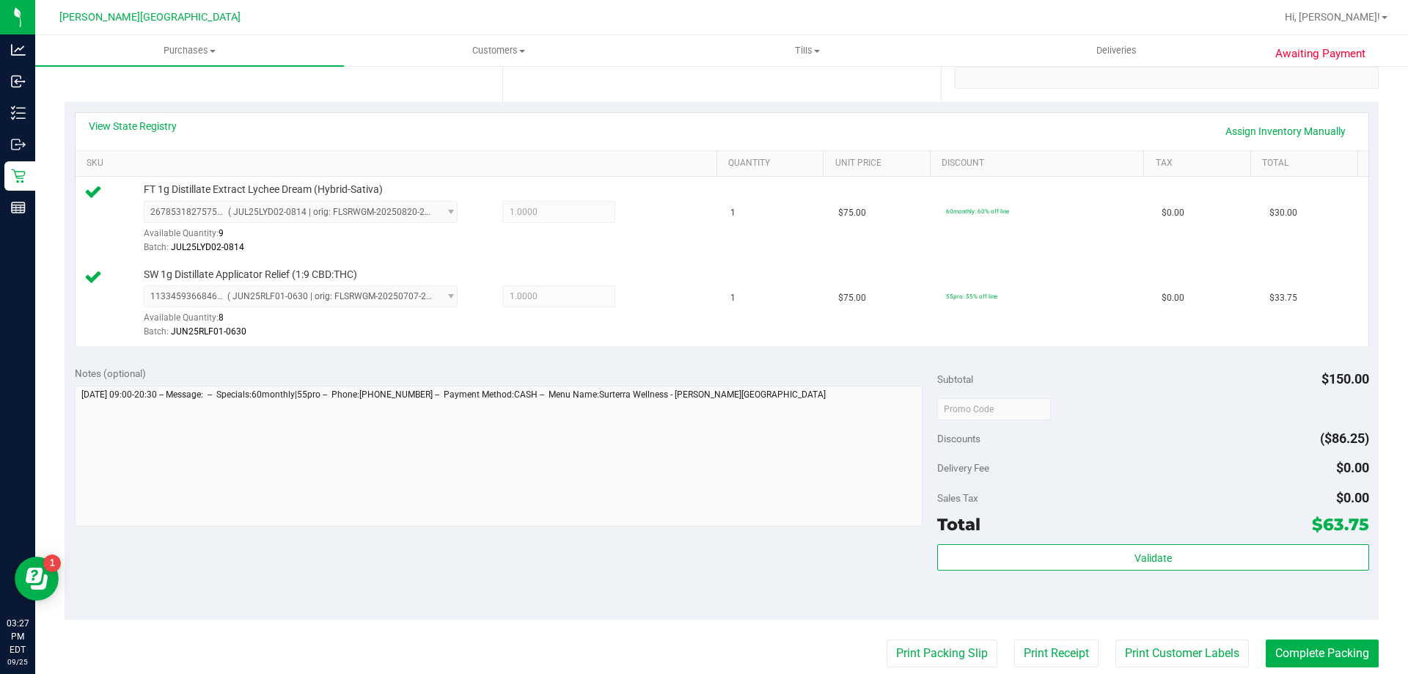
scroll to position [513, 0]
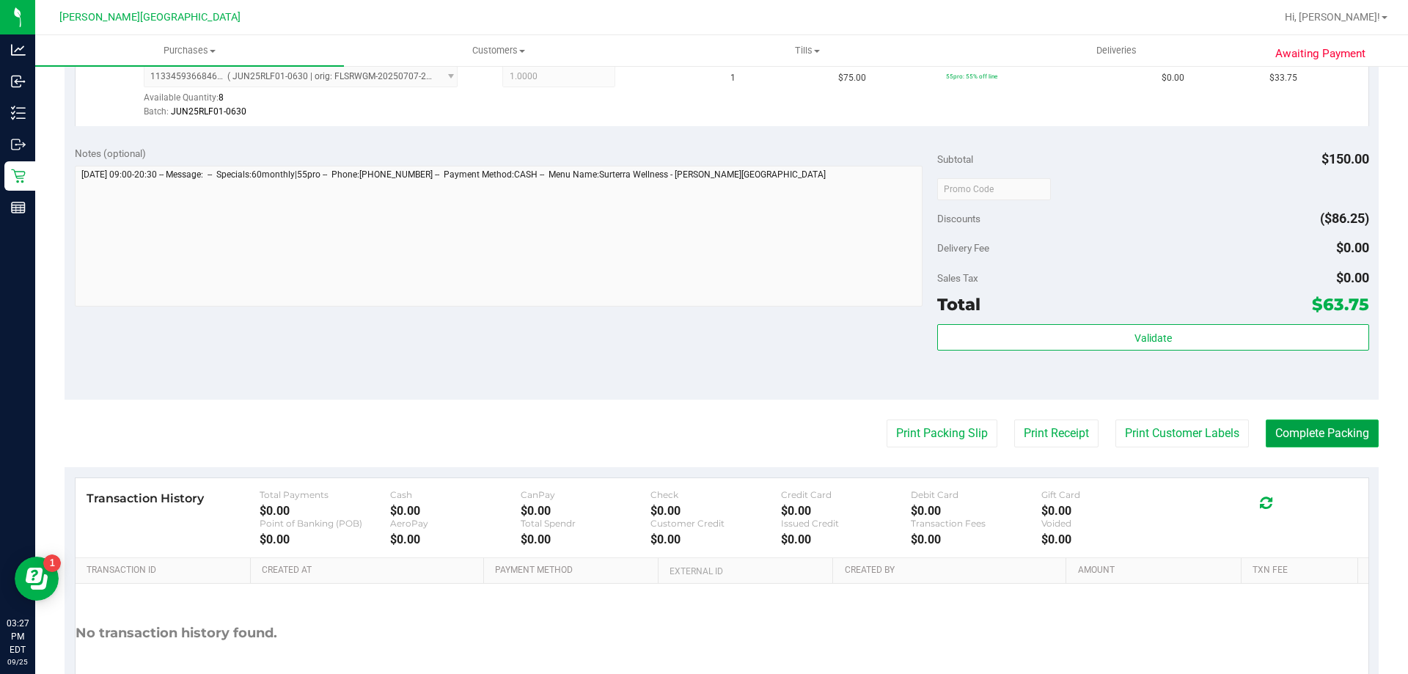
click at [1305, 435] on button "Complete Packing" at bounding box center [1321, 433] width 113 height 28
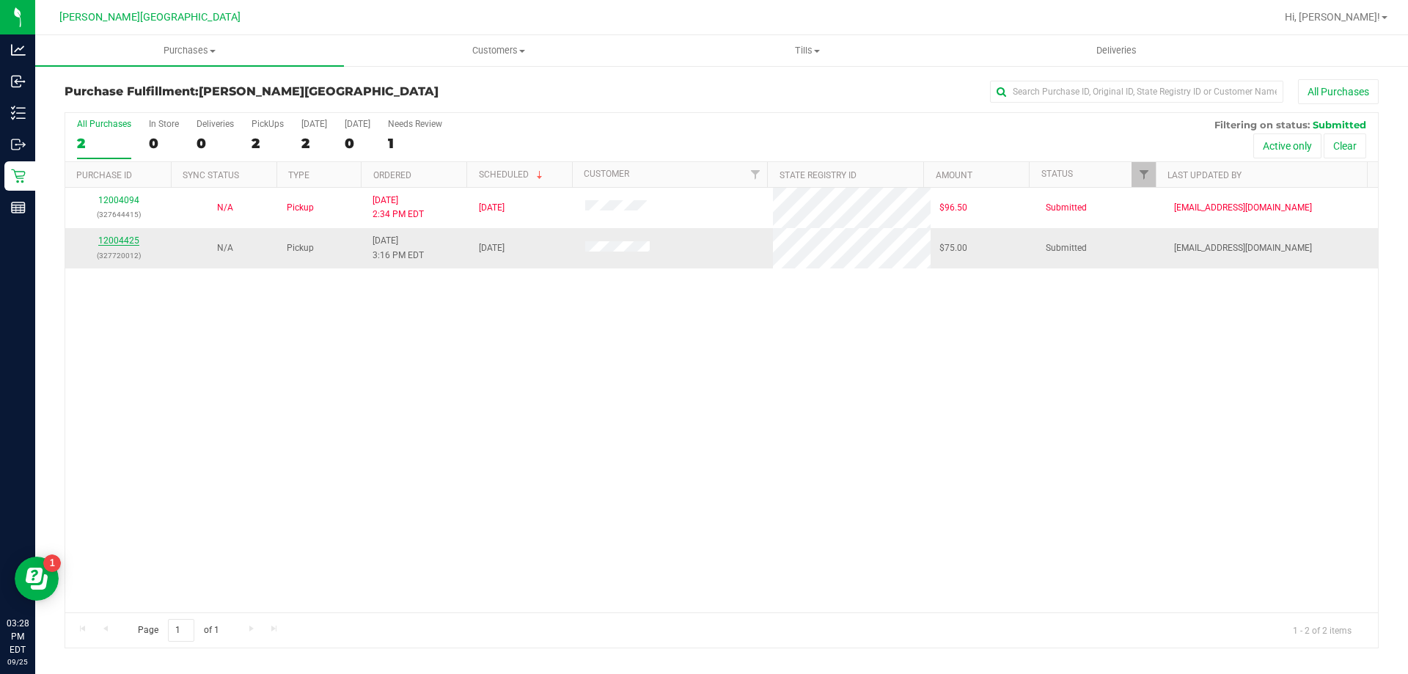
click at [122, 235] on link "12004425" at bounding box center [118, 240] width 41 height 10
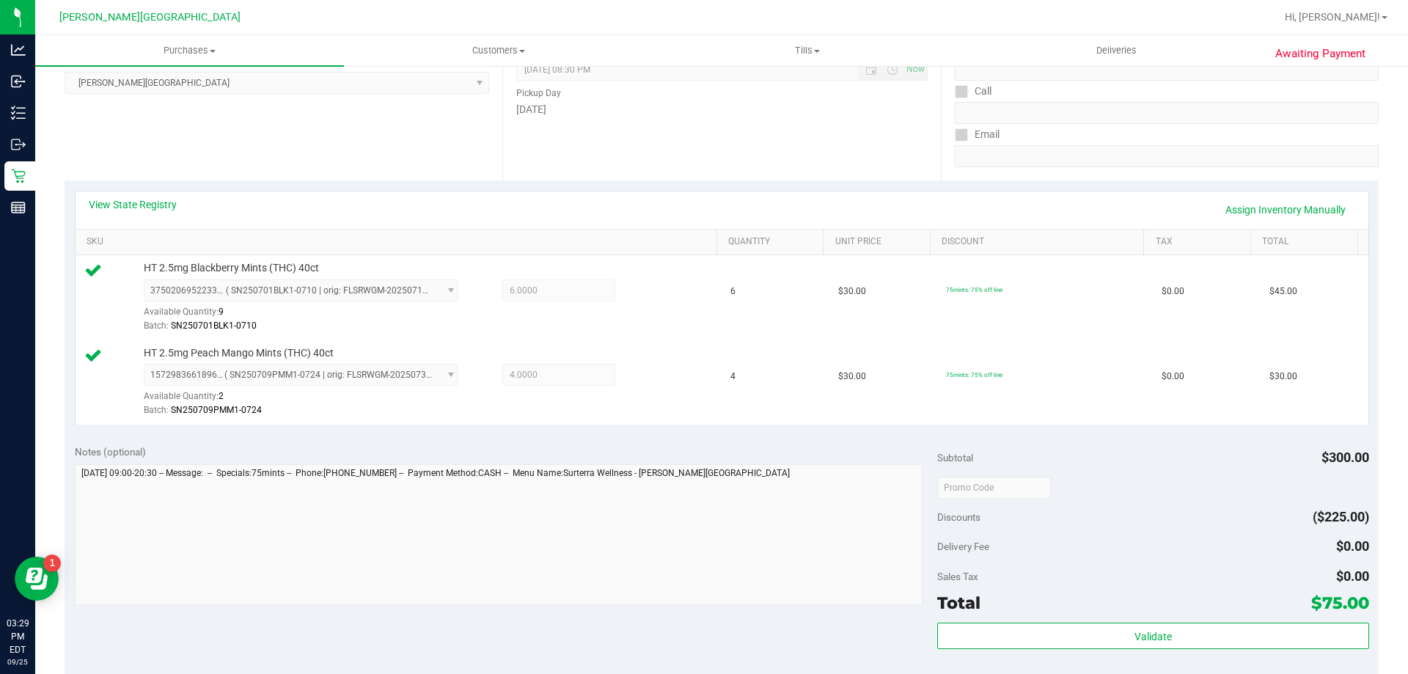
scroll to position [367, 0]
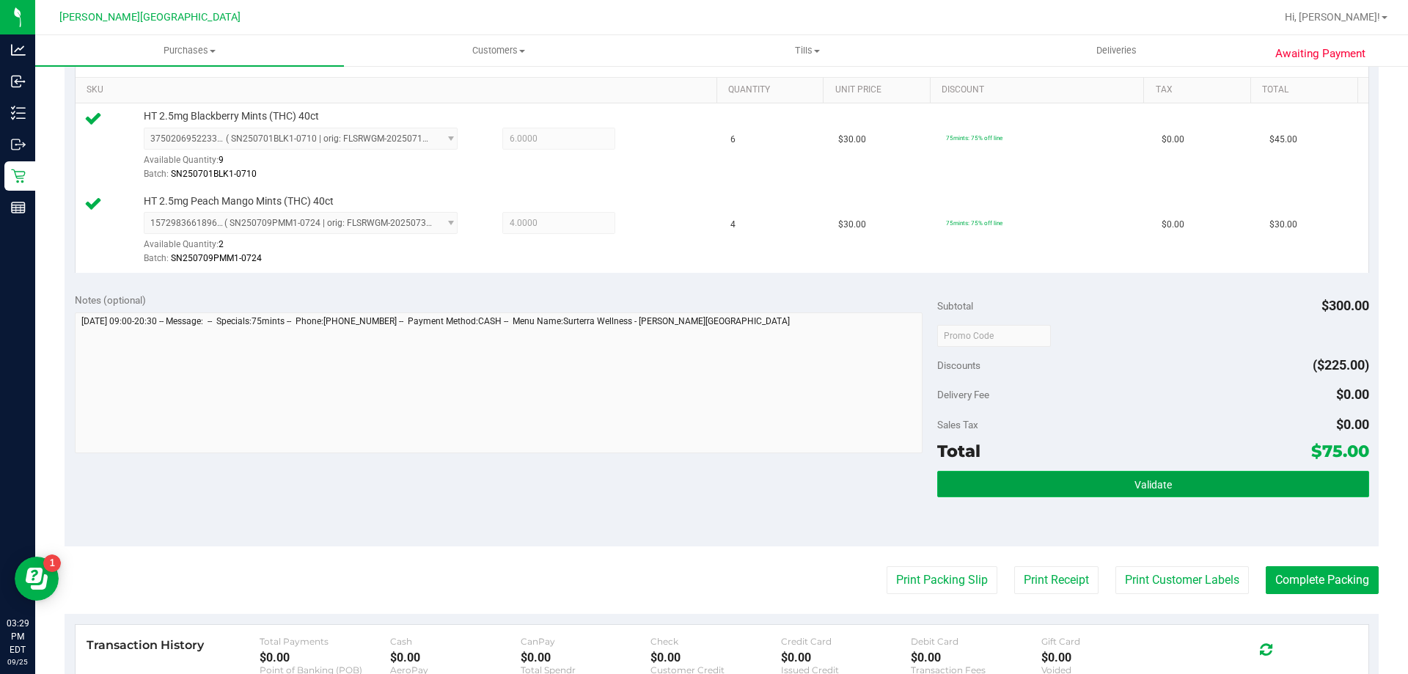
click at [1205, 484] on button "Validate" at bounding box center [1152, 484] width 431 height 26
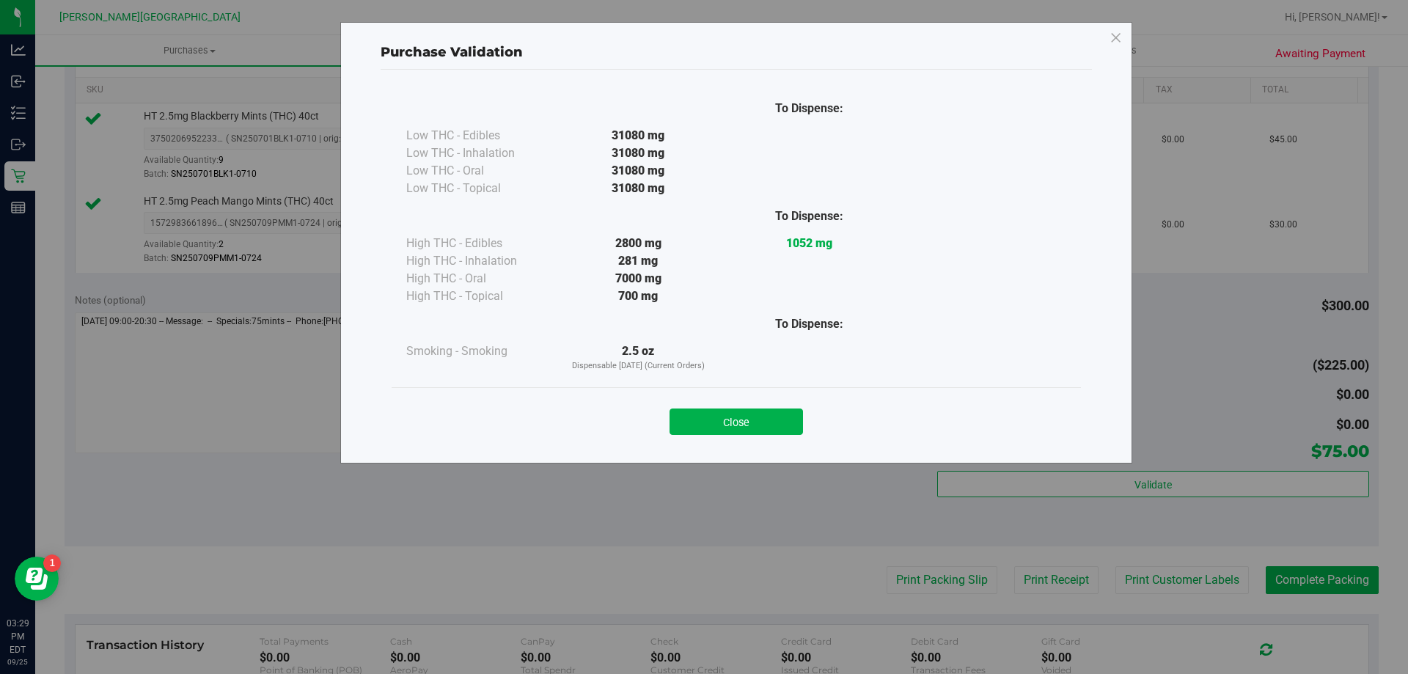
click at [773, 437] on div "Close" at bounding box center [735, 416] width 689 height 59
click at [776, 415] on button "Close" at bounding box center [735, 421] width 133 height 26
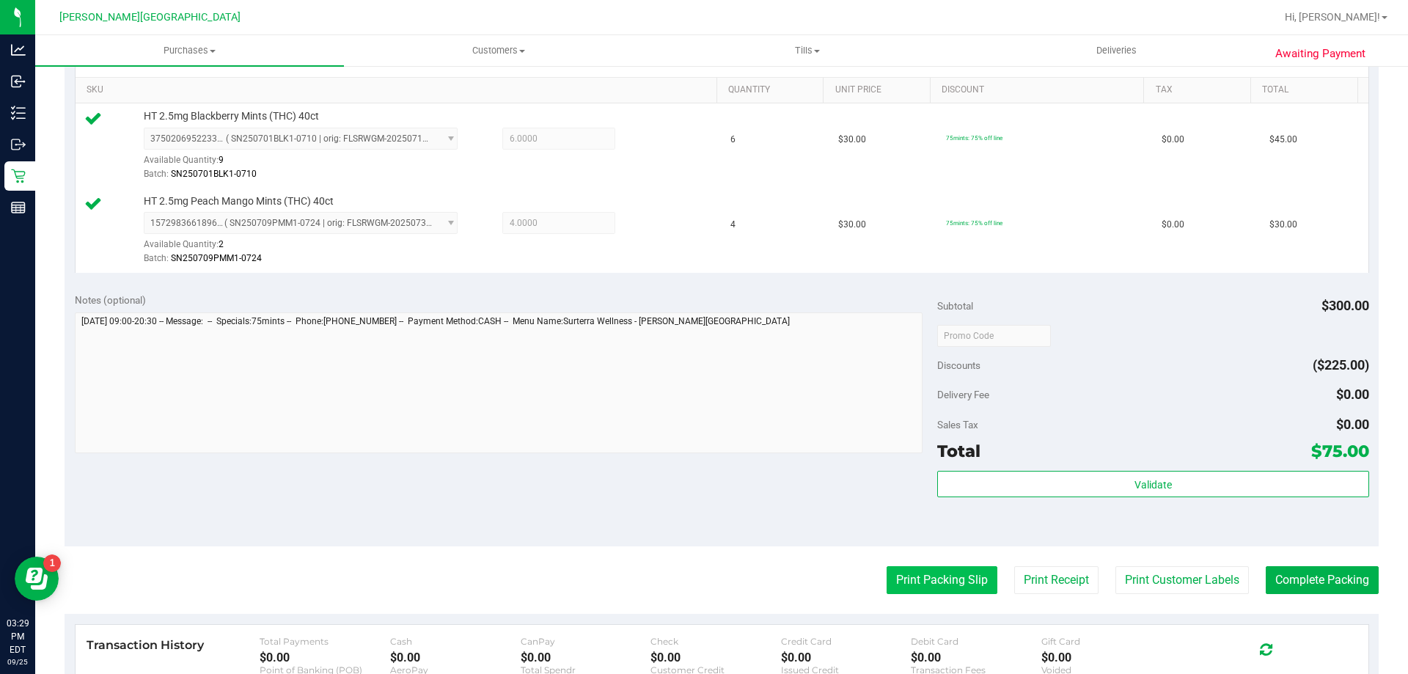
click at [930, 581] on button "Print Packing Slip" at bounding box center [941, 580] width 111 height 28
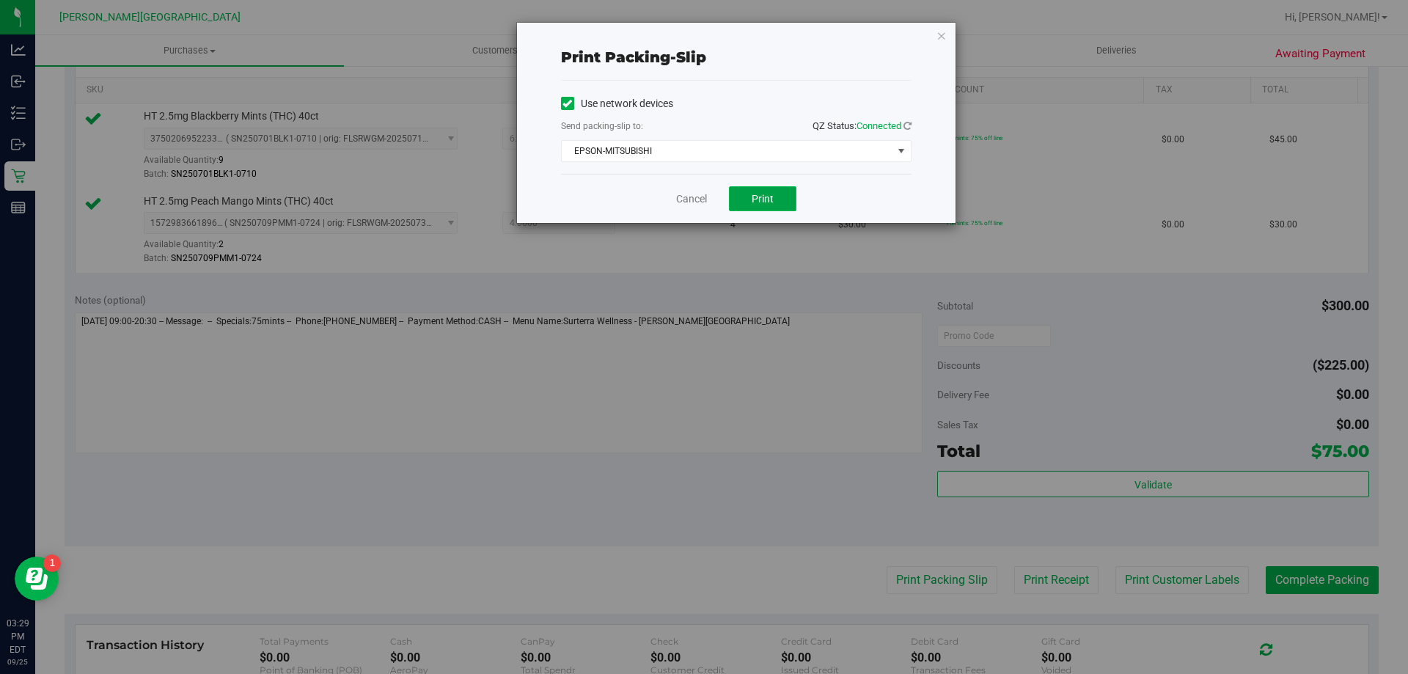
click at [781, 192] on button "Print" at bounding box center [762, 198] width 67 height 25
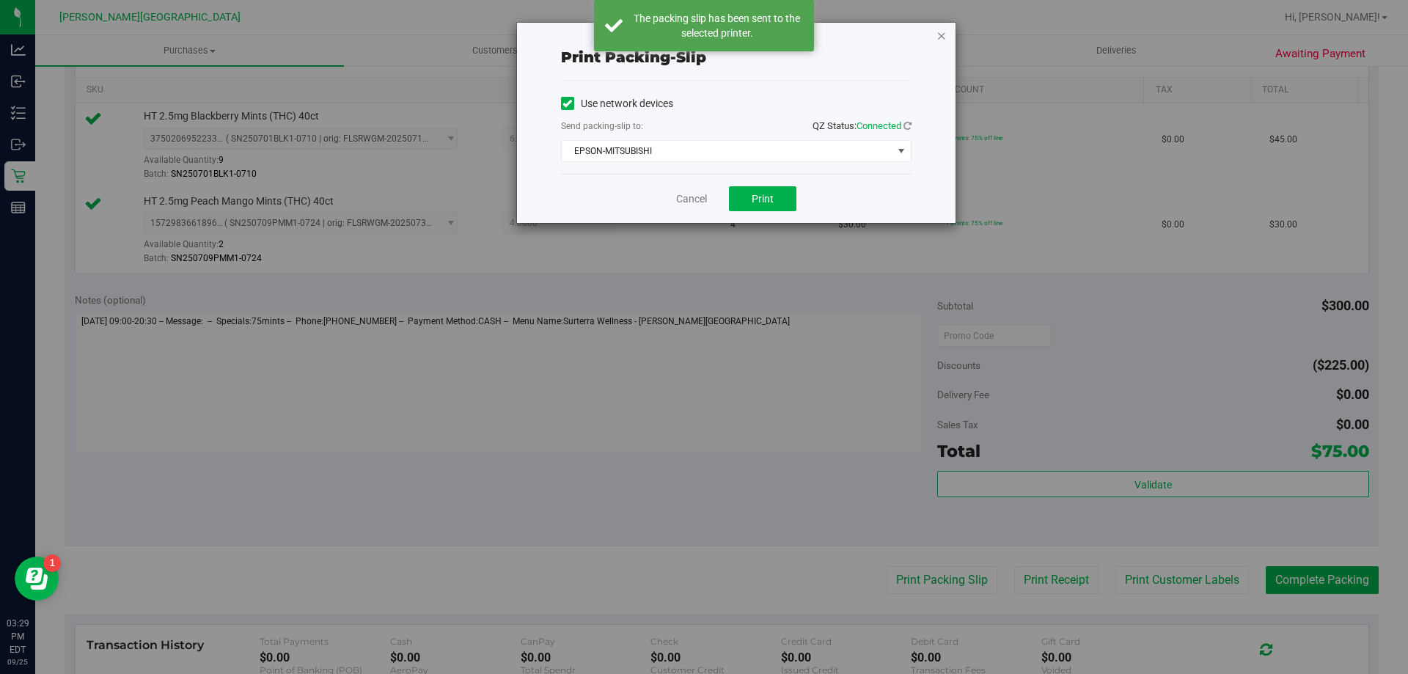
click at [944, 34] on icon "button" at bounding box center [941, 35] width 10 height 18
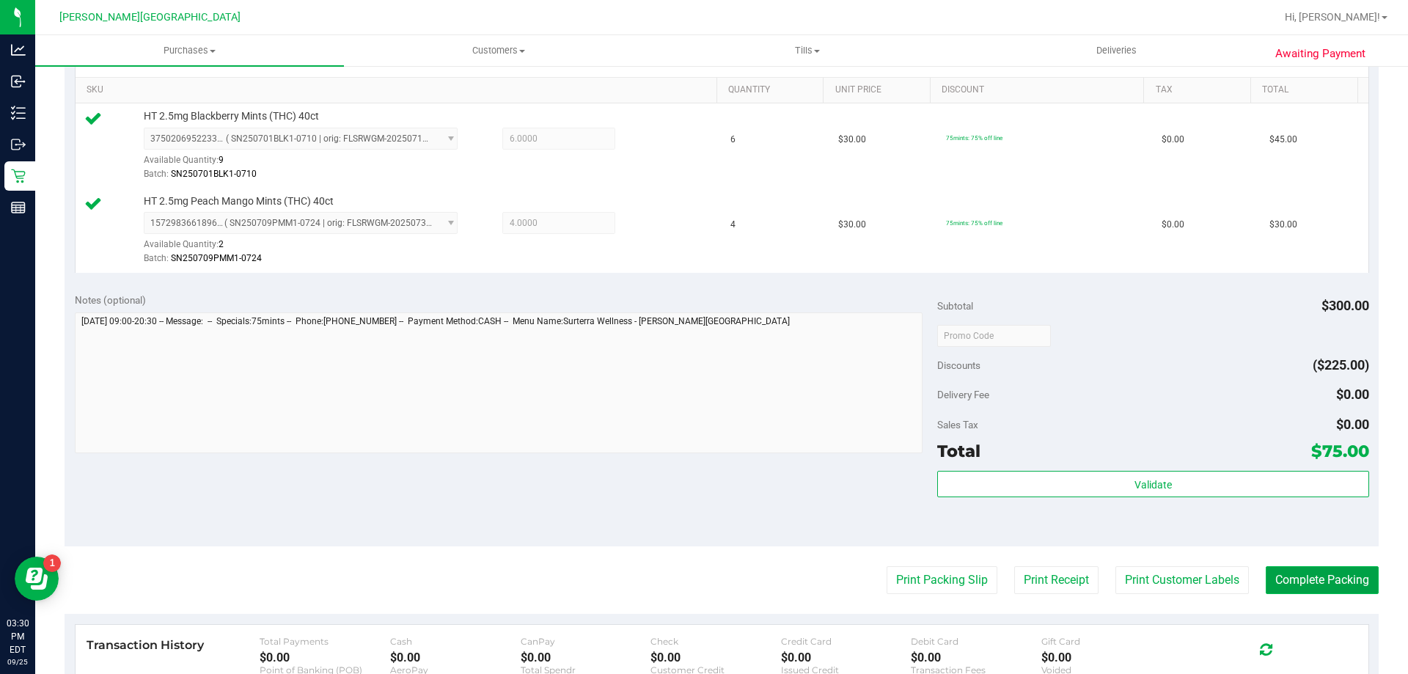
click at [1348, 584] on button "Complete Packing" at bounding box center [1321, 580] width 113 height 28
